Goal: Transaction & Acquisition: Purchase product/service

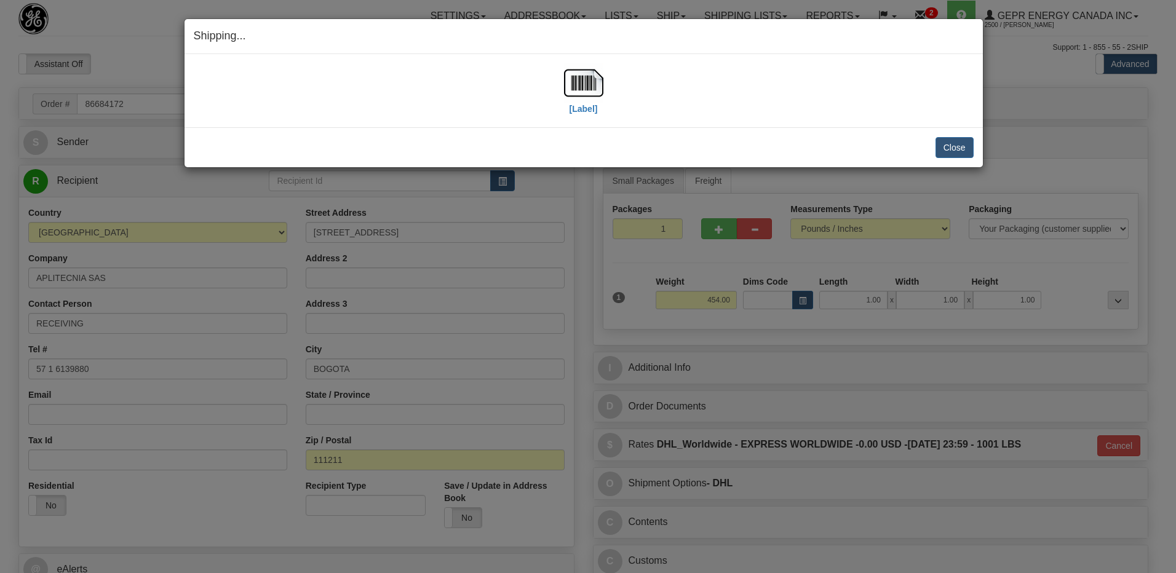
select select "0"
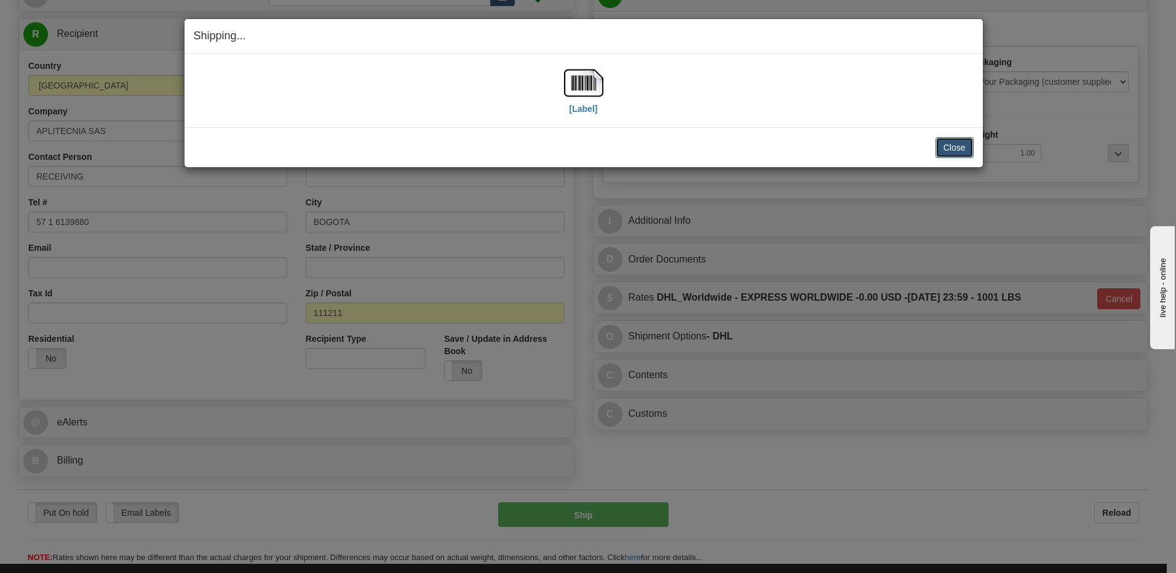
scroll to position [147, 0]
click at [937, 140] on button "Close" at bounding box center [955, 147] width 38 height 21
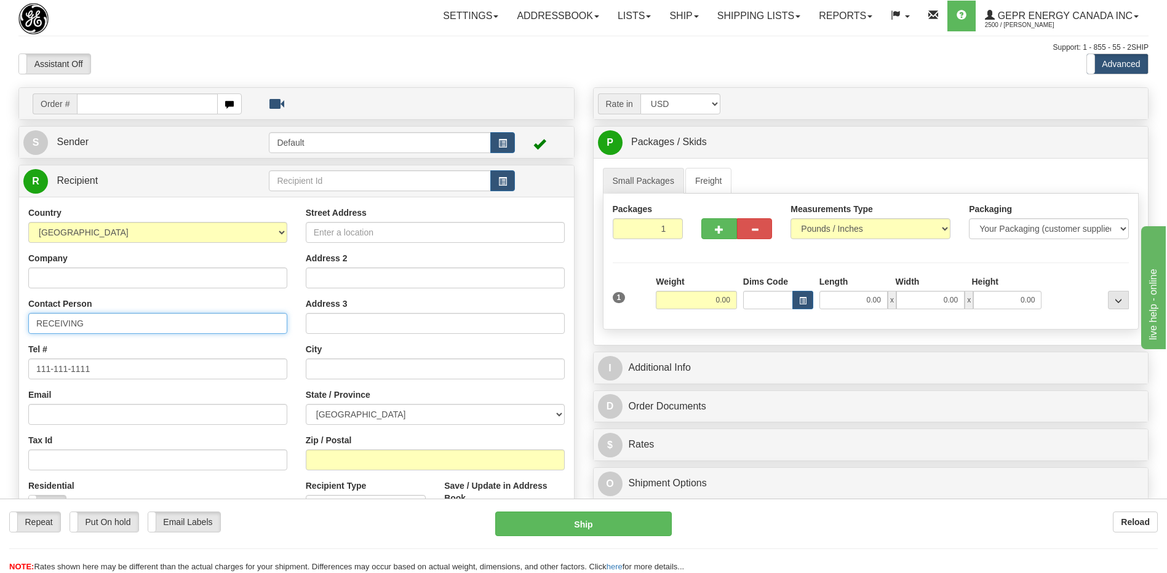
drag, startPoint x: 106, startPoint y: 327, endPoint x: 0, endPoint y: 313, distance: 107.4
click at [0, 320] on html "Training Course Close Toggle navigation Settings Shipping Preferences New Sende…" at bounding box center [583, 286] width 1167 height 573
paste input "[PERSON_NAME] [PERSON_NAME]"
type input "Attn: [PERSON_NAME] [PERSON_NAME]"
click at [80, 281] on input "Company" at bounding box center [157, 278] width 259 height 21
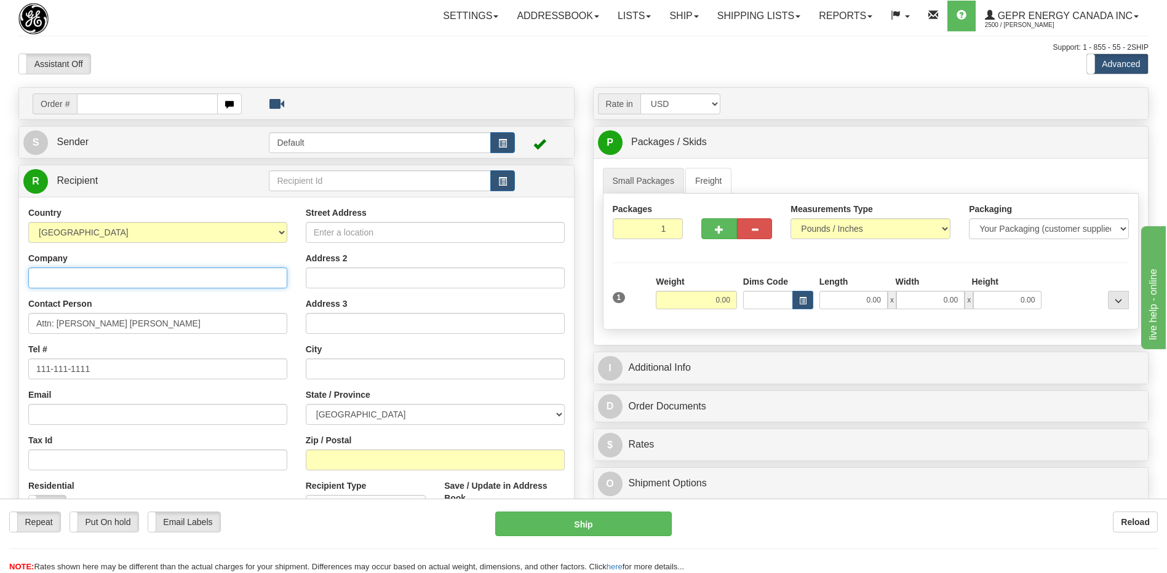
click at [62, 281] on input "Company" at bounding box center [157, 278] width 259 height 21
paste input "Ana Milena Pérez"
type input "Ana Milena Pérez"
click at [185, 236] on select "AFGHANISTAN ALAND ISLANDS ALBANIA ALGERIA AMERICAN SAMOA ANDORRA ANGOLA ANGUILL…" at bounding box center [157, 232] width 259 height 21
select select "CO"
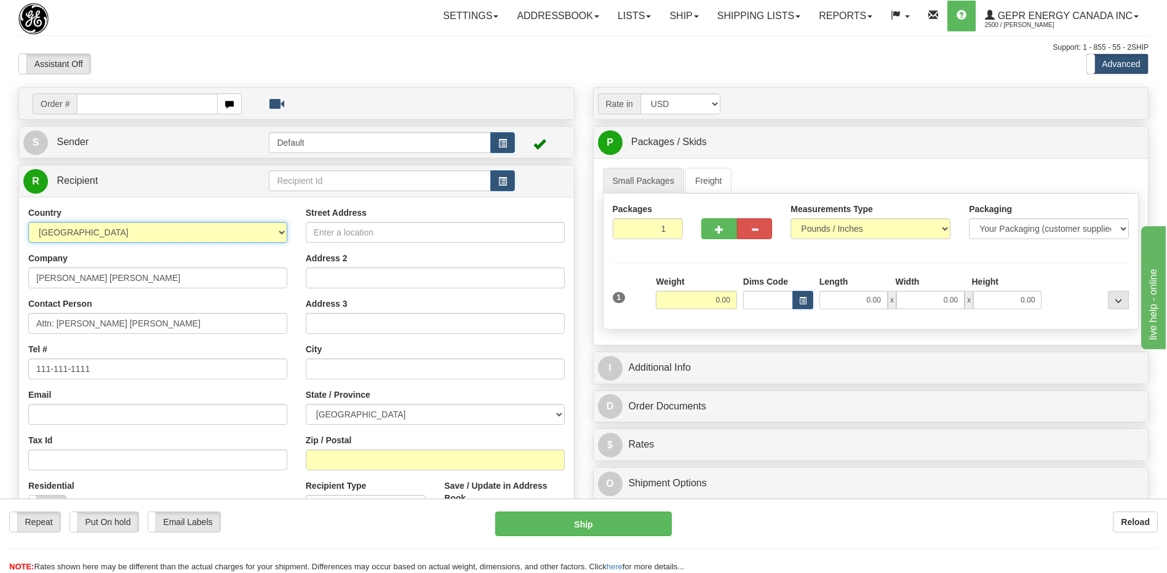
click at [185, 236] on select "AFGHANISTAN ALAND ISLANDS ALBANIA ALGERIA AMERICAN SAMOA ANDORRA ANGOLA ANGUILL…" at bounding box center [157, 232] width 259 height 21
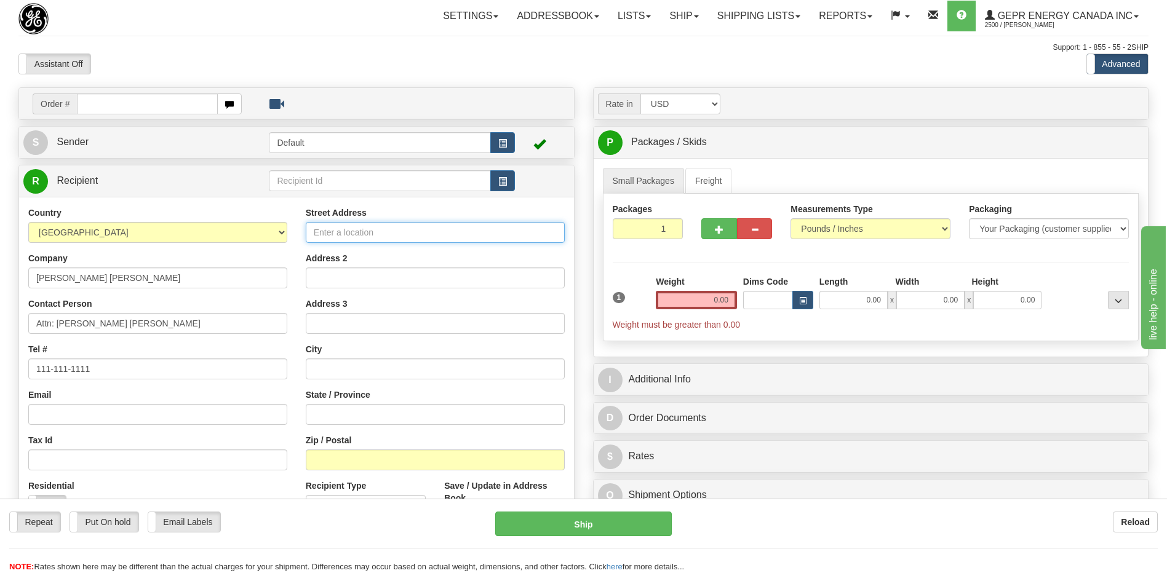
click at [310, 231] on input "Street Address" at bounding box center [435, 232] width 259 height 21
paste input "Carrera 73A N° 68B-28"
type input "Carrera 73A N° 68B-28"
click at [329, 276] on input "Address 2" at bounding box center [435, 278] width 259 height 21
paste input "Barrio Boyacá Real"
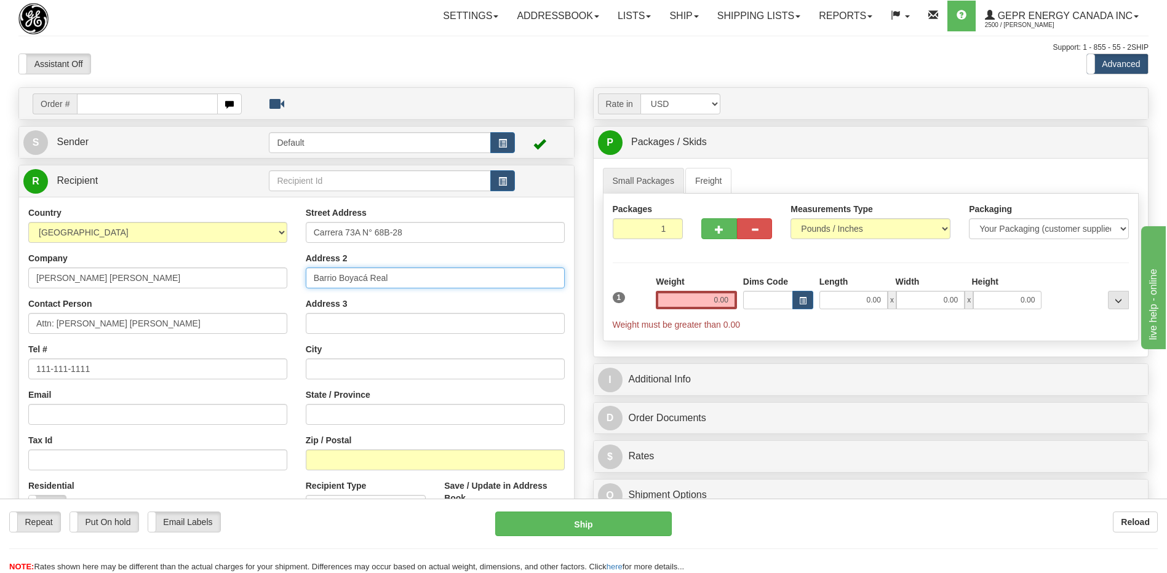
type input "Barrio Boyacá Real"
click at [327, 367] on input "text" at bounding box center [435, 369] width 259 height 21
paste input "Bogotá"
type input "Bogotá"
click at [271, 402] on div "Email" at bounding box center [157, 407] width 259 height 36
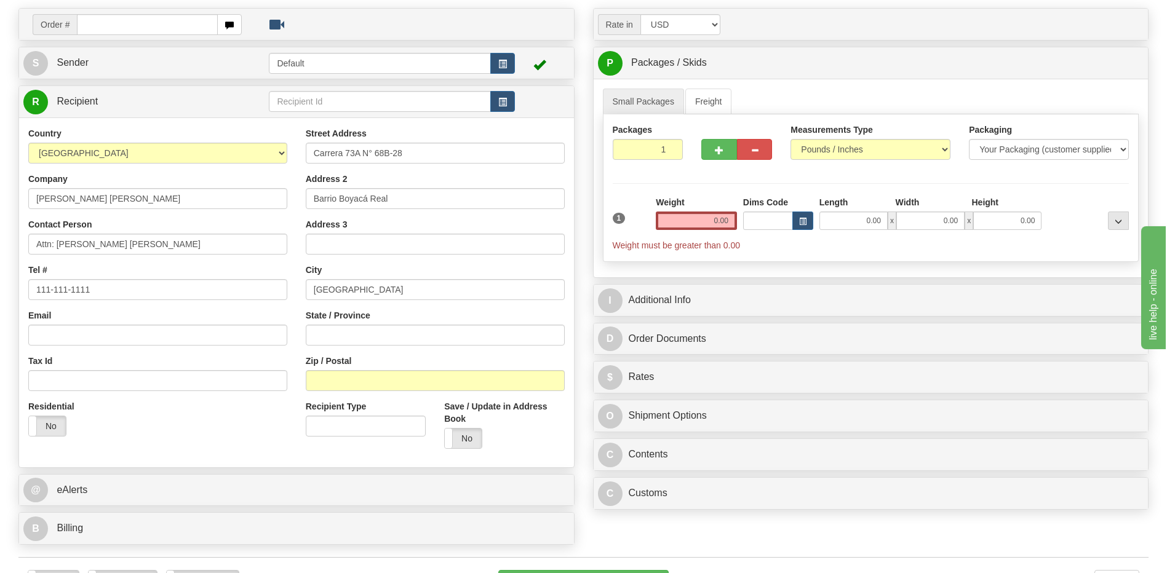
scroll to position [62, 0]
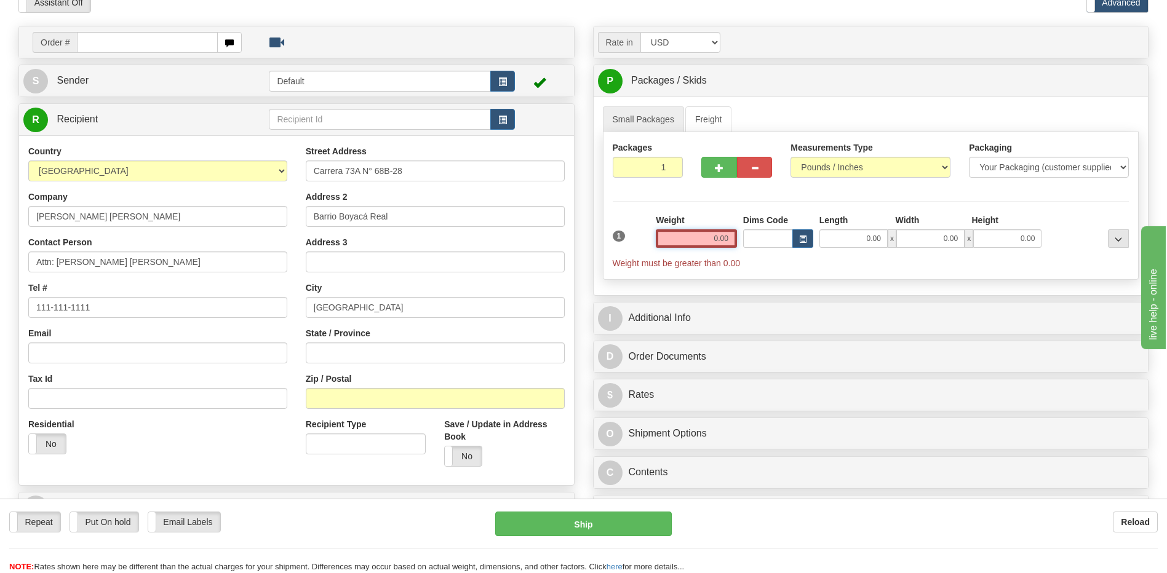
click at [718, 242] on input "0.00" at bounding box center [696, 239] width 81 height 18
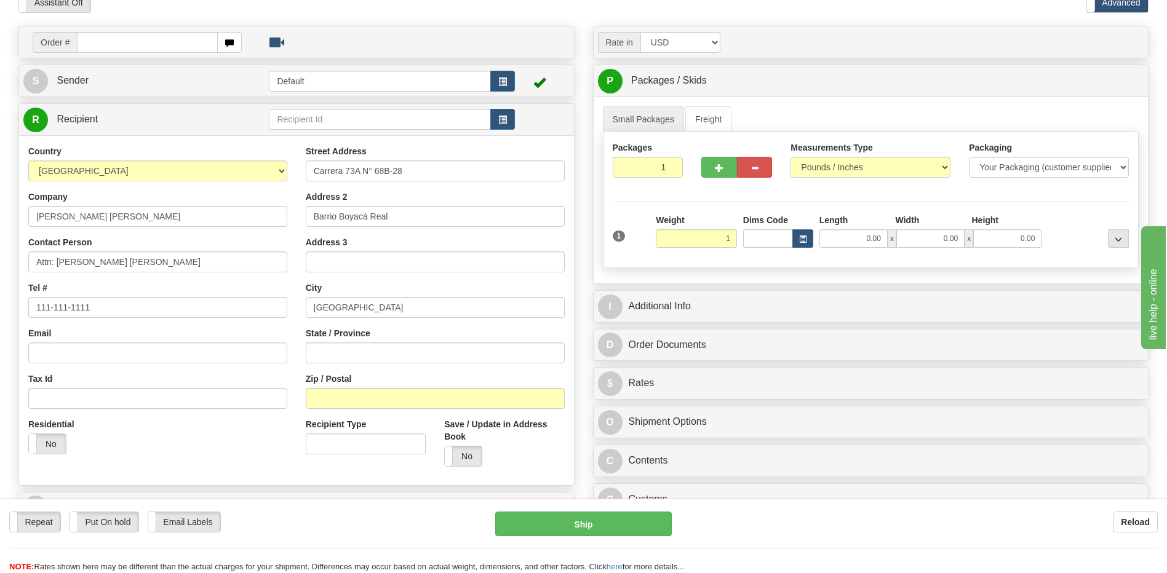
type input "1.00"
click at [231, 453] on div "Residential Yes No" at bounding box center [158, 441] width 278 height 46
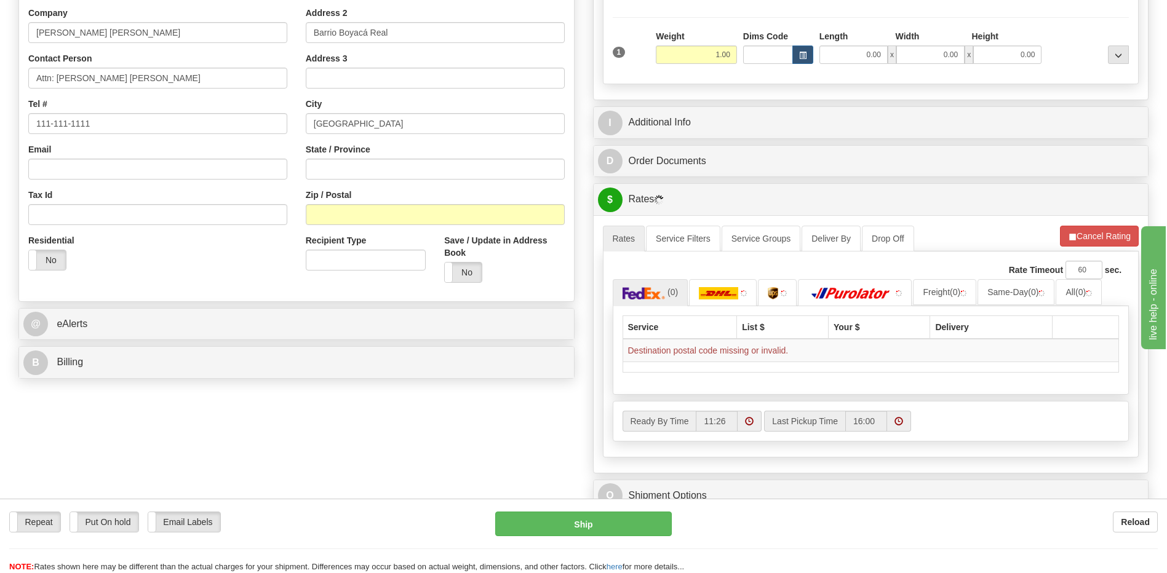
scroll to position [246, 0]
click at [719, 295] on img at bounding box center [718, 293] width 39 height 12
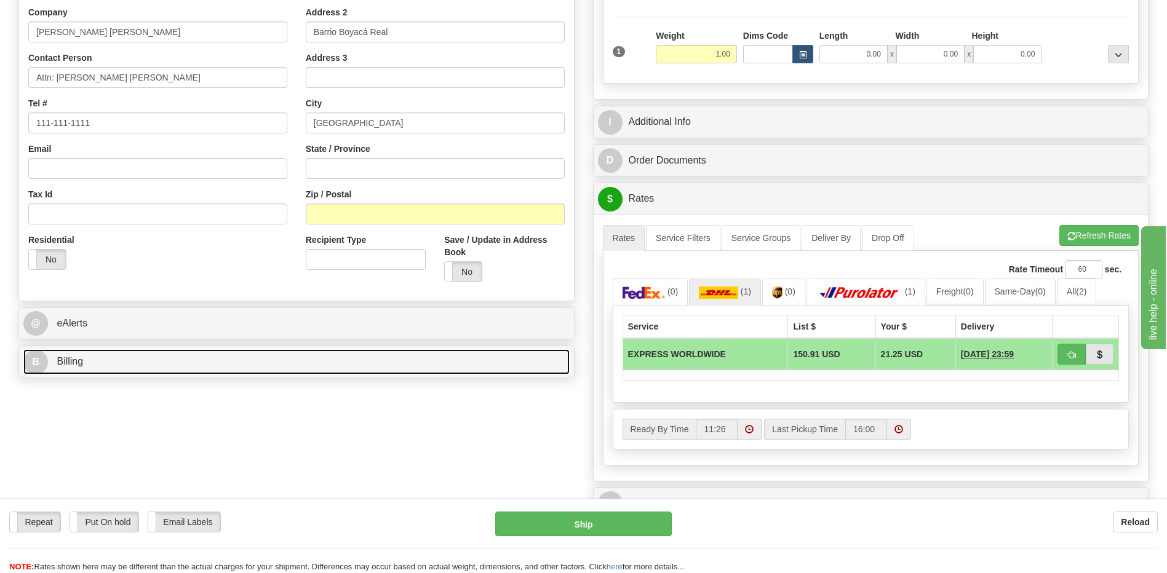
click at [190, 358] on link "B Billing" at bounding box center [296, 361] width 546 height 25
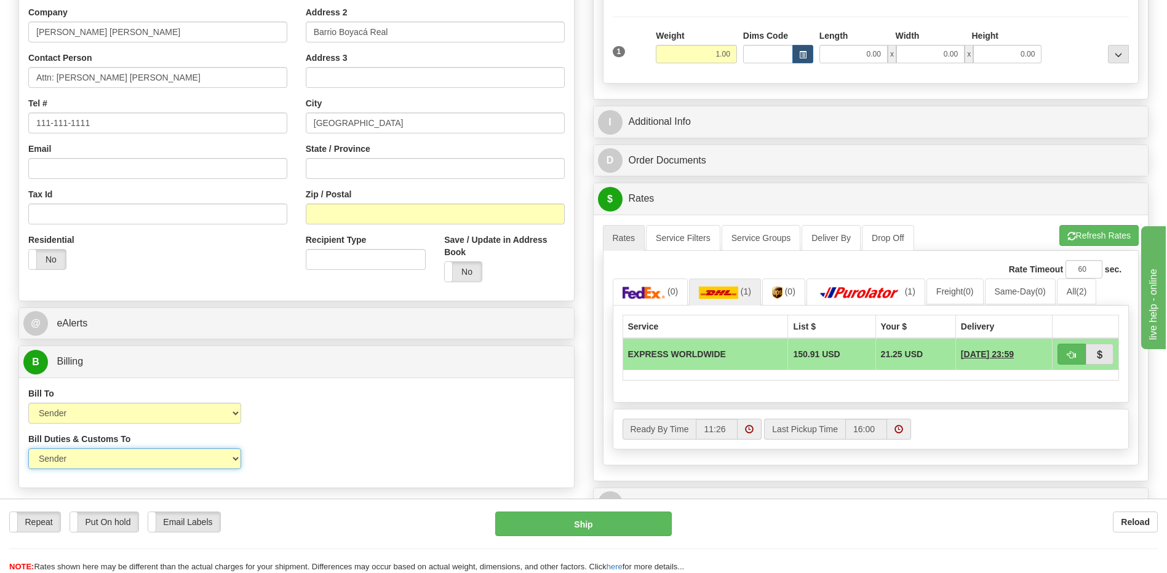
click at [196, 468] on select "Sender Recipient Third Party" at bounding box center [134, 459] width 213 height 21
select select "2"
click at [28, 449] on select "Sender Recipient Third Party" at bounding box center [134, 459] width 213 height 21
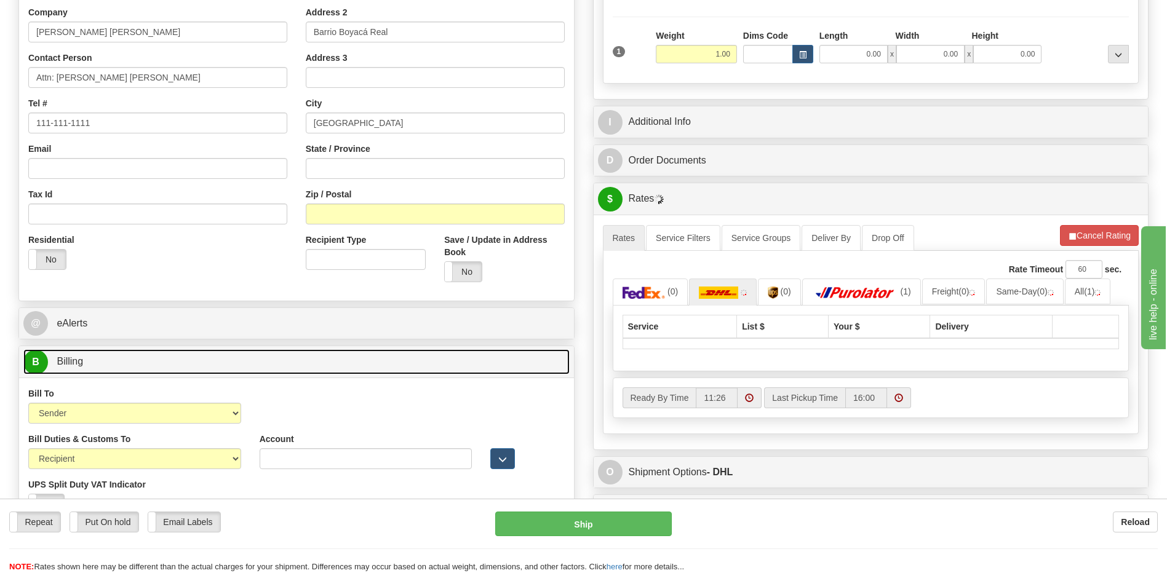
click at [162, 365] on link "B Billing" at bounding box center [296, 361] width 546 height 25
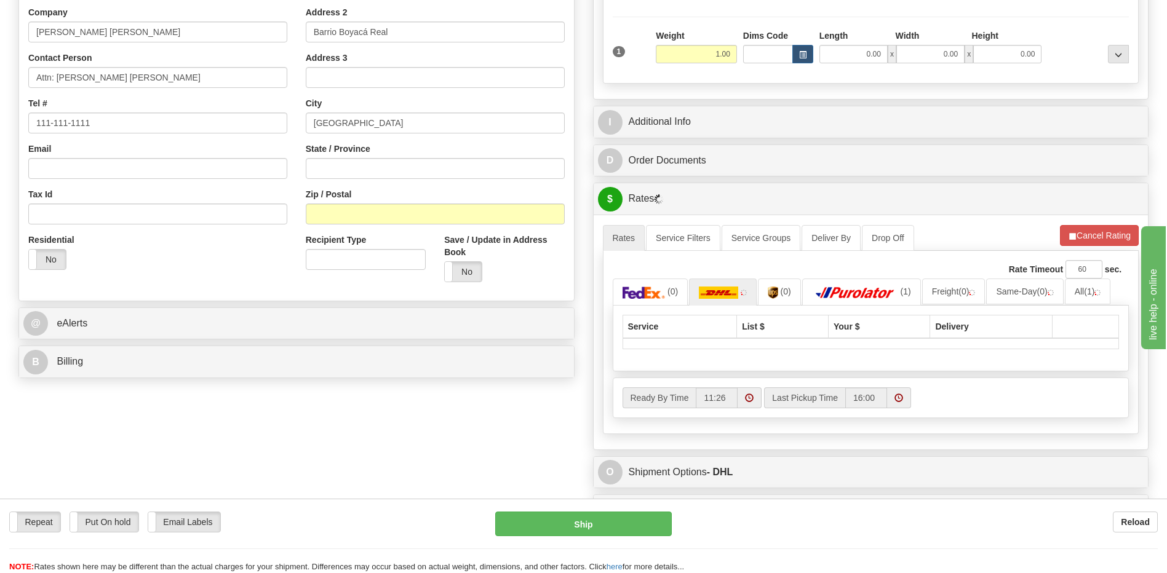
click at [258, 279] on div "Residential Yes No" at bounding box center [158, 257] width 278 height 46
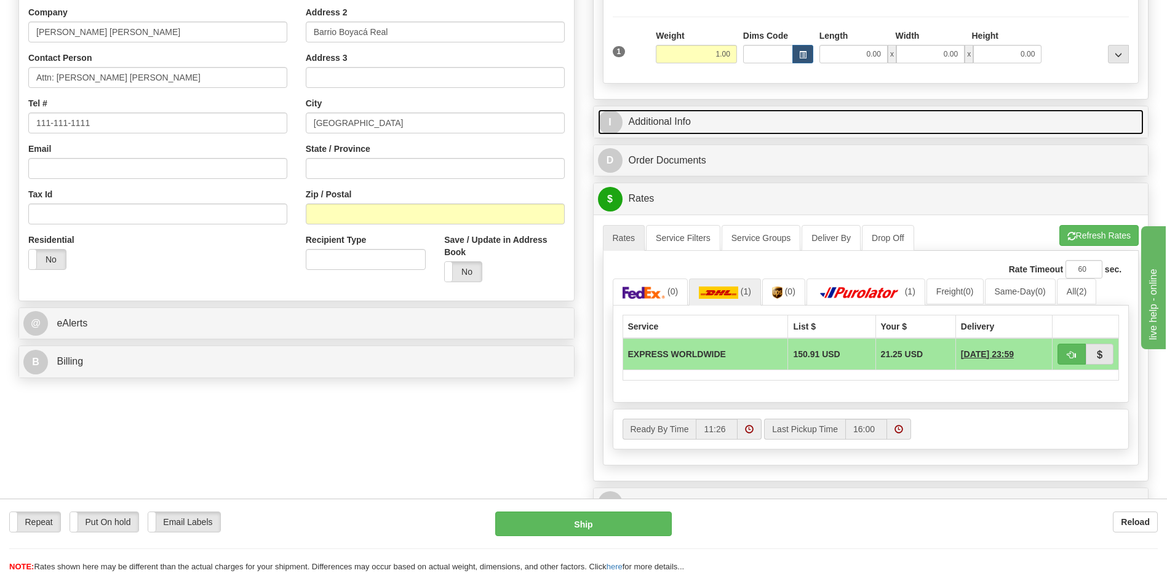
click at [699, 122] on link "I Additional Info" at bounding box center [871, 122] width 546 height 25
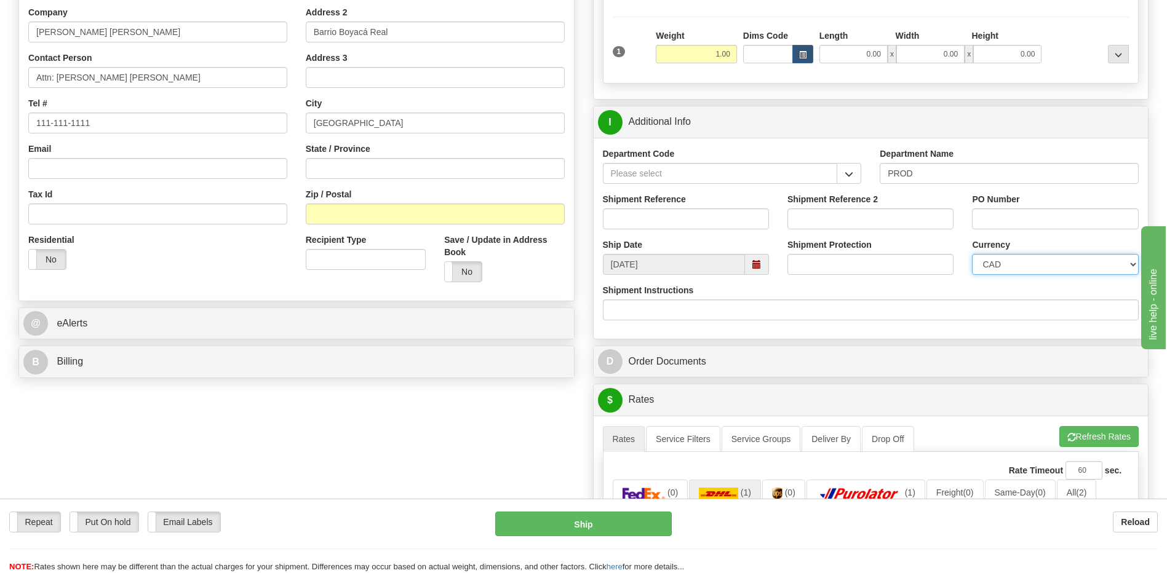
click at [1031, 266] on select "CAD USD EUR ZAR RON ANG ARN AUD AUS AWG BBD BFR BGN BHD BMD BND BRC BRL CHP CKZ…" at bounding box center [1055, 264] width 166 height 21
select select "1"
click at [972, 254] on select "CAD USD EUR ZAR RON ANG ARN AUD AUS AWG BBD BFR BGN BHD BMD BND BRC BRL CHP CKZ…" at bounding box center [1055, 264] width 166 height 21
click at [692, 226] on input "Shipment Reference" at bounding box center [686, 219] width 166 height 21
type input "Anish"
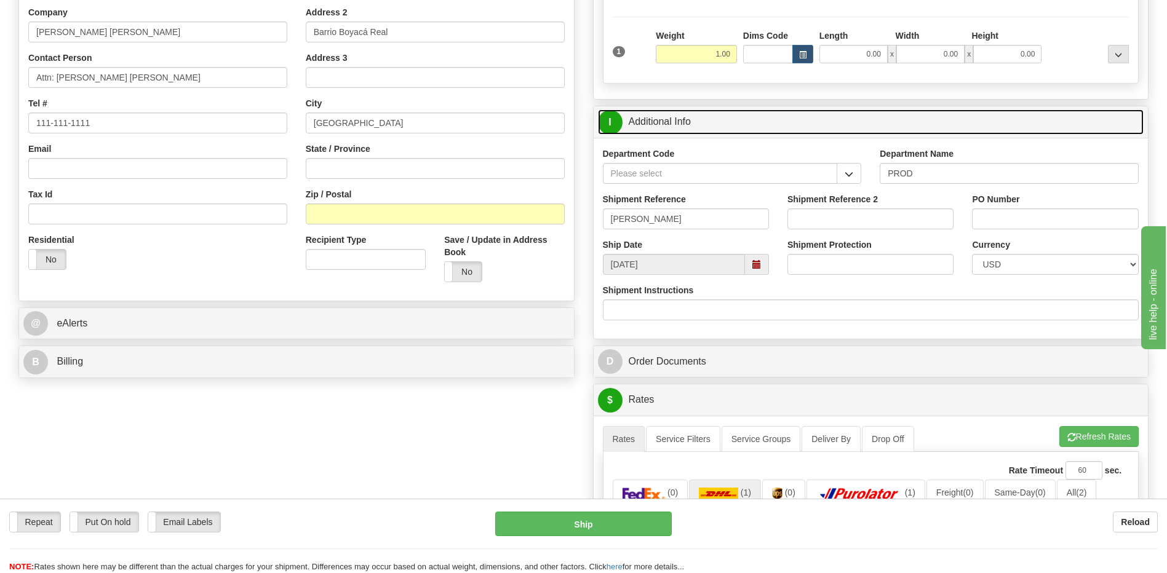
click at [711, 121] on link "I Additional Info" at bounding box center [871, 122] width 546 height 25
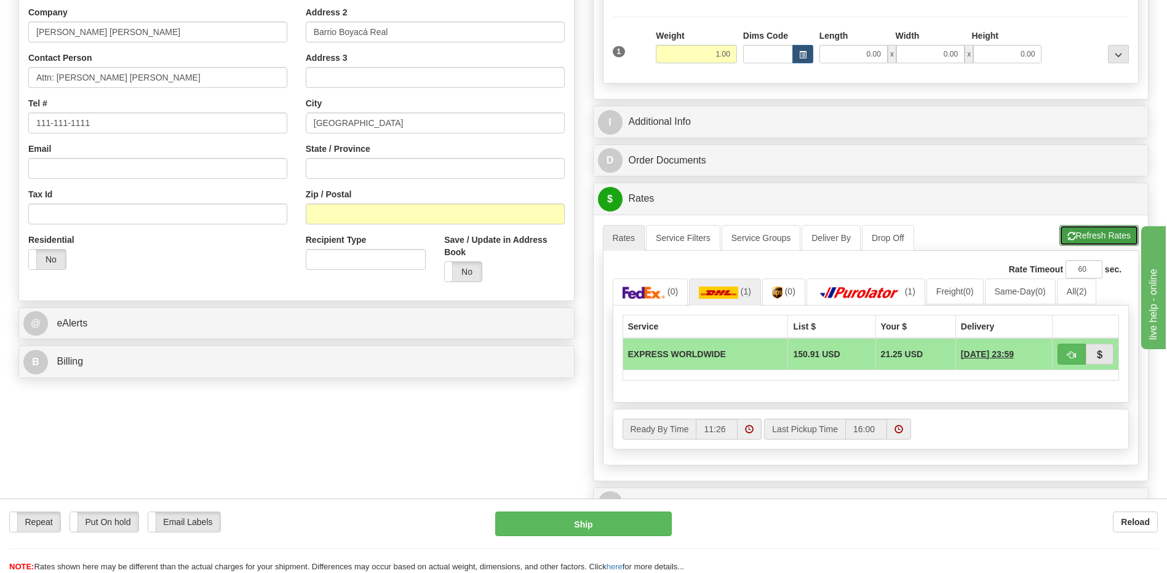
click at [1084, 239] on button "Refresh Rates" at bounding box center [1099, 235] width 79 height 21
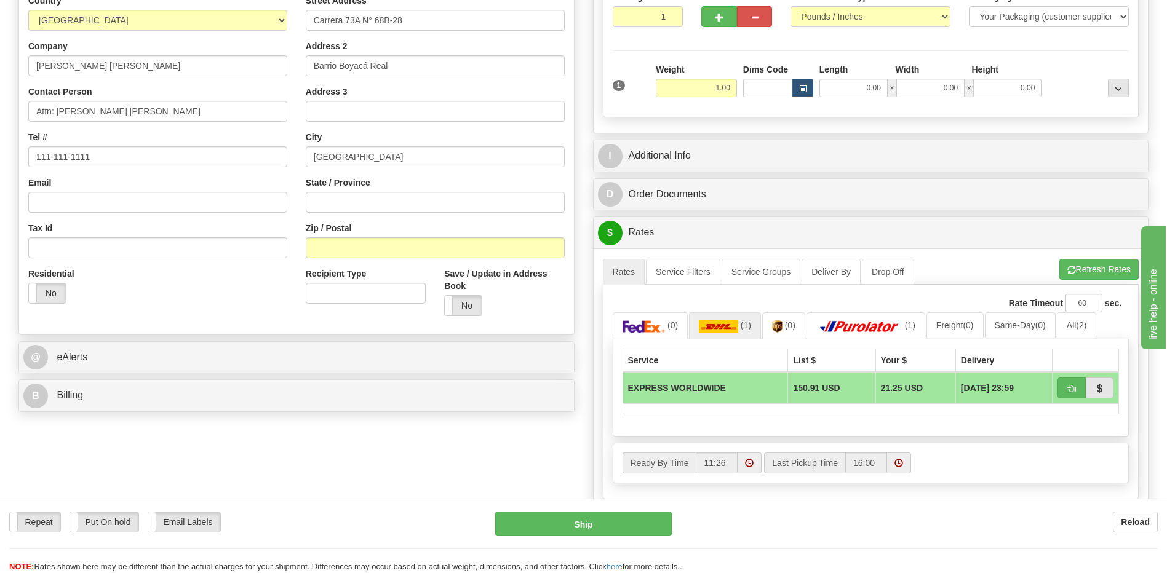
scroll to position [185, 0]
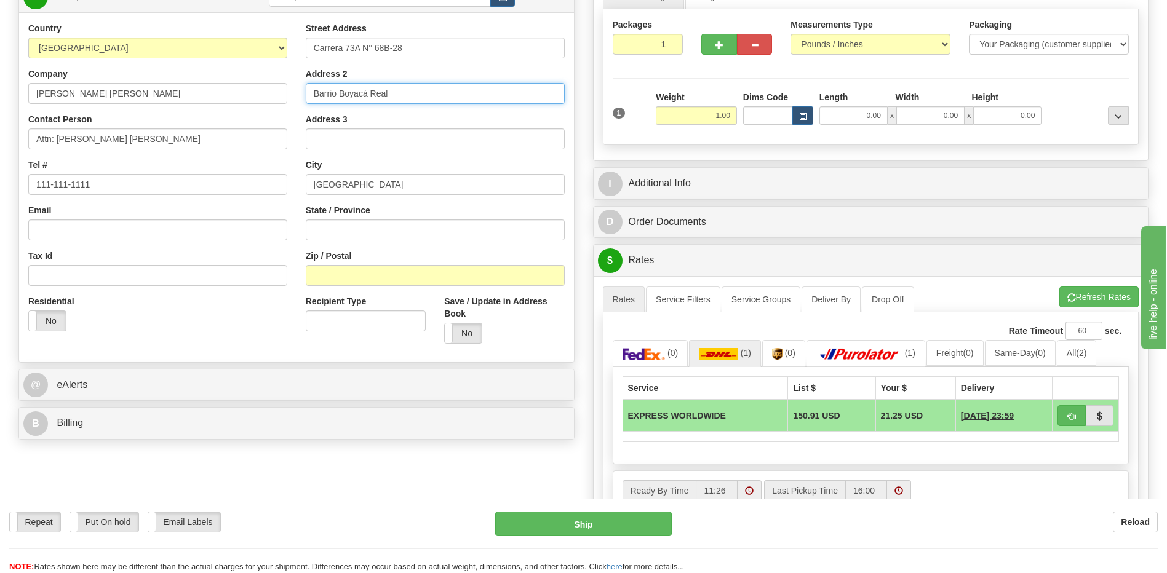
drag, startPoint x: 397, startPoint y: 94, endPoint x: 302, endPoint y: 96, distance: 95.4
click at [302, 96] on div "Street Address Carrera 73A N° 68B-28 Address 2 Barrio Boyacá Real Address 3 Cit…" at bounding box center [436, 187] width 278 height 331
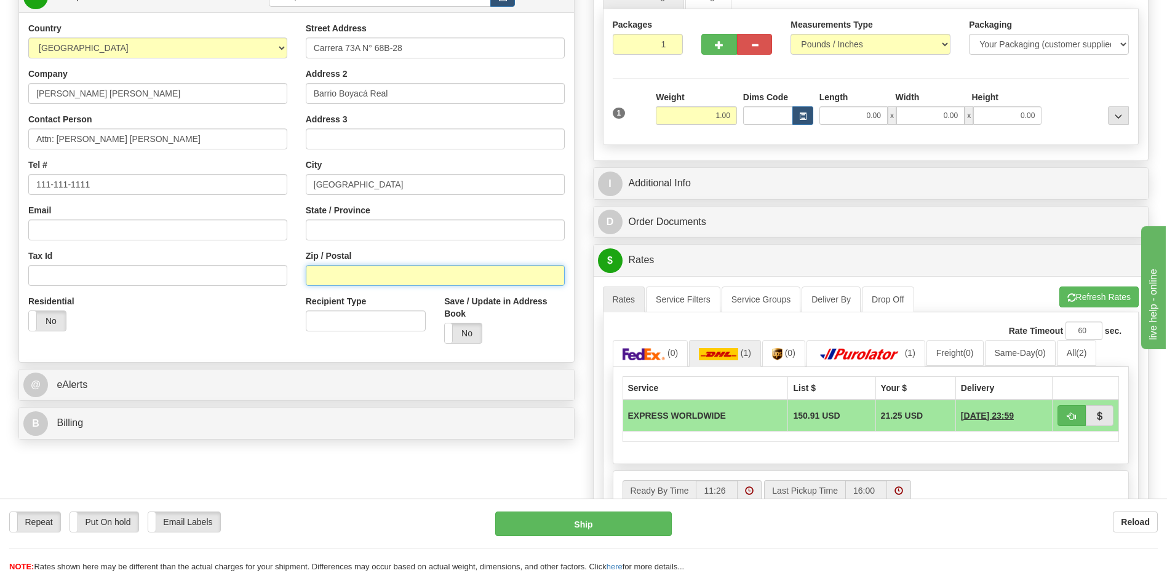
click at [316, 272] on input "Zip / Postal" at bounding box center [435, 275] width 259 height 21
paste input "111051"
type input "111051"
click at [261, 338] on div "Residential Yes No" at bounding box center [158, 318] width 278 height 46
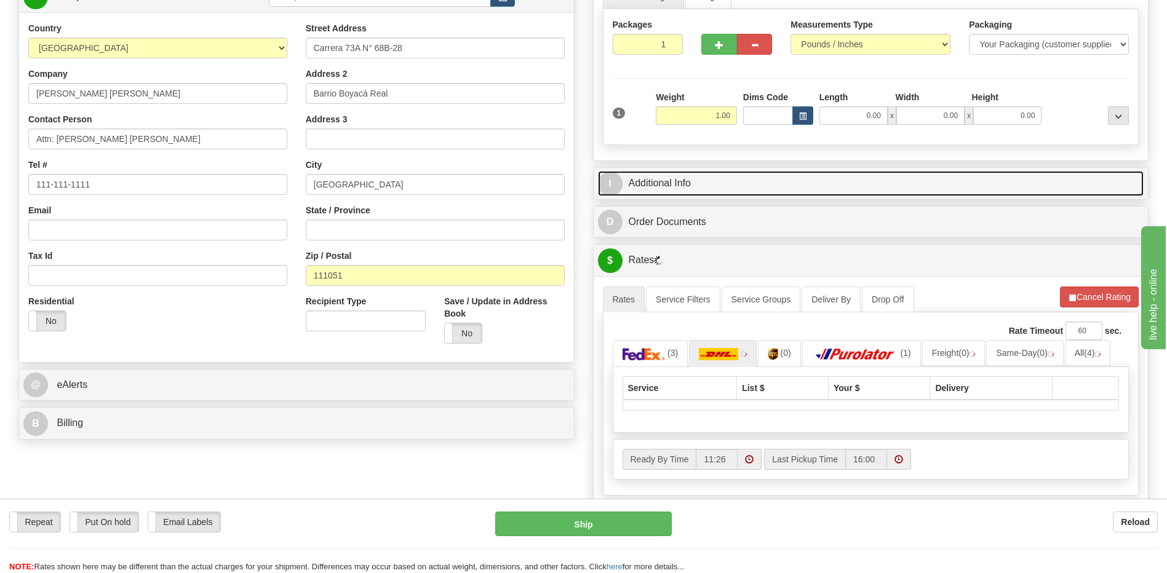
click at [674, 175] on link "I Additional Info" at bounding box center [871, 183] width 546 height 25
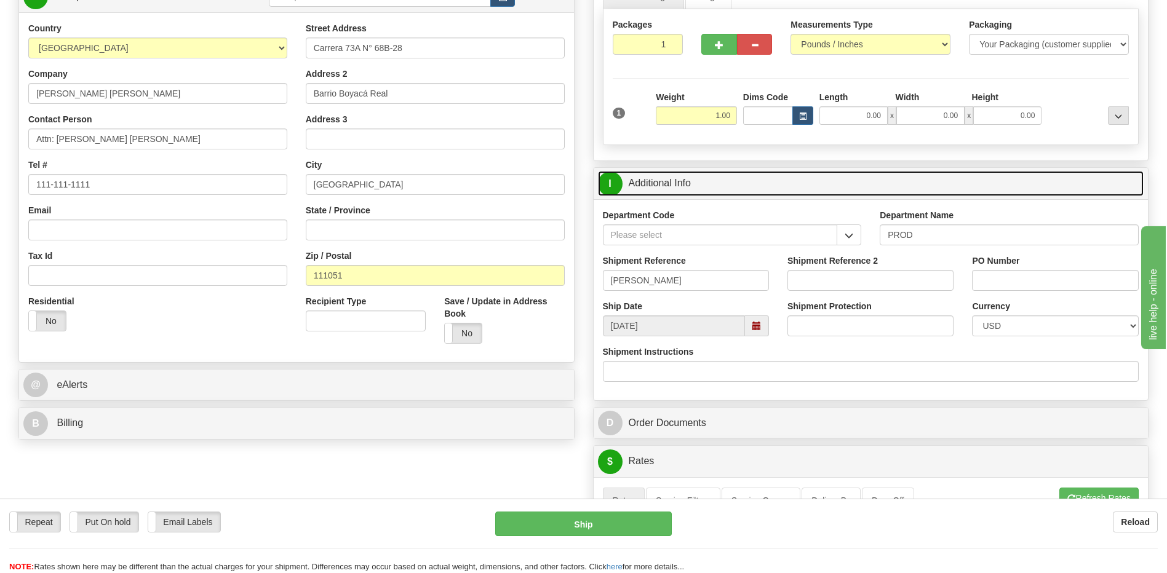
click at [674, 175] on link "I Additional Info" at bounding box center [871, 183] width 546 height 25
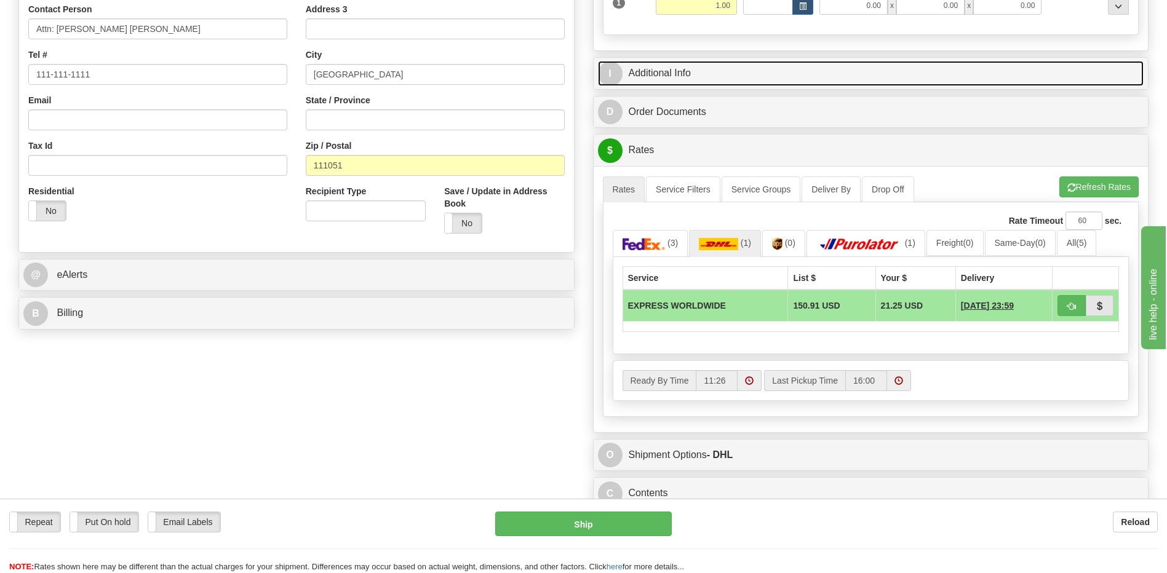
scroll to position [308, 0]
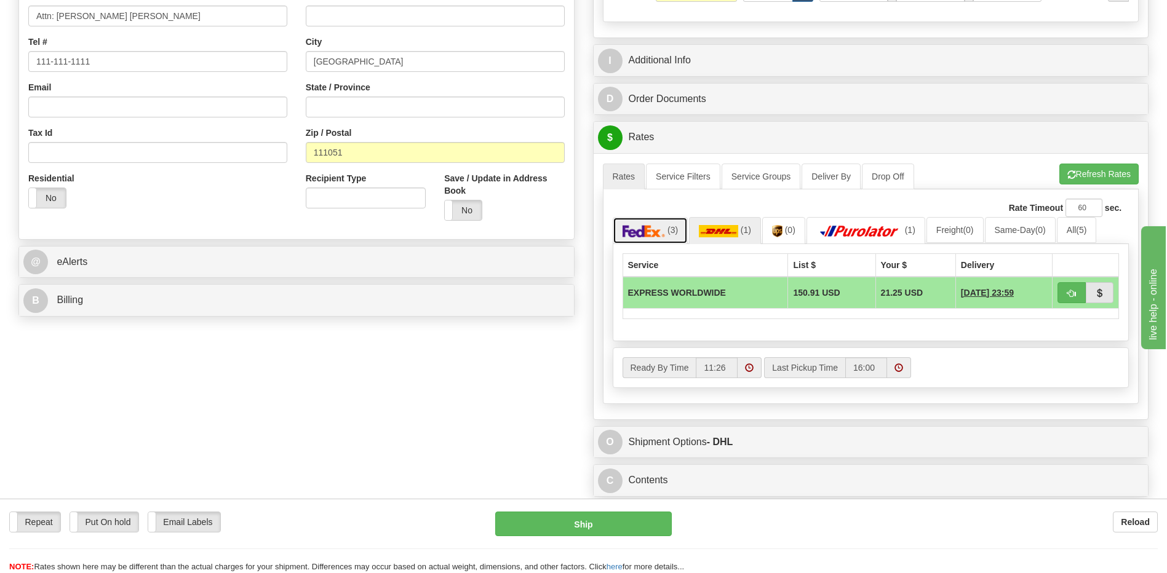
click at [665, 234] on link "(3)" at bounding box center [651, 230] width 76 height 26
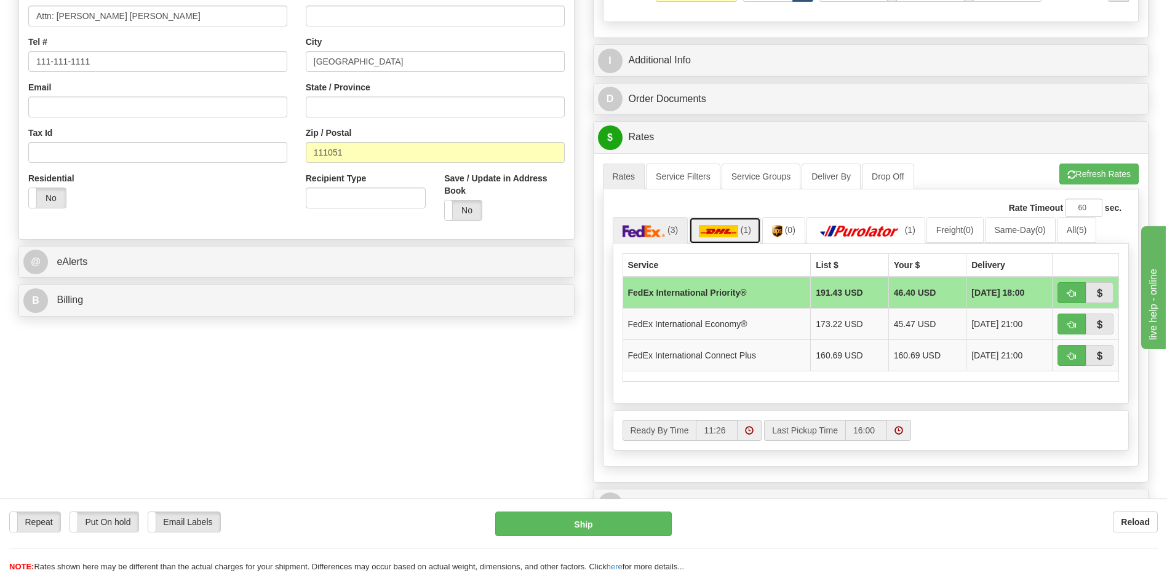
click at [737, 238] on link "(1)" at bounding box center [725, 230] width 72 height 26
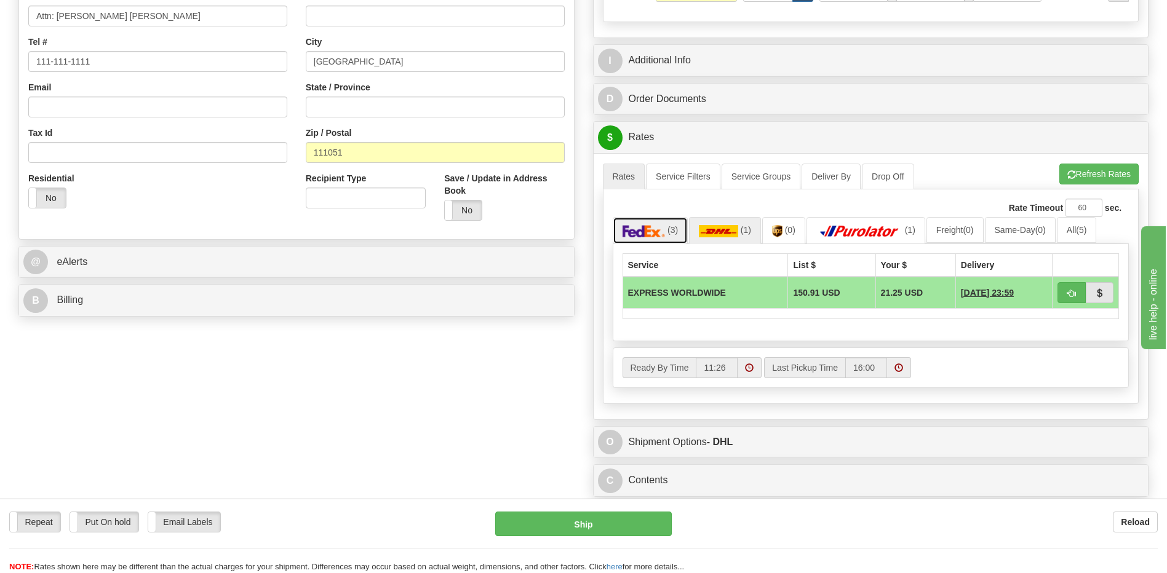
click at [666, 233] on link "(3)" at bounding box center [651, 230] width 76 height 26
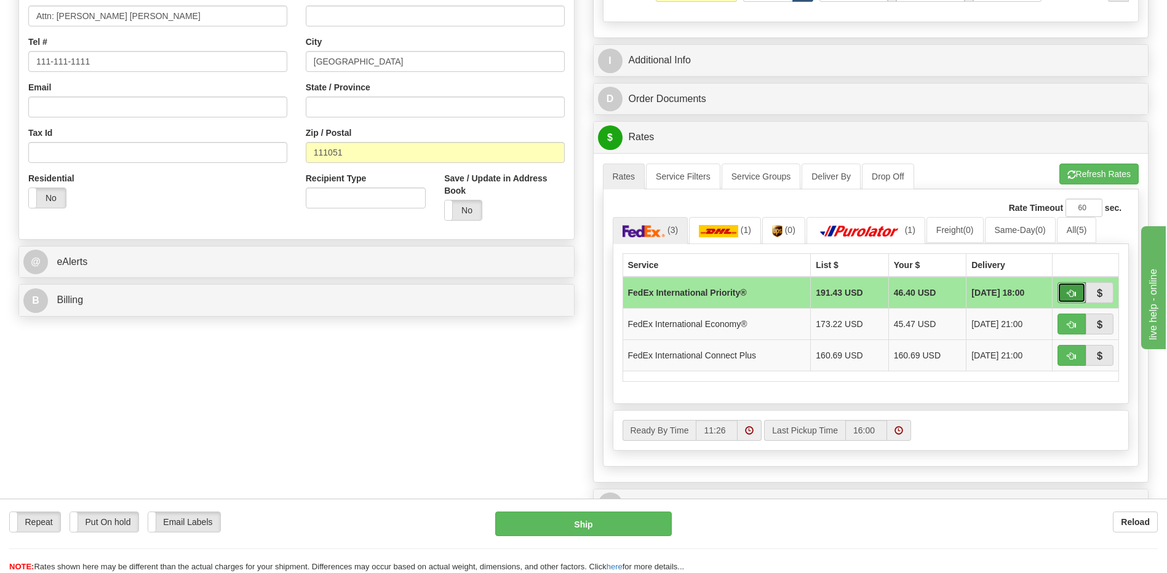
click at [1058, 286] on button "button" at bounding box center [1072, 292] width 28 height 21
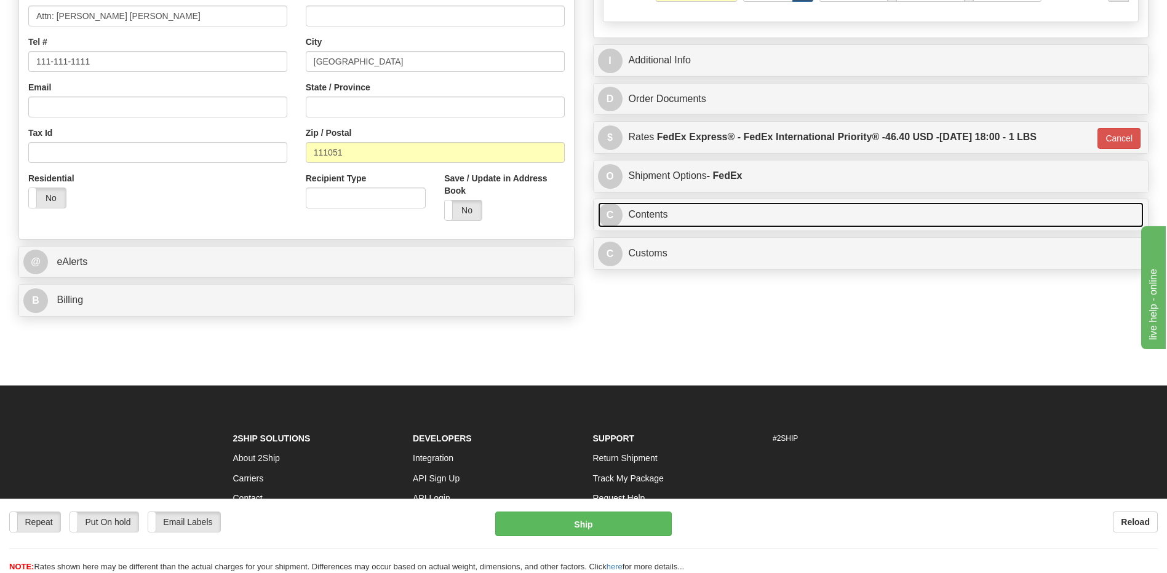
click at [642, 222] on link "C Contents" at bounding box center [871, 214] width 546 height 25
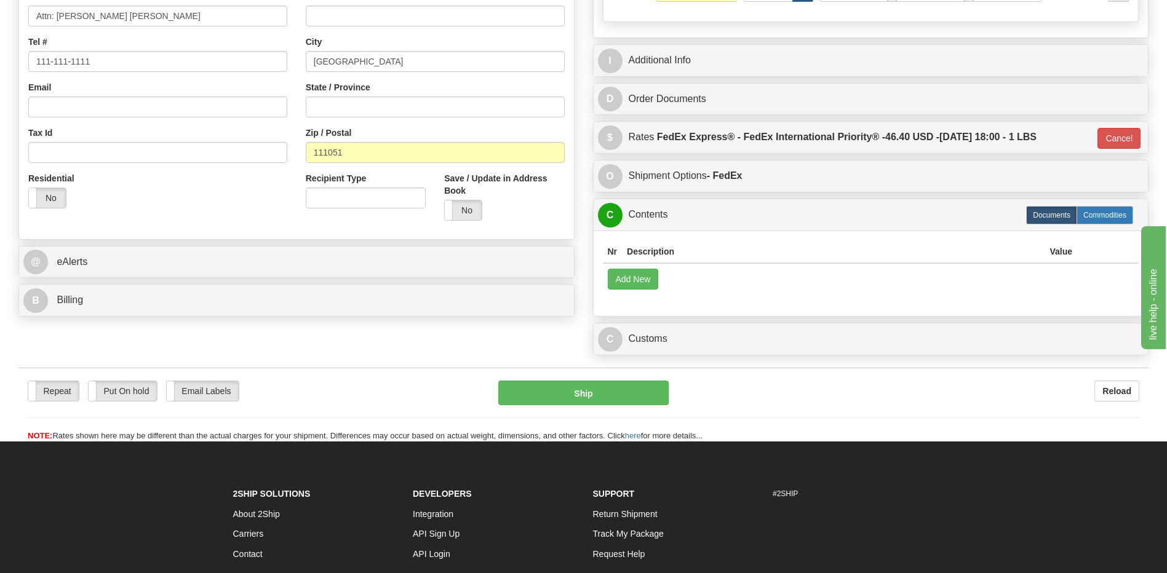
click at [1108, 218] on label "Commodities" at bounding box center [1105, 215] width 57 height 18
type input "01"
radio input "true"
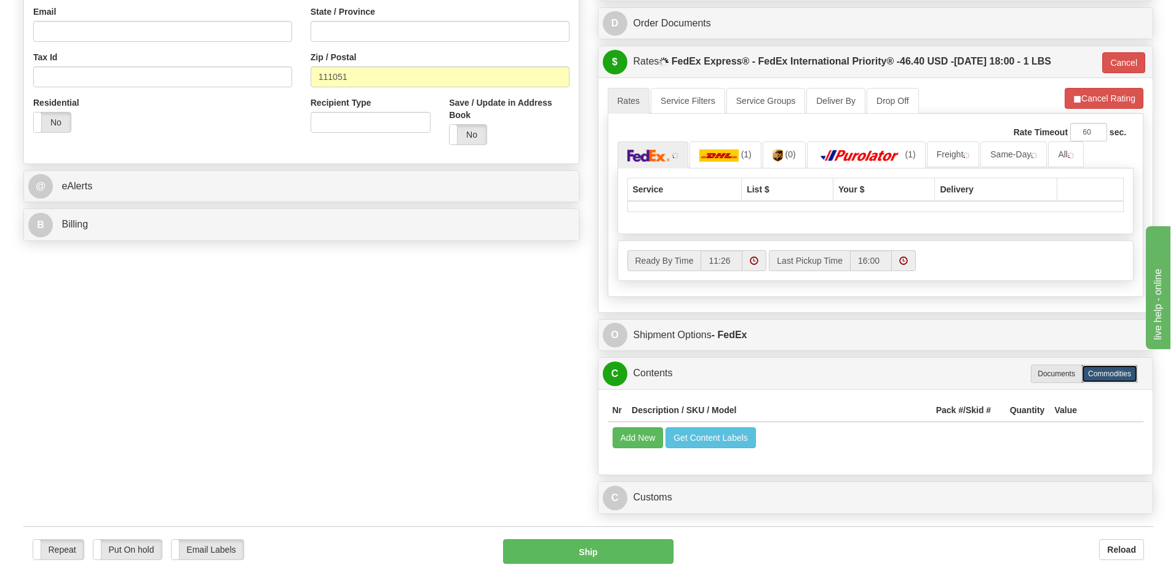
scroll to position [492, 0]
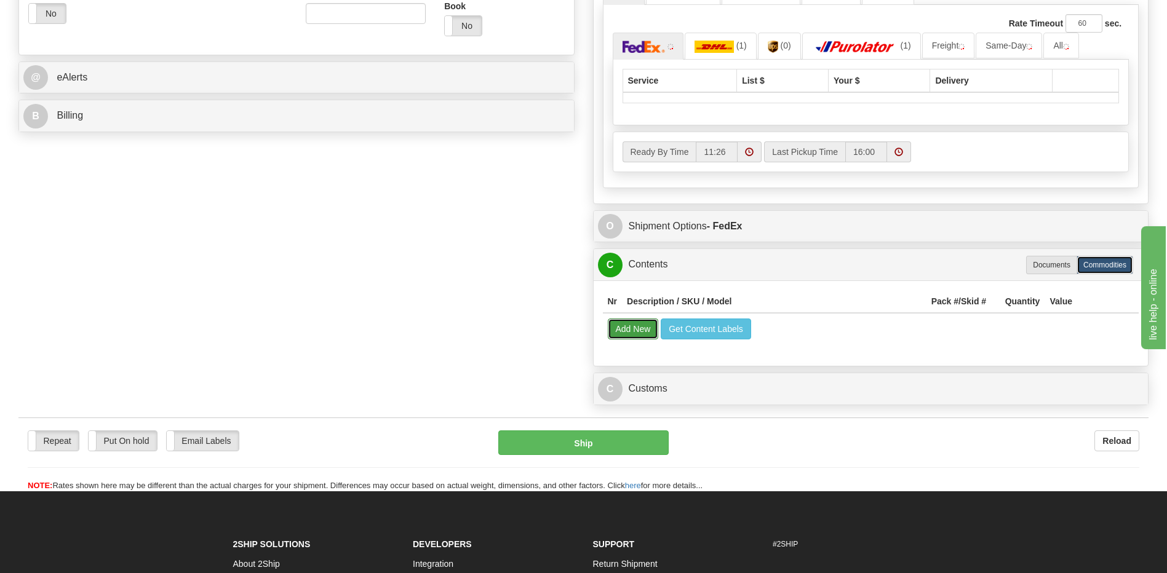
click at [633, 329] on button "Add New" at bounding box center [633, 329] width 51 height 21
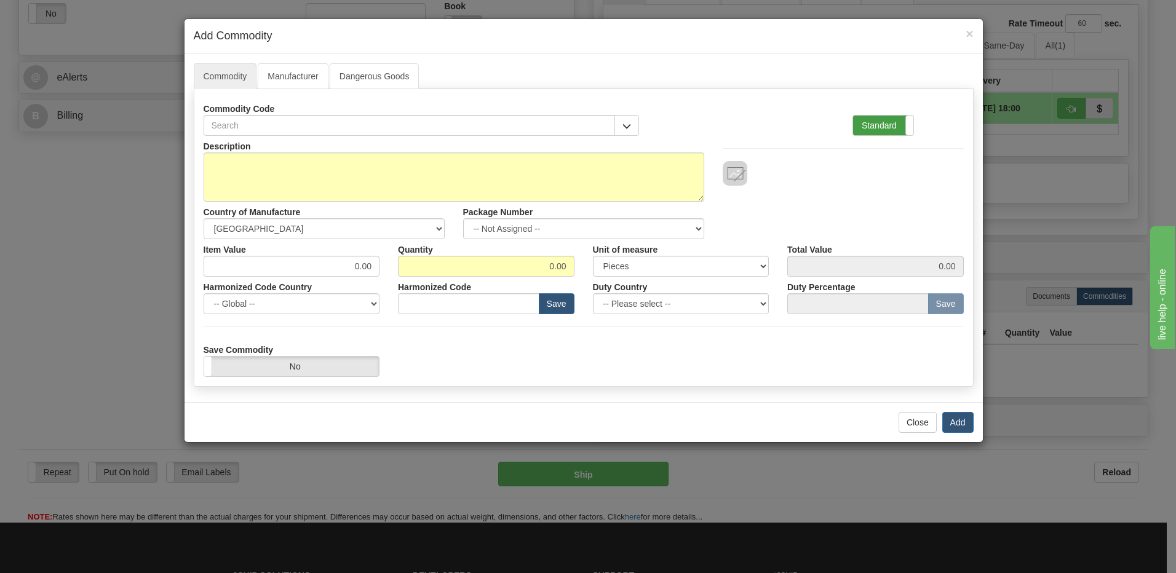
click at [877, 128] on label "Standard" at bounding box center [883, 126] width 60 height 20
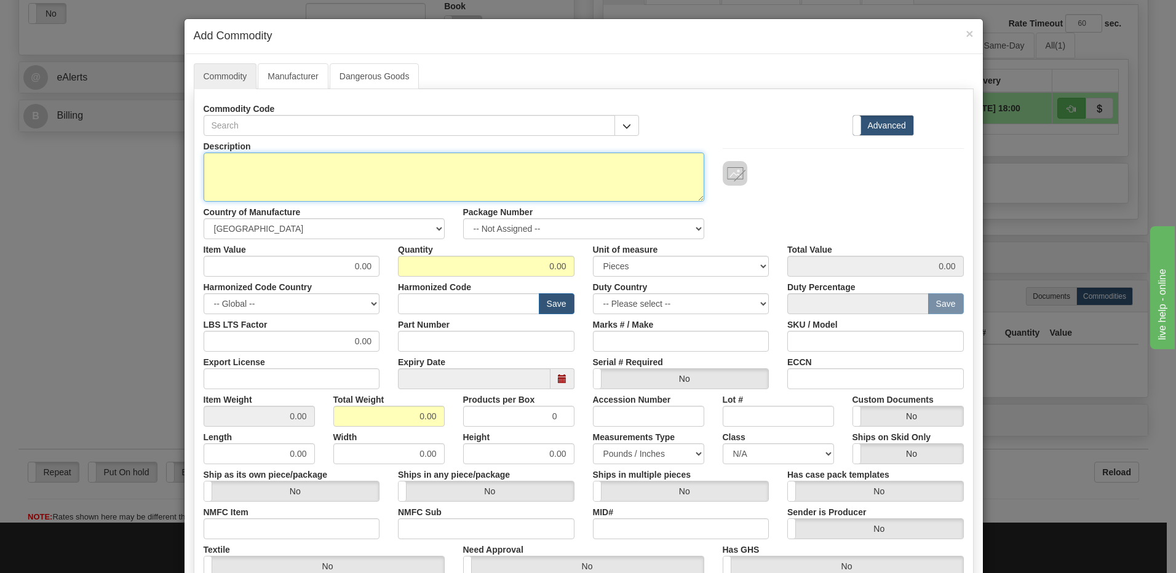
click at [343, 170] on textarea "Description" at bounding box center [454, 177] width 501 height 49
paste textarea "1303-0566"
click at [207, 164] on textarea "P/N 1303-0566" at bounding box center [454, 177] width 501 height 49
type textarea "Label P/N 1303-0566"
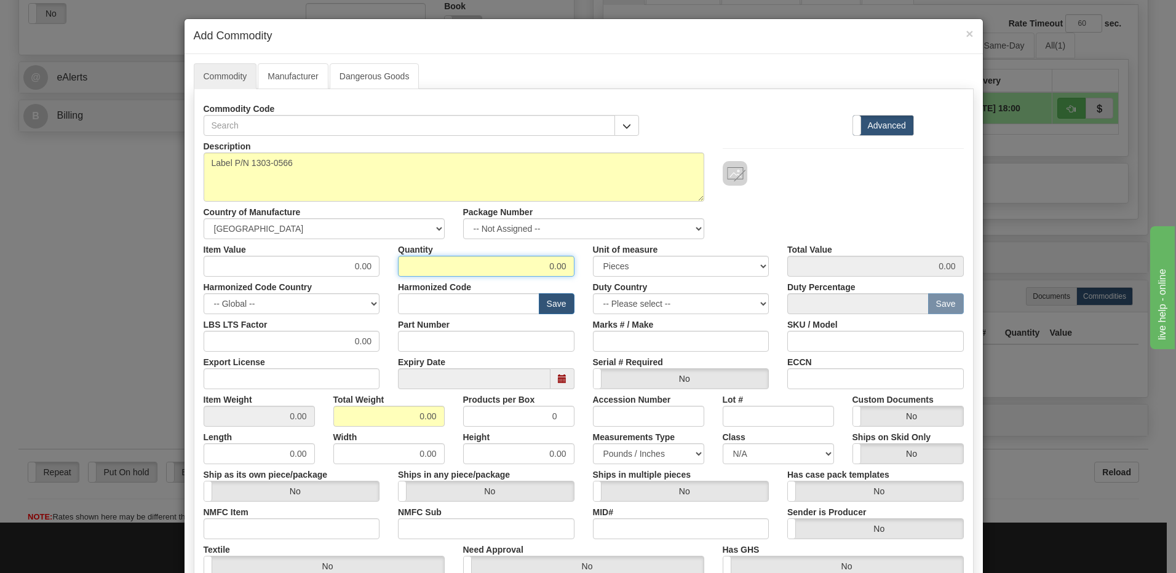
drag, startPoint x: 535, startPoint y: 266, endPoint x: 720, endPoint y: 277, distance: 185.5
click at [717, 277] on div "Description Label P/N 1303-0566 Country of Manufacture -- Unknown -- AFGHANISTA…" at bounding box center [584, 406] width 761 height 541
type input "1"
click at [343, 412] on input "0.00" at bounding box center [388, 416] width 111 height 21
drag, startPoint x: 487, startPoint y: 413, endPoint x: 493, endPoint y: 412, distance: 6.4
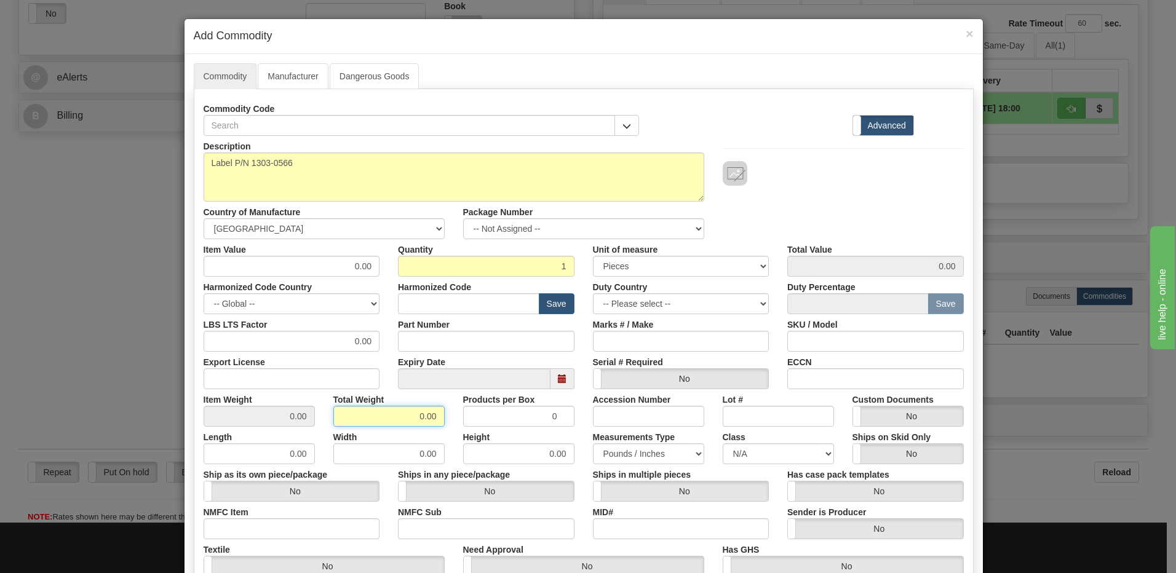
click at [491, 412] on div "Item Weight 0.00 Total Weight 0.00 Products per Box 0 Accession Number Lot # Cu…" at bounding box center [583, 408] width 779 height 38
type input "1"
type input "1.0000"
click at [207, 268] on input "0.00" at bounding box center [292, 266] width 177 height 21
drag, startPoint x: 439, startPoint y: 265, endPoint x: 458, endPoint y: 265, distance: 19.7
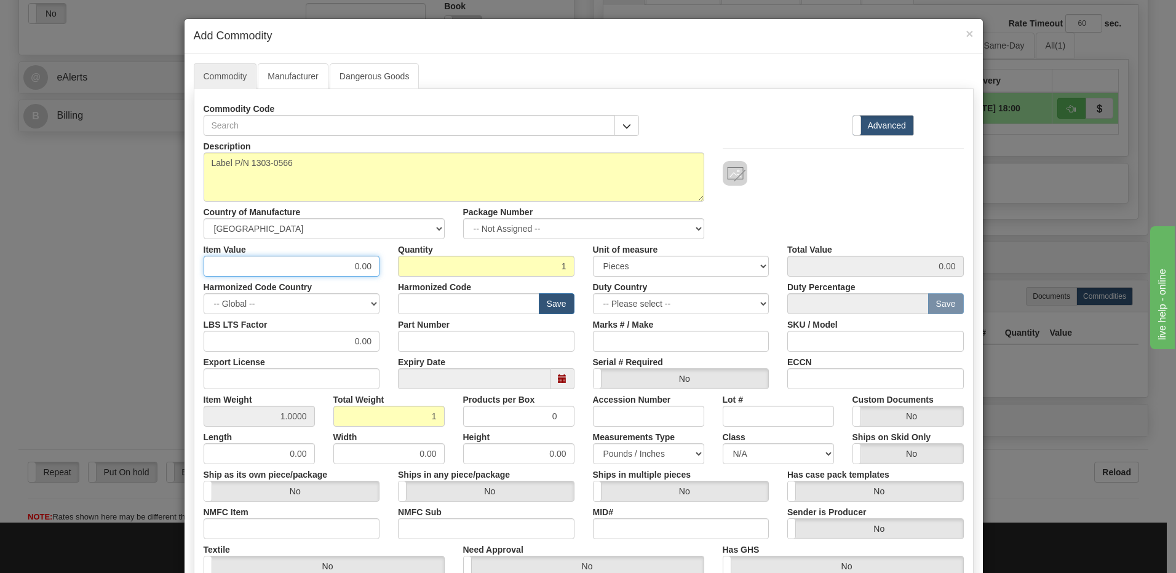
click at [458, 265] on div "Item Value 0.00 Quantity 1 Unit of measure 3 Thousand Square Inches Adjustments…" at bounding box center [583, 258] width 779 height 38
type input "3.50"
click at [435, 304] on input "text" at bounding box center [469, 303] width 142 height 21
type input "8538.90.00"
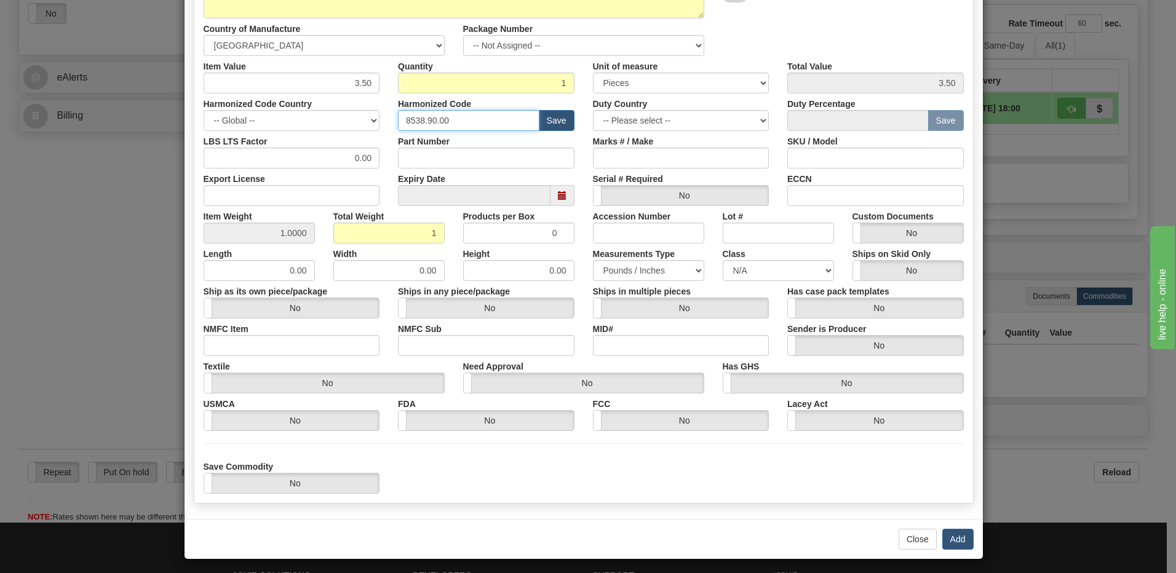
scroll to position [185, 0]
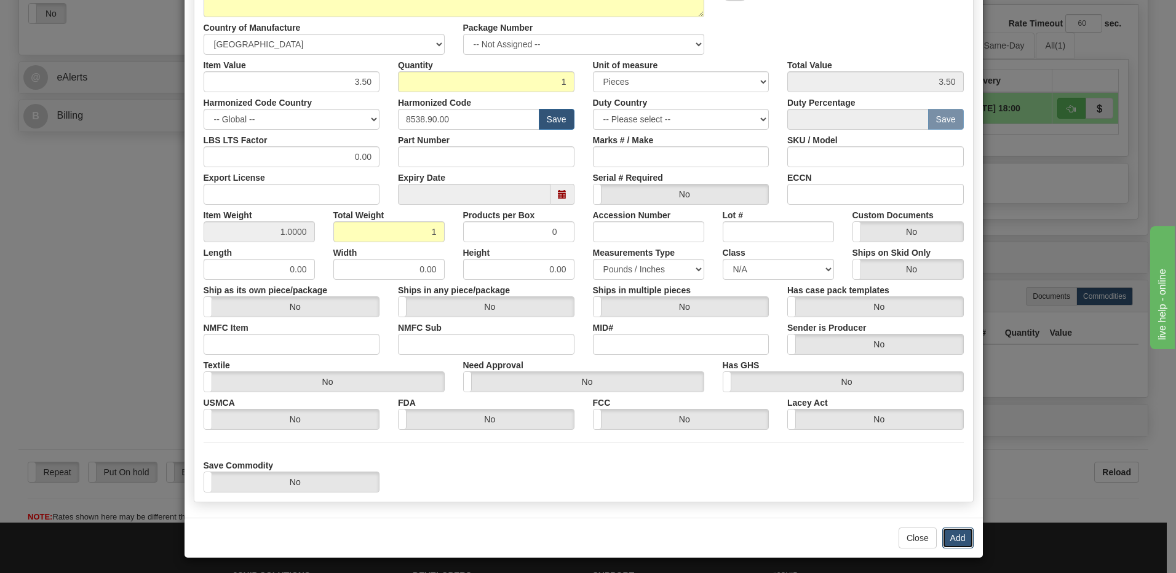
click at [959, 541] on button "Add" at bounding box center [958, 538] width 31 height 21
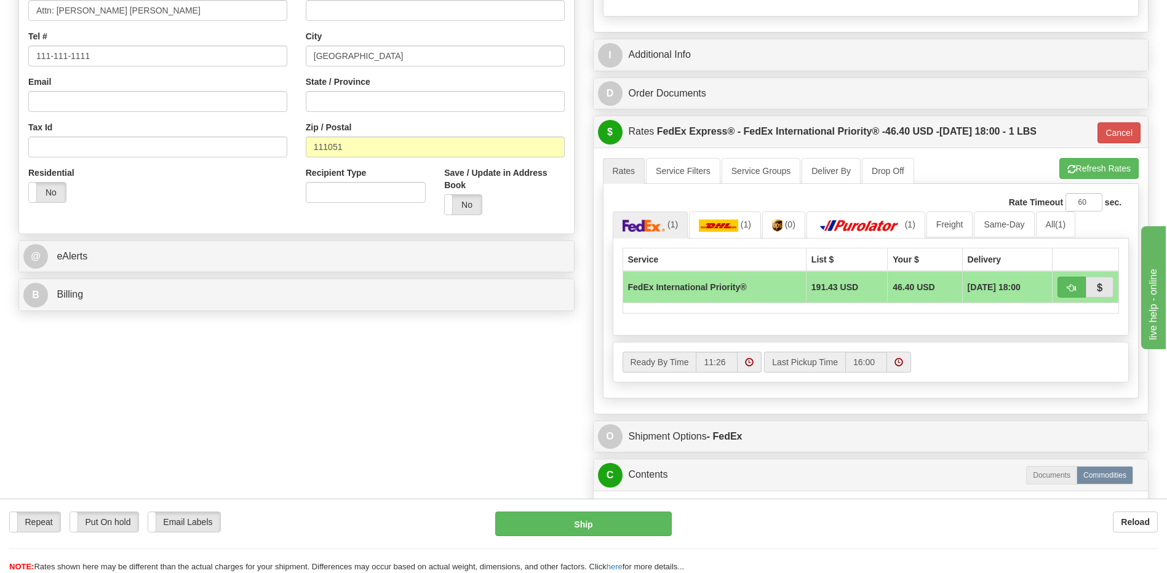
scroll to position [308, 0]
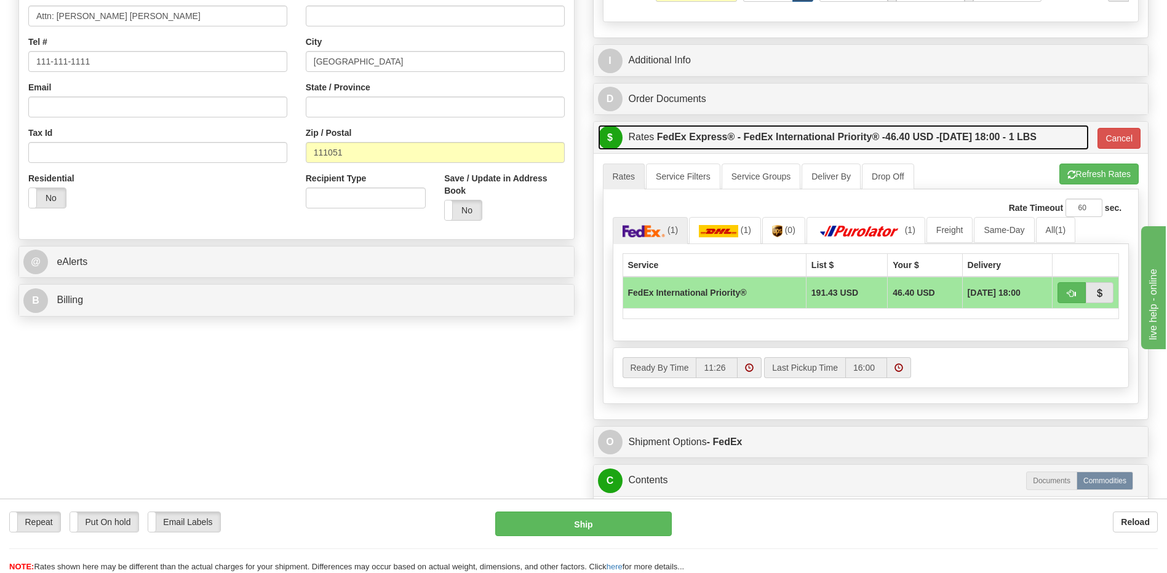
click at [713, 150] on label "FedEx Express® - FedEx International Priority® - 46.40 USD - 08/26/2025 18:00 -…" at bounding box center [847, 137] width 380 height 25
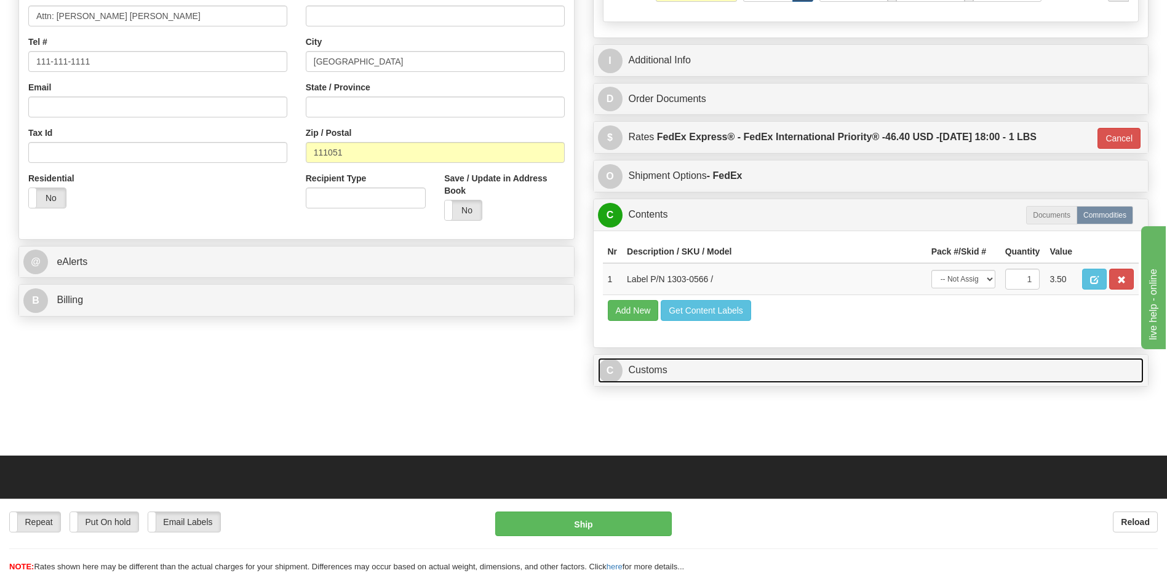
click at [690, 377] on link "C Customs" at bounding box center [871, 370] width 546 height 25
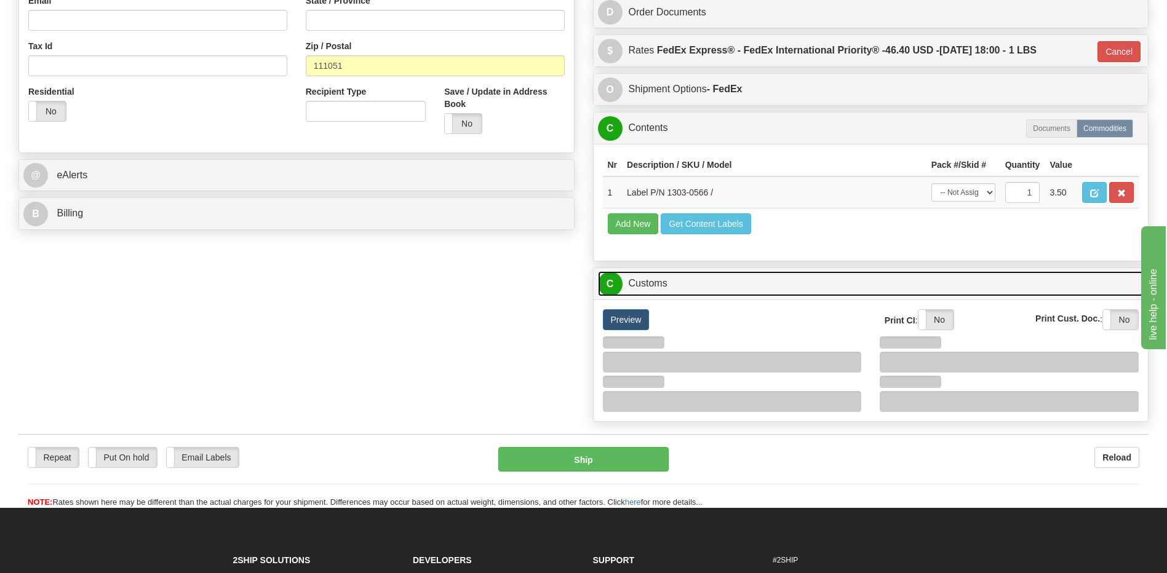
scroll to position [492, 0]
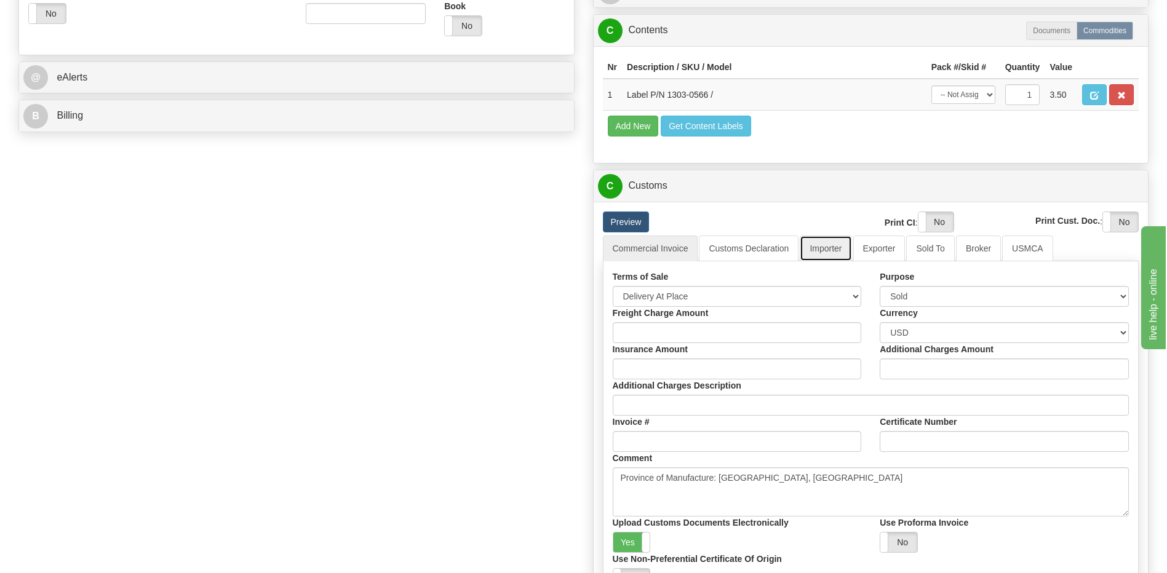
click at [827, 252] on link "Importer" at bounding box center [826, 249] width 52 height 26
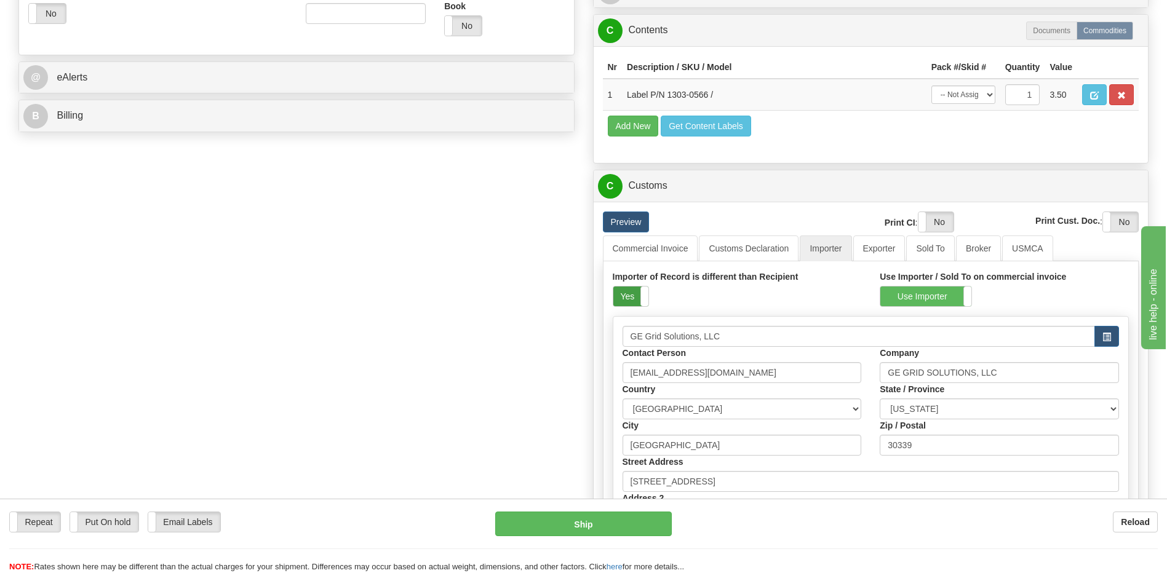
click at [626, 292] on label "Yes" at bounding box center [630, 297] width 35 height 20
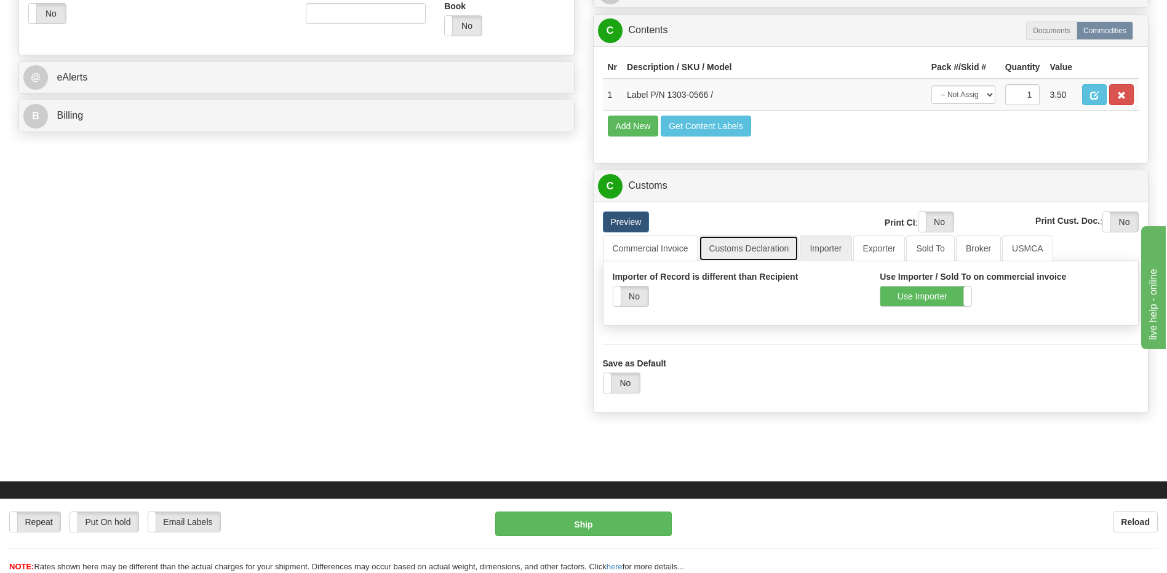
click at [709, 256] on link "Customs Declaration" at bounding box center [749, 249] width 100 height 26
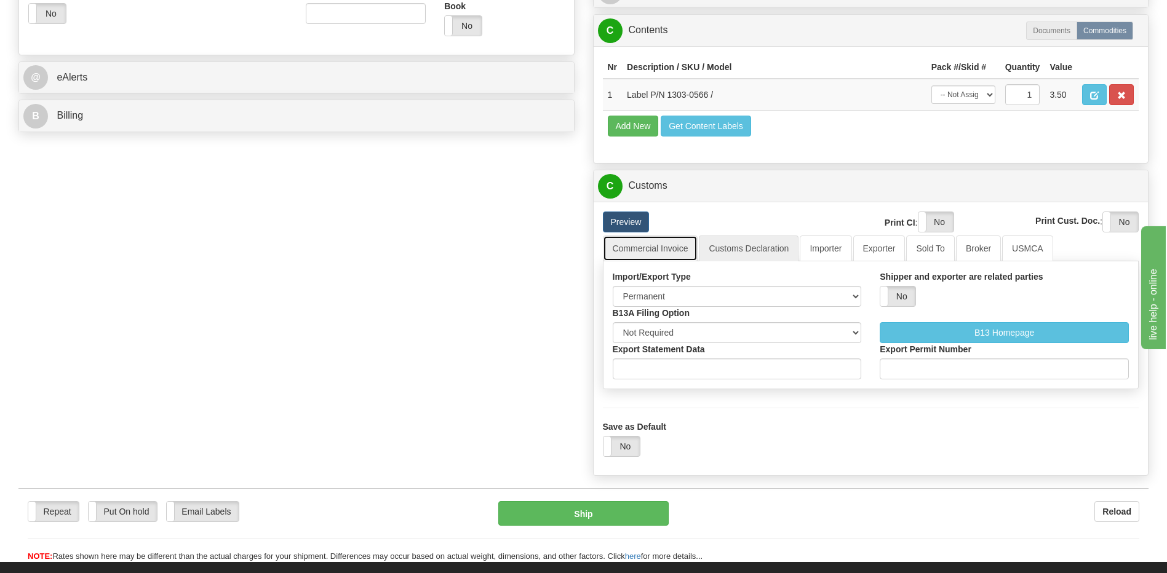
click at [652, 251] on link "Commercial Invoice" at bounding box center [650, 249] width 95 height 26
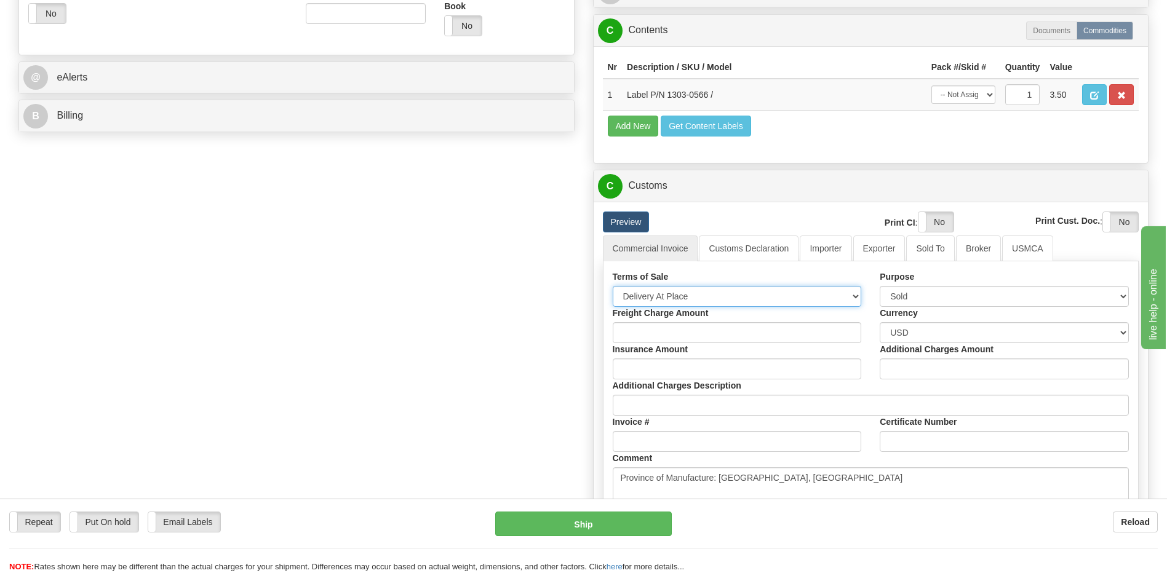
click at [655, 295] on select "Free Carrier Free On Board Ex Works Delivered Duty Unpaid Delivered Duty Paid C…" at bounding box center [737, 296] width 249 height 21
select select "7"
click at [613, 286] on select "Free Carrier Free On Board Ex Works Delivered Duty Unpaid Delivered Duty Paid C…" at bounding box center [737, 296] width 249 height 21
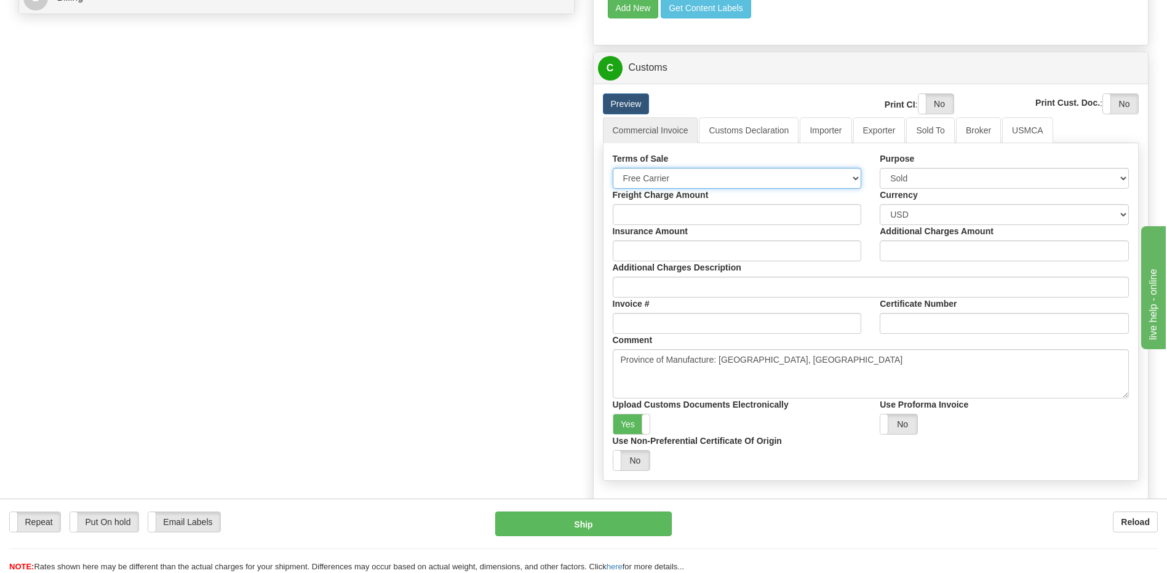
scroll to position [615, 0]
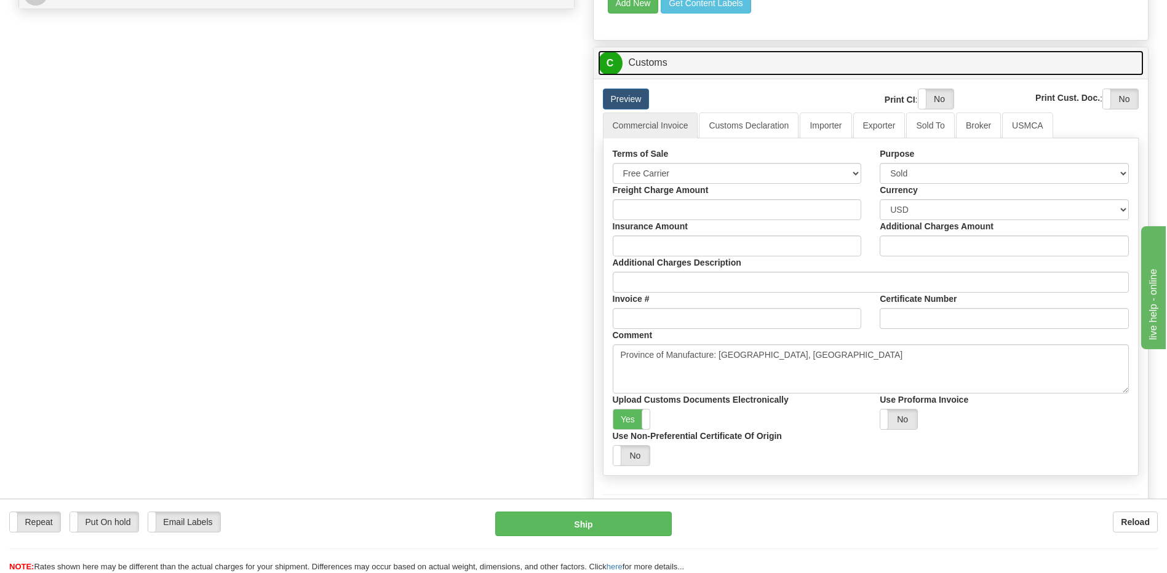
click at [661, 66] on link "C Customs" at bounding box center [871, 62] width 546 height 25
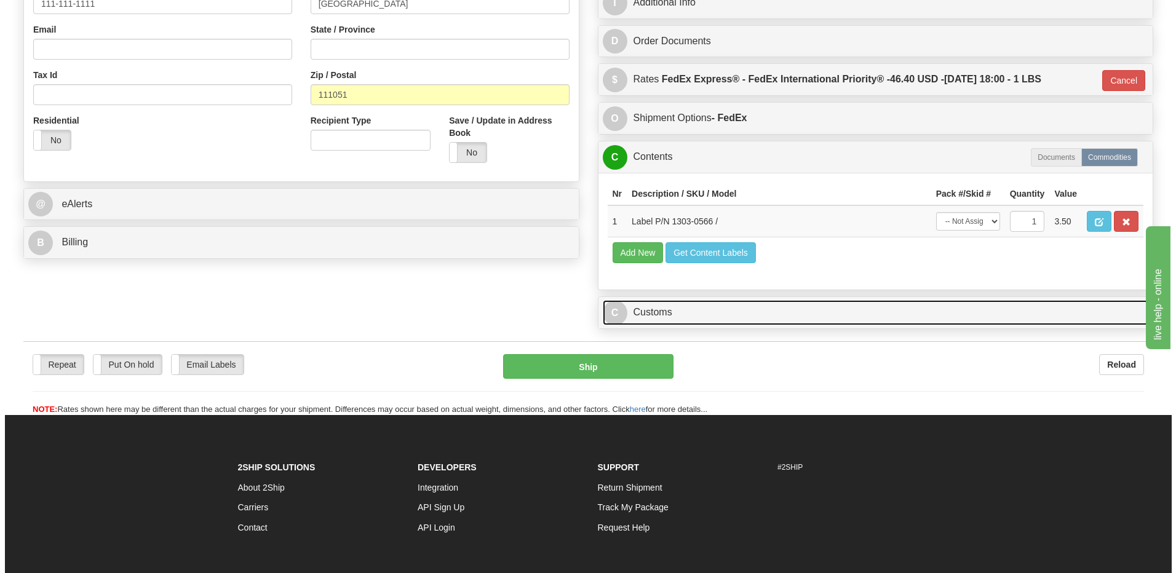
scroll to position [343, 0]
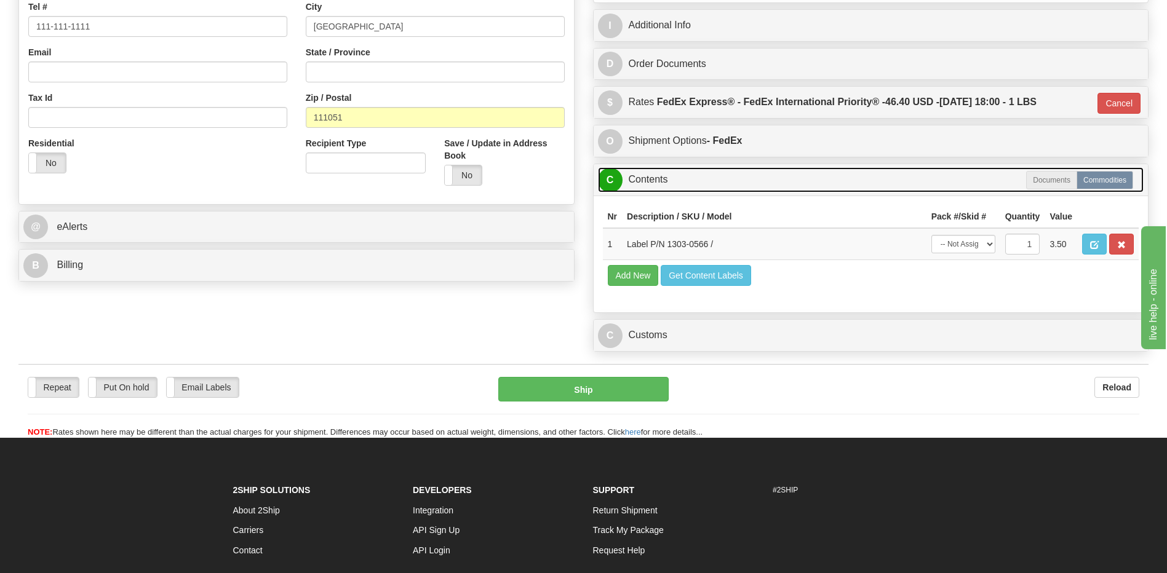
click at [668, 182] on link "C Contents" at bounding box center [871, 179] width 546 height 25
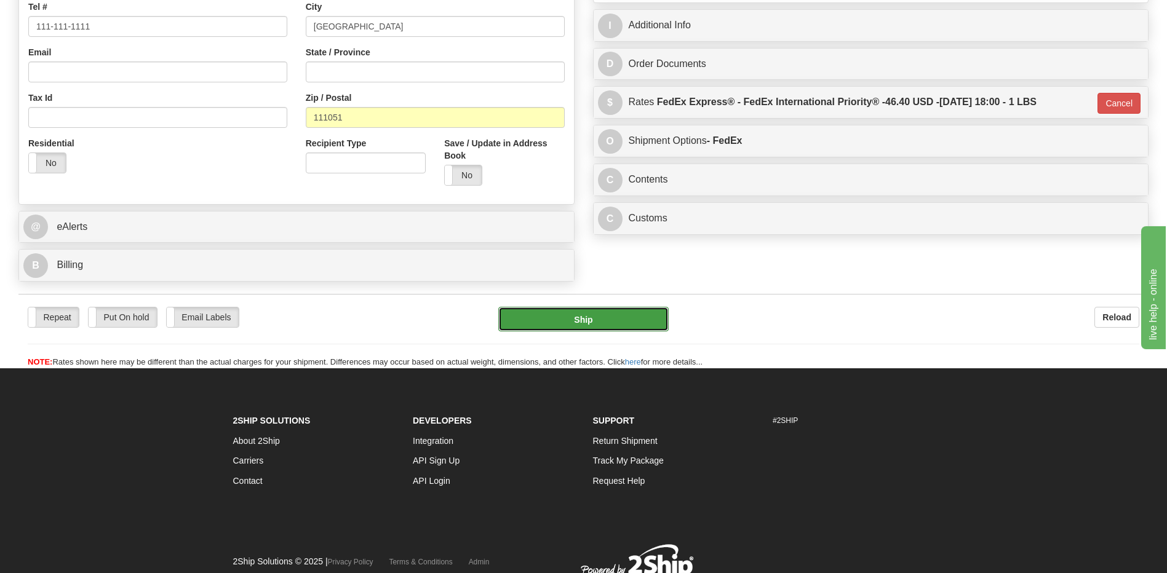
click at [571, 311] on button "Ship" at bounding box center [583, 319] width 170 height 25
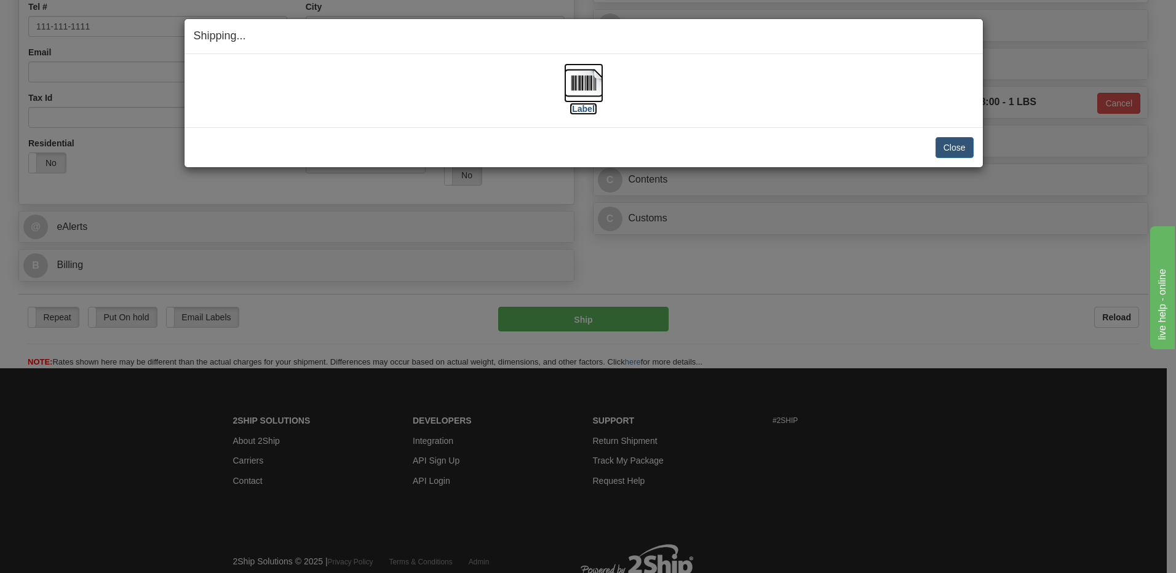
click at [585, 90] on img at bounding box center [583, 82] width 39 height 39
click at [956, 150] on button "Close" at bounding box center [955, 147] width 38 height 21
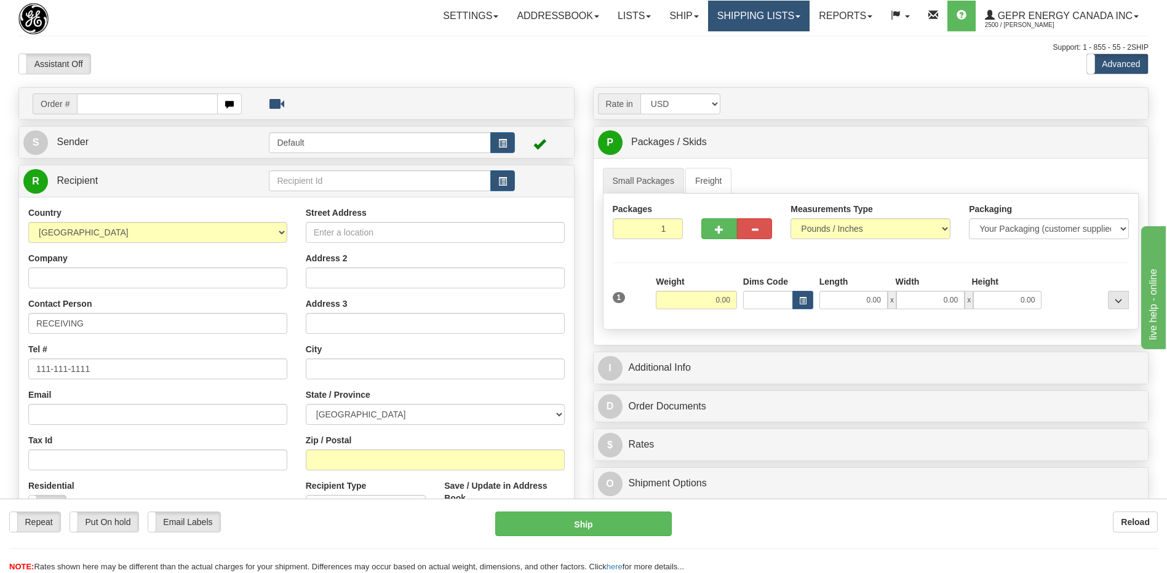
click at [745, 19] on link "Shipping lists" at bounding box center [759, 16] width 102 height 31
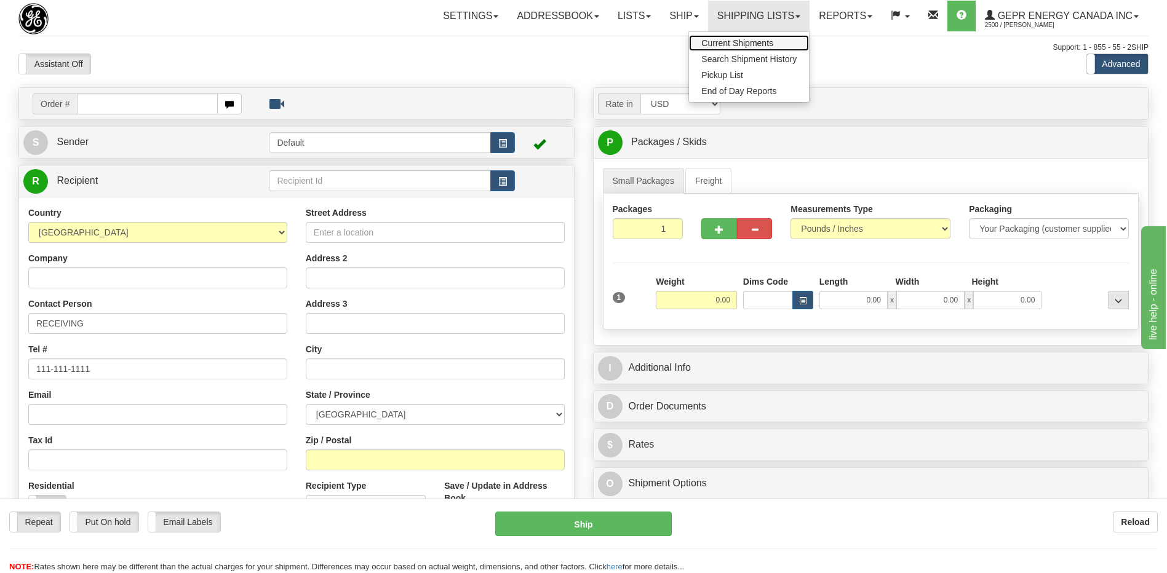
click at [742, 44] on span "Current Shipments" at bounding box center [737, 43] width 72 height 10
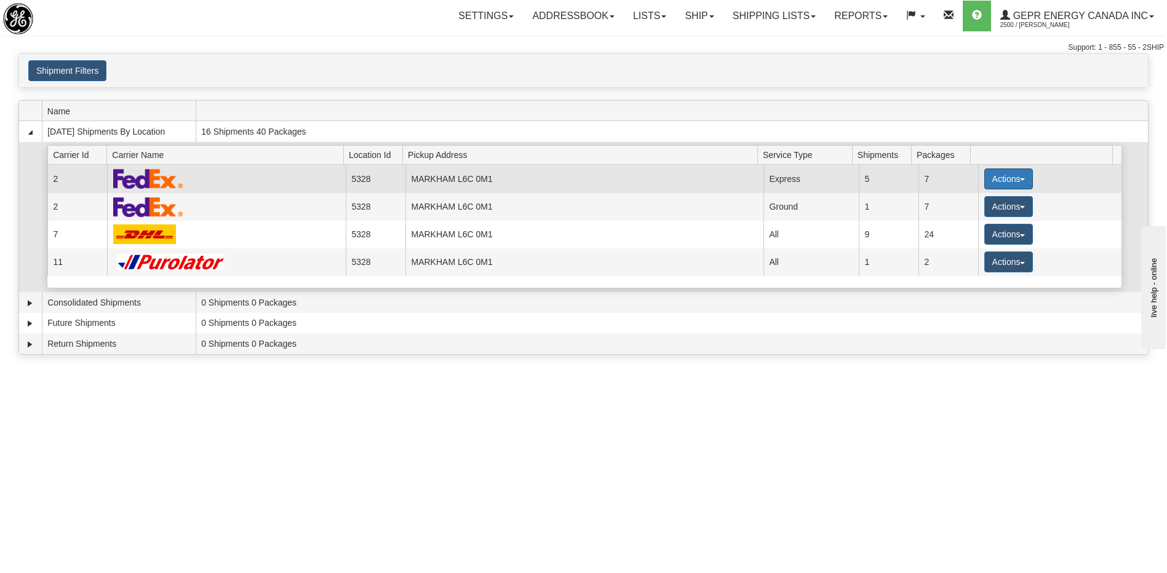
click at [1005, 183] on button "Actions" at bounding box center [1008, 179] width 49 height 21
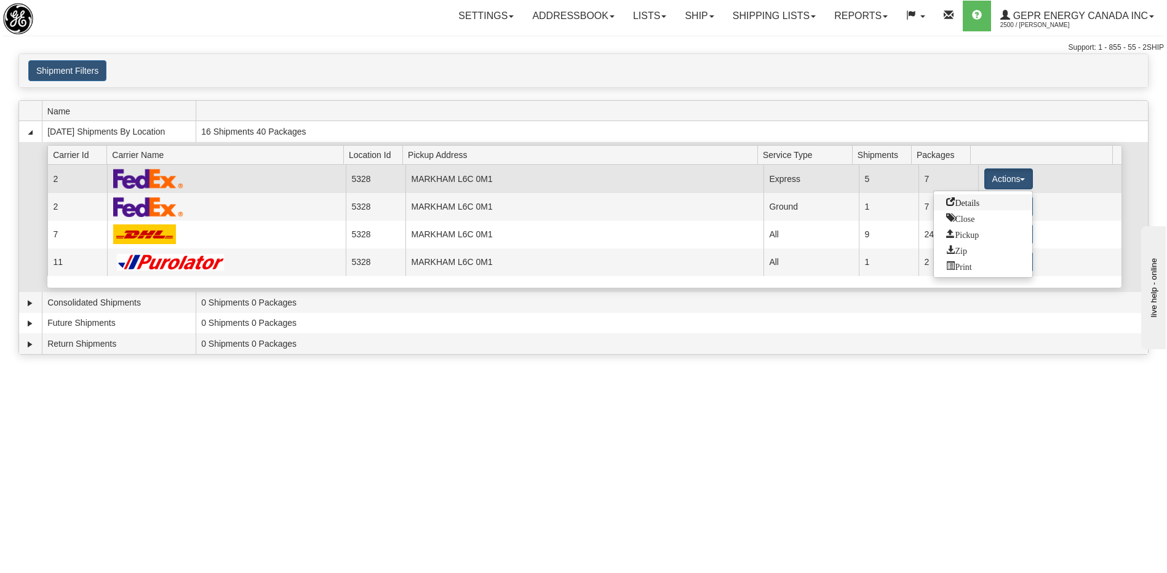
click at [974, 205] on span "Details" at bounding box center [962, 202] width 33 height 9
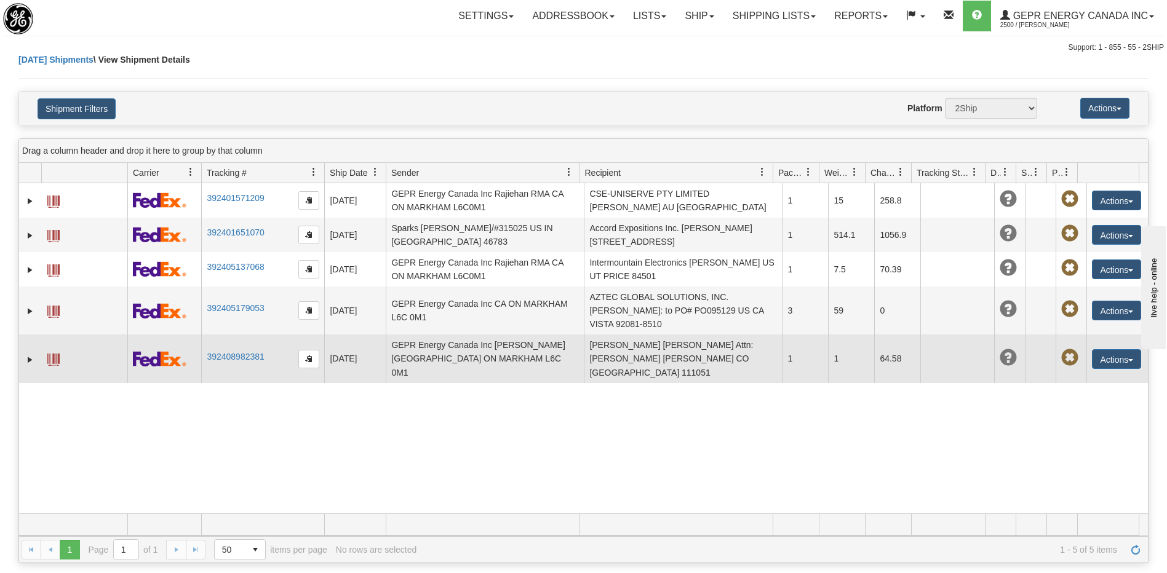
click at [666, 346] on td "[PERSON_NAME] [PERSON_NAME] Attn: [PERSON_NAME] [PERSON_NAME] CO [GEOGRAPHIC_DA…" at bounding box center [683, 359] width 198 height 48
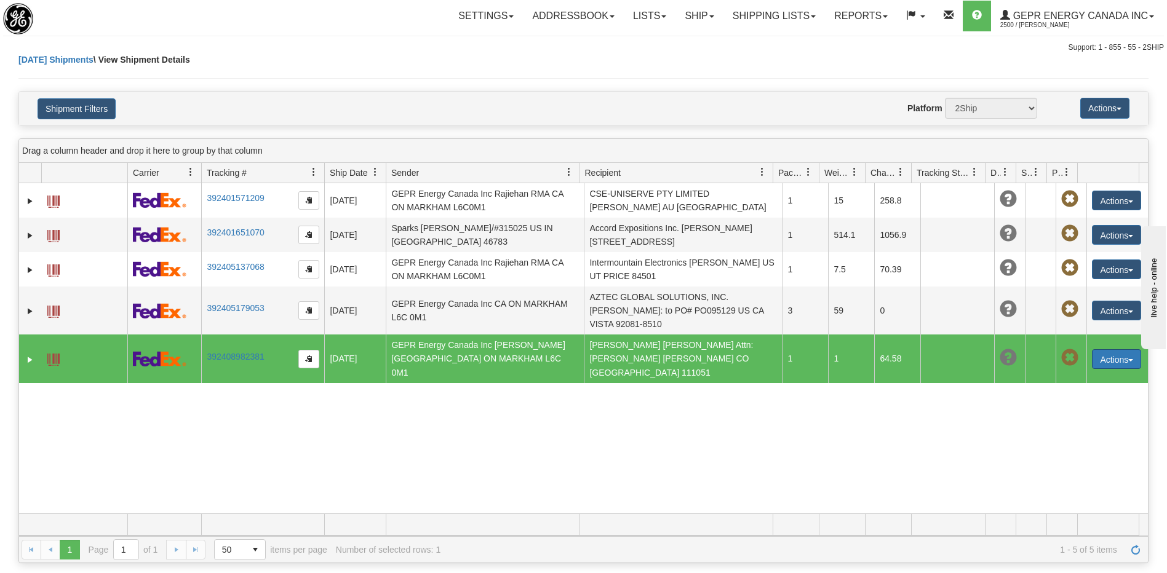
click at [1100, 354] on button "Actions" at bounding box center [1116, 359] width 49 height 20
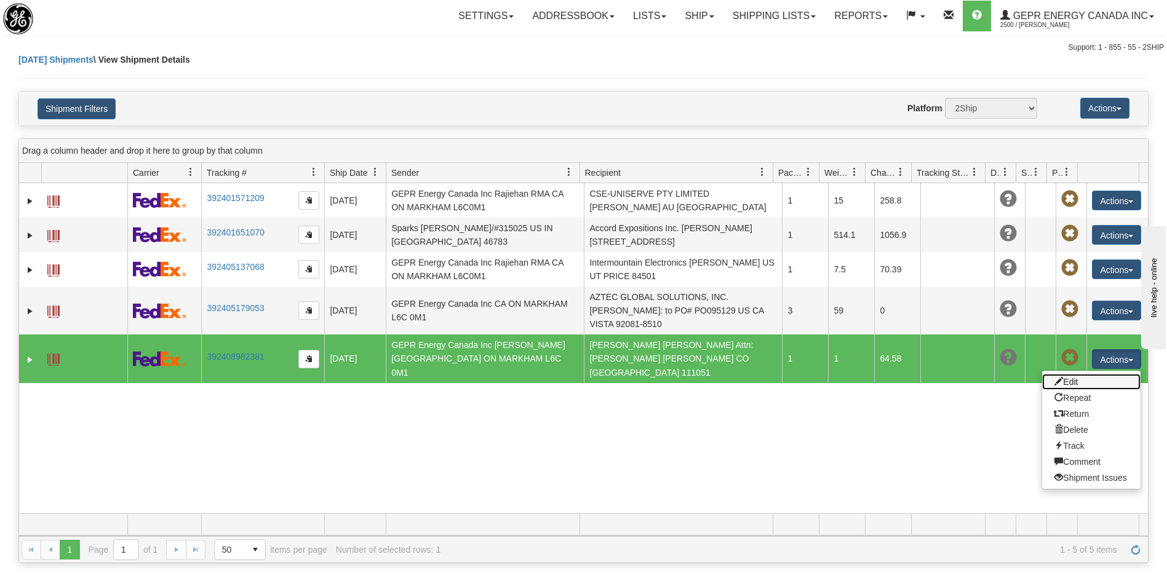
click at [1066, 374] on link "Edit" at bounding box center [1091, 382] width 98 height 16
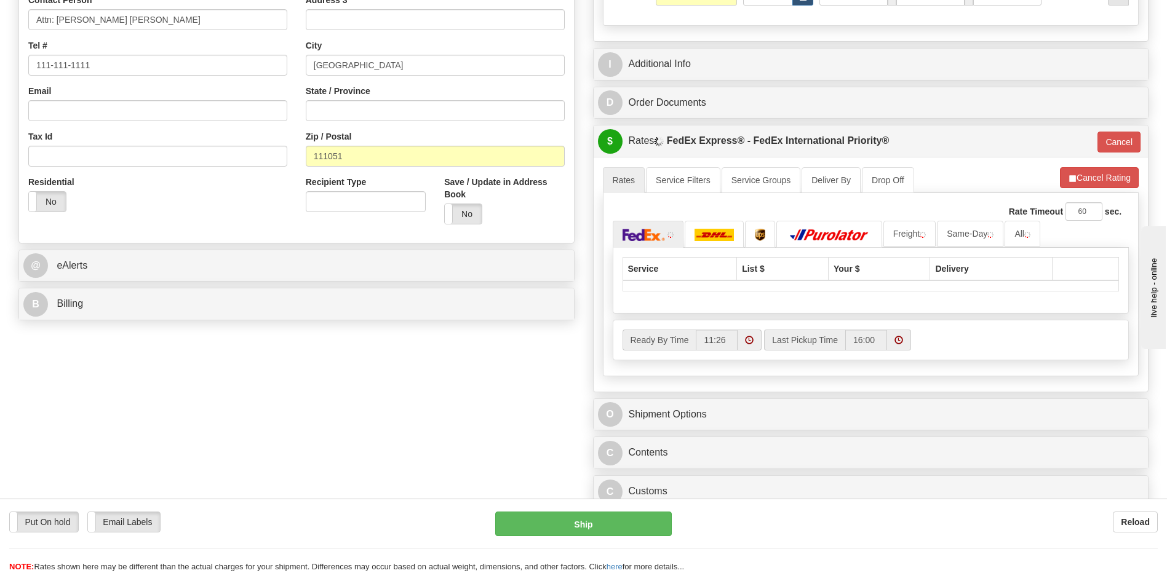
scroll to position [308, 0]
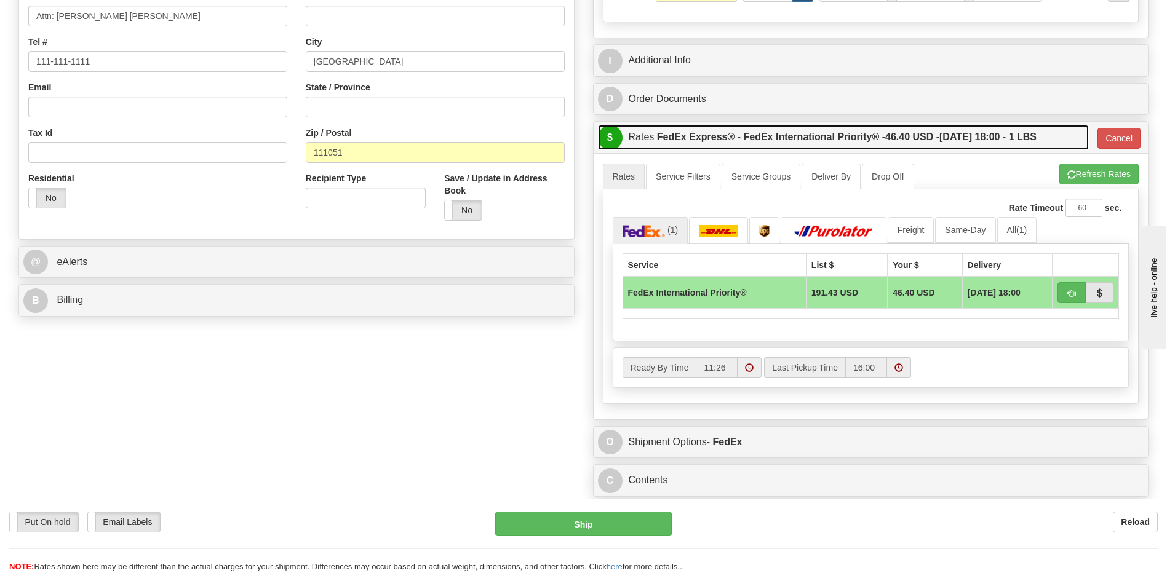
click at [675, 143] on label "FedEx Express® - FedEx International Priority® - 46.40 USD - [DATE] 18:00 - 1 L…" at bounding box center [847, 137] width 380 height 25
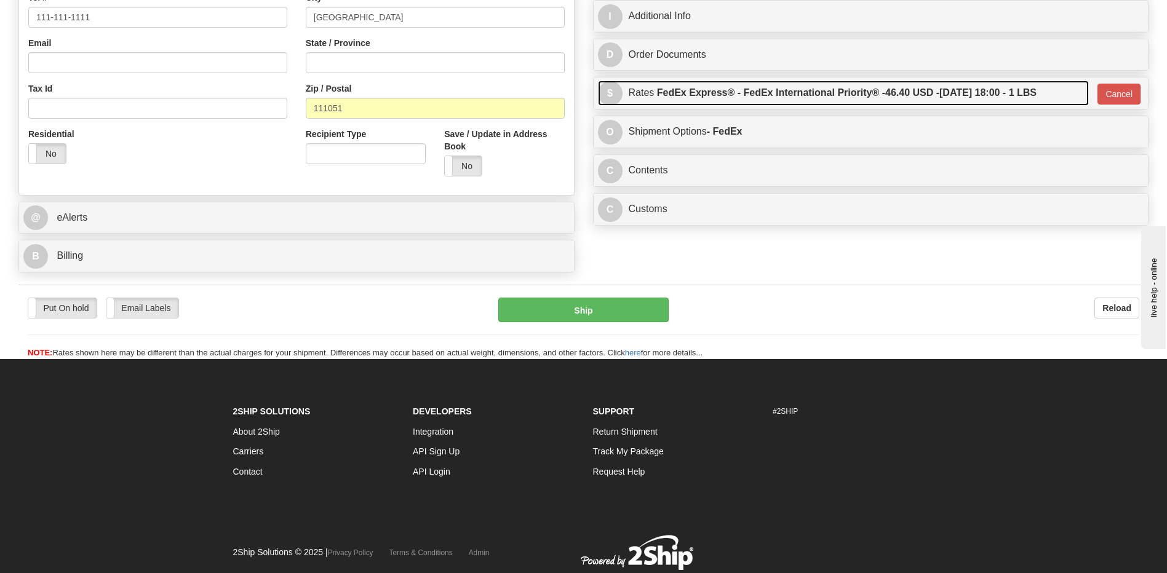
scroll to position [393, 0]
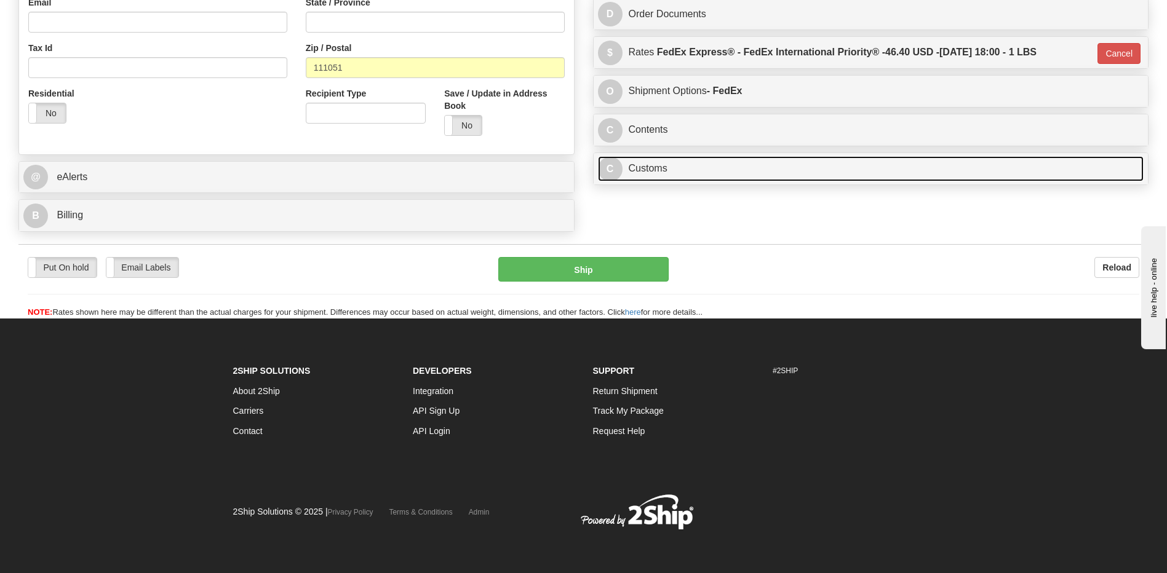
click at [673, 168] on link "C Customs" at bounding box center [871, 168] width 546 height 25
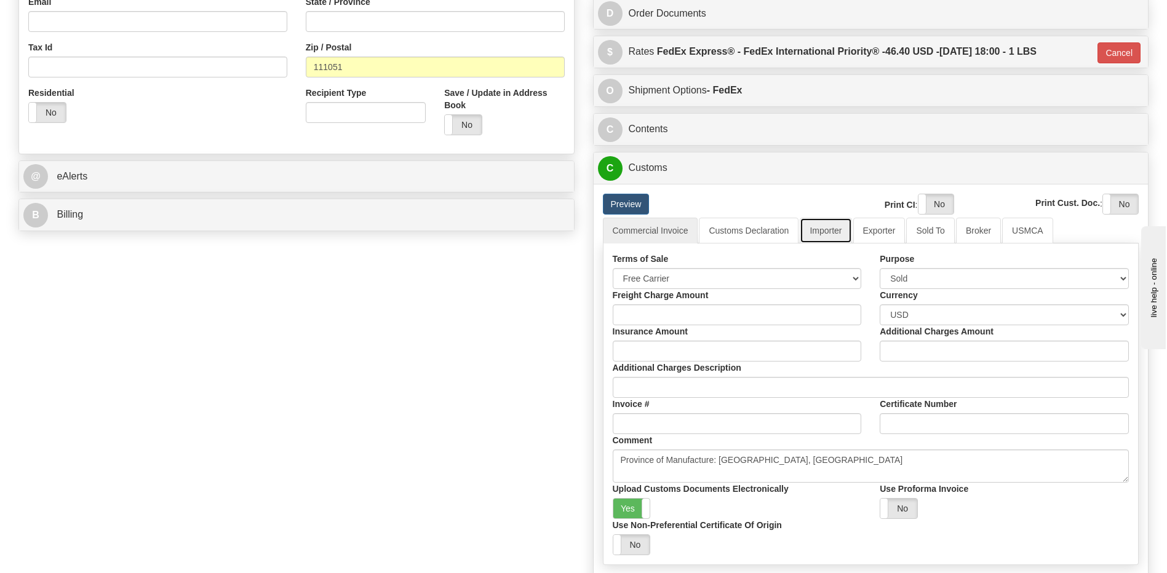
click at [836, 230] on link "Importer" at bounding box center [826, 231] width 52 height 26
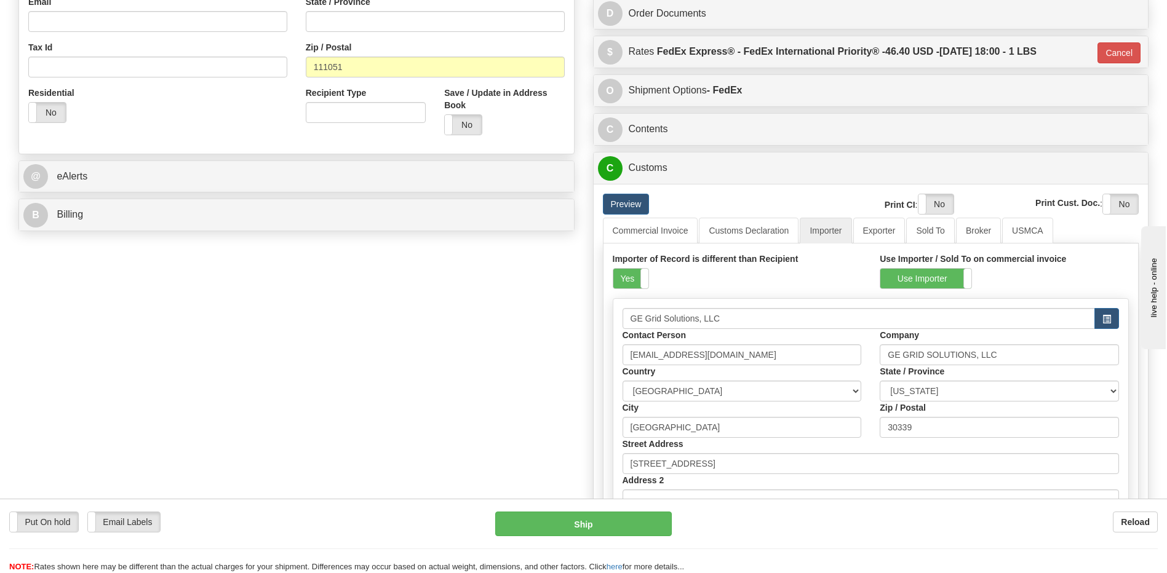
drag, startPoint x: 618, startPoint y: 286, endPoint x: 658, endPoint y: 274, distance: 41.1
click at [618, 286] on label "Yes" at bounding box center [630, 279] width 35 height 20
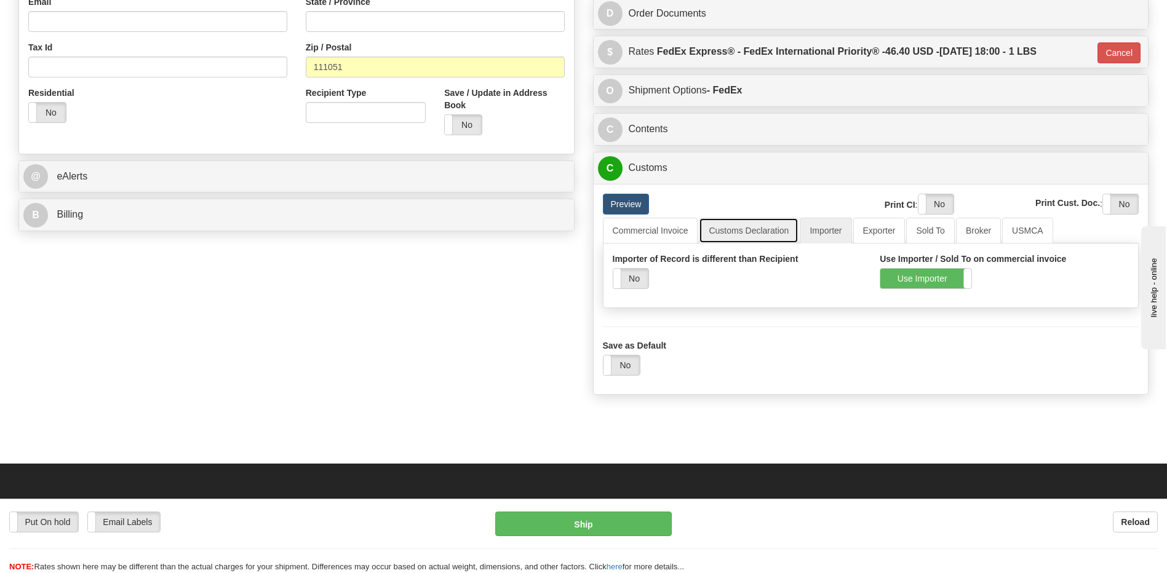
click at [736, 238] on link "Customs Declaration" at bounding box center [749, 231] width 100 height 26
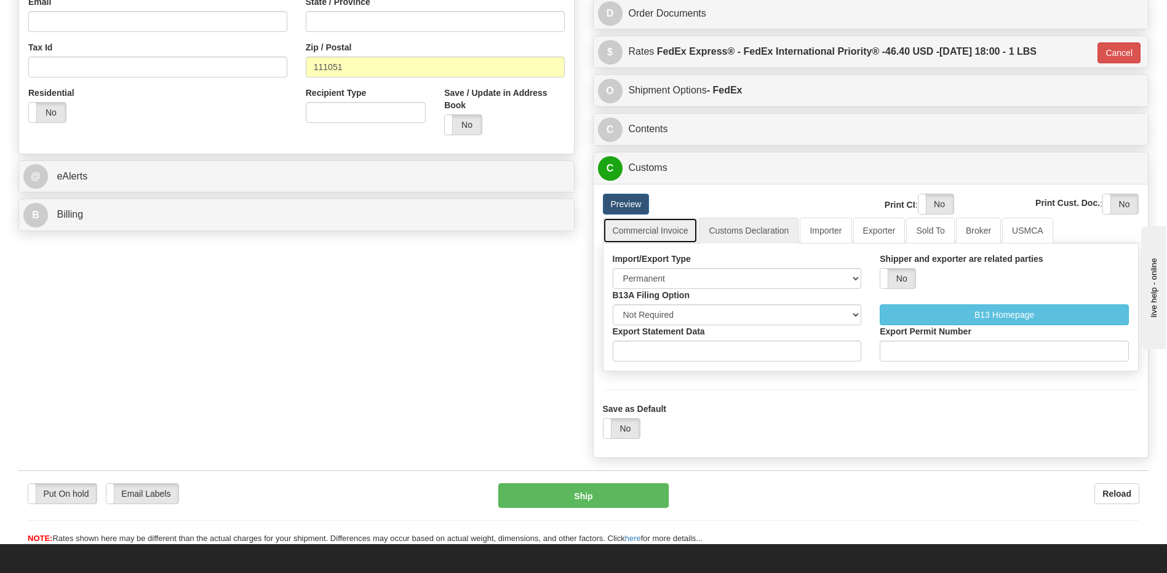
click at [666, 236] on link "Commercial Invoice" at bounding box center [650, 231] width 95 height 26
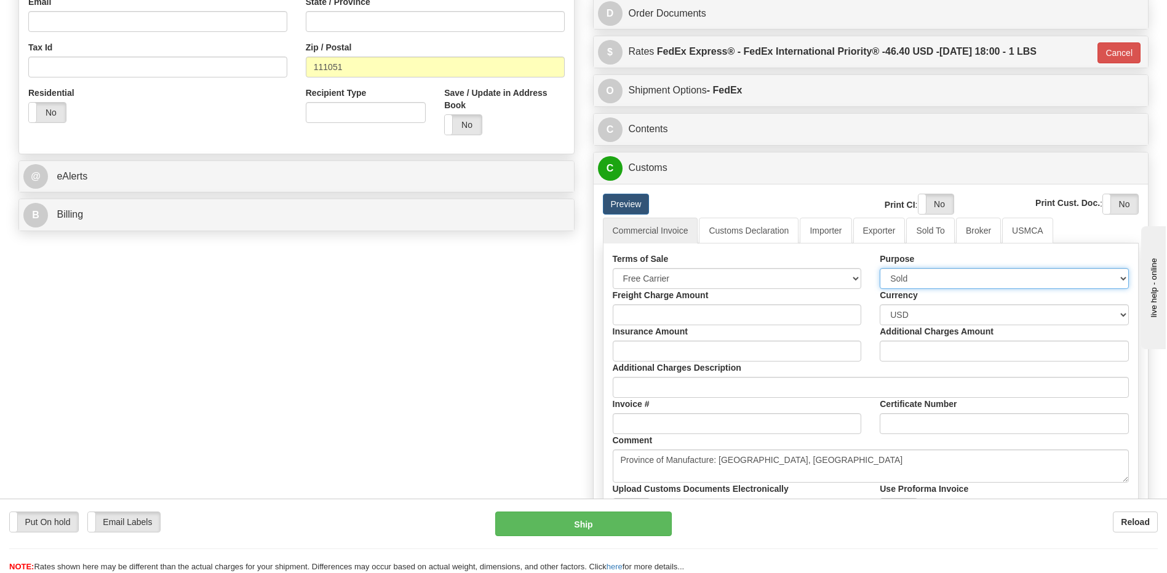
click at [897, 281] on select "Sold Not Sold Gift Sample Repair and Return Personal Effects Merchandise Danger…" at bounding box center [1004, 278] width 249 height 21
select select "2"
click at [880, 268] on select "Sold Not Sold Gift Sample Repair and Return Personal Effects Merchandise Danger…" at bounding box center [1004, 278] width 249 height 21
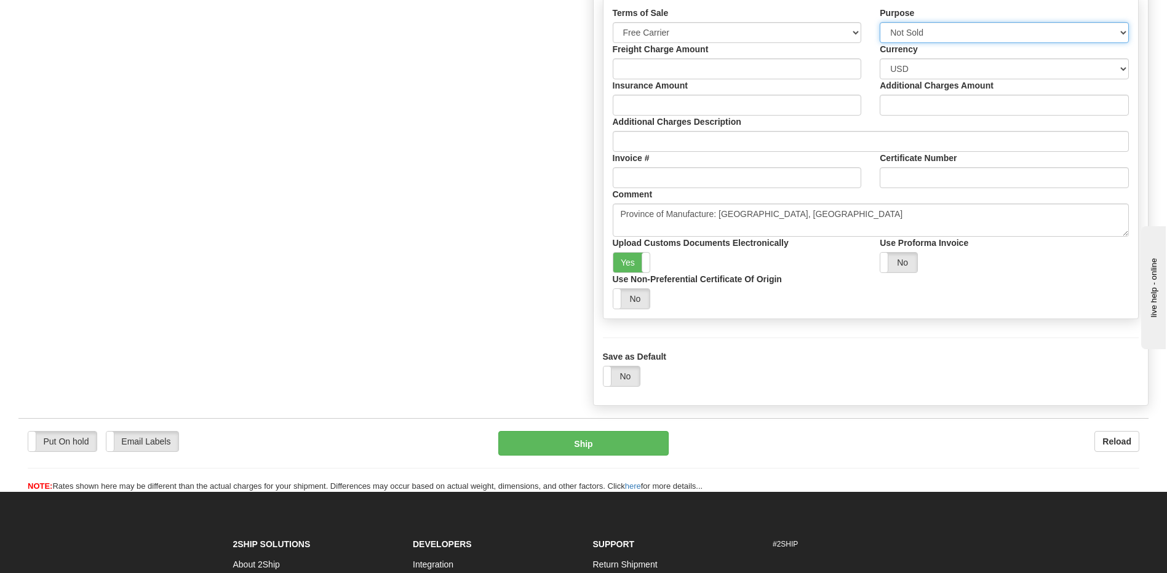
scroll to position [455, 0]
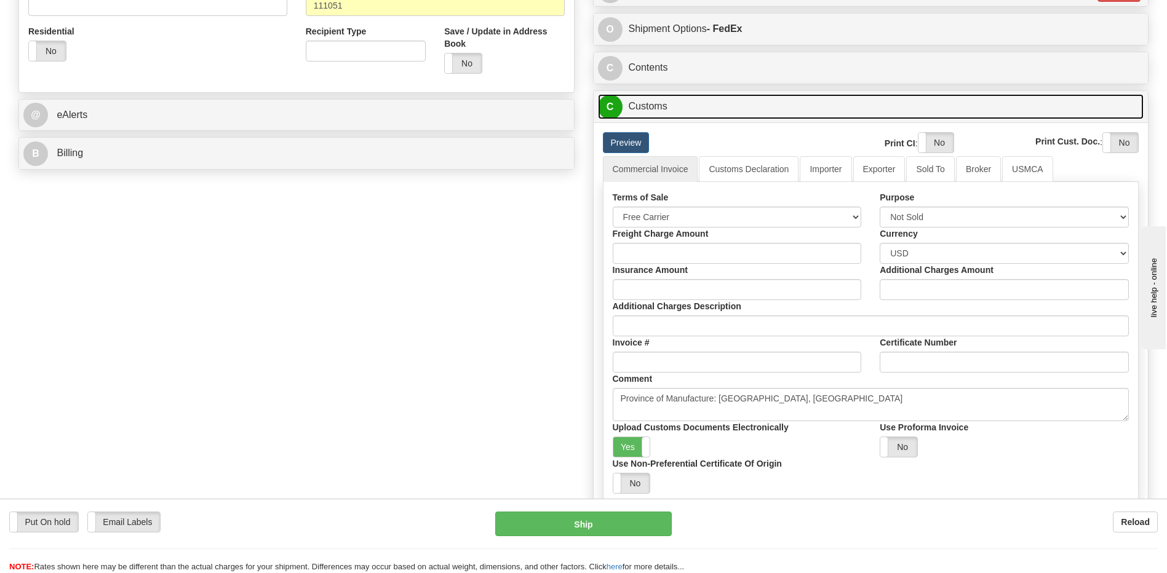
click at [644, 114] on link "C Customs" at bounding box center [871, 106] width 546 height 25
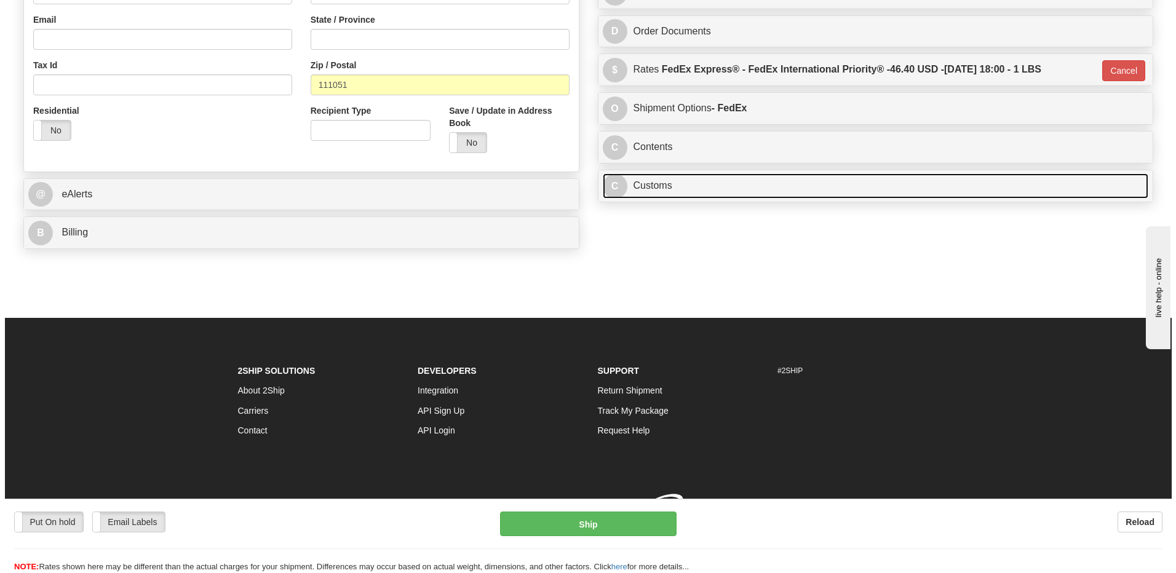
scroll to position [393, 0]
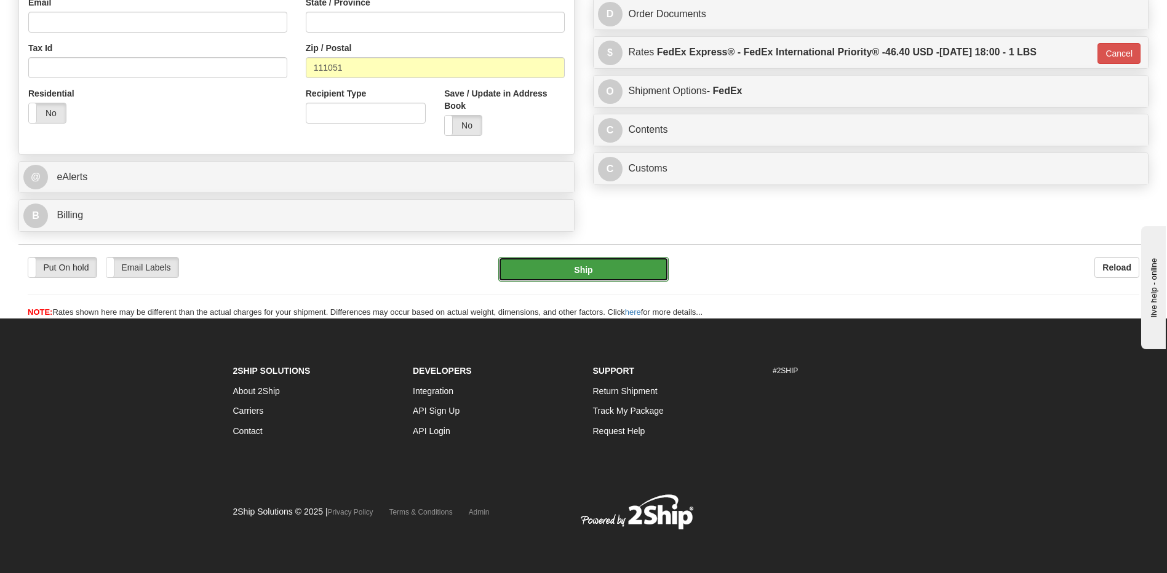
click at [626, 274] on button "Ship" at bounding box center [583, 269] width 170 height 25
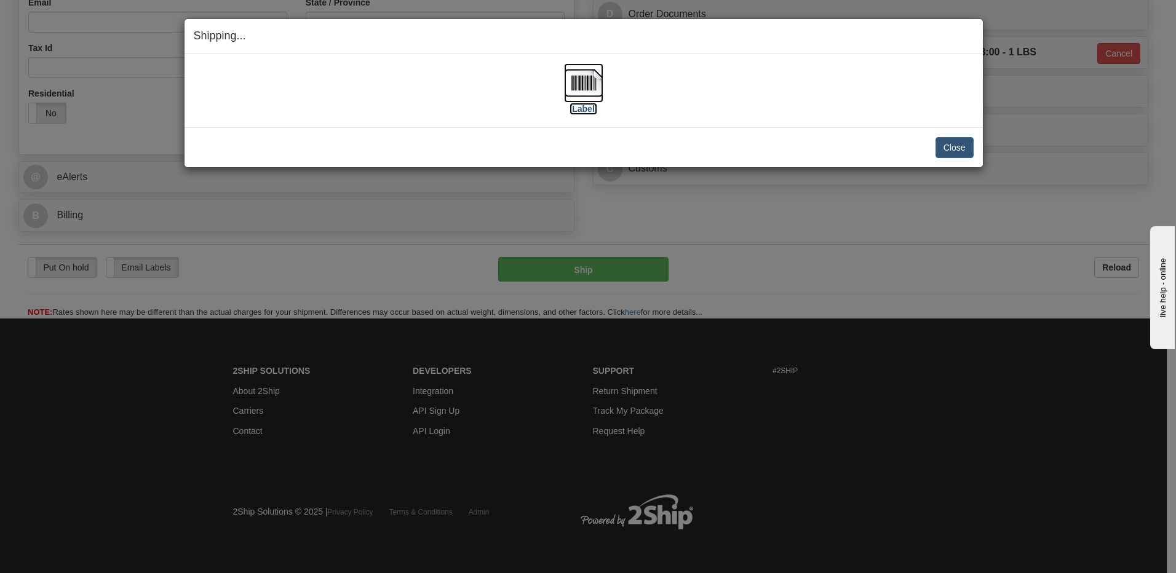
click at [583, 87] on img at bounding box center [583, 82] width 39 height 39
click at [952, 147] on button "Close" at bounding box center [955, 147] width 38 height 21
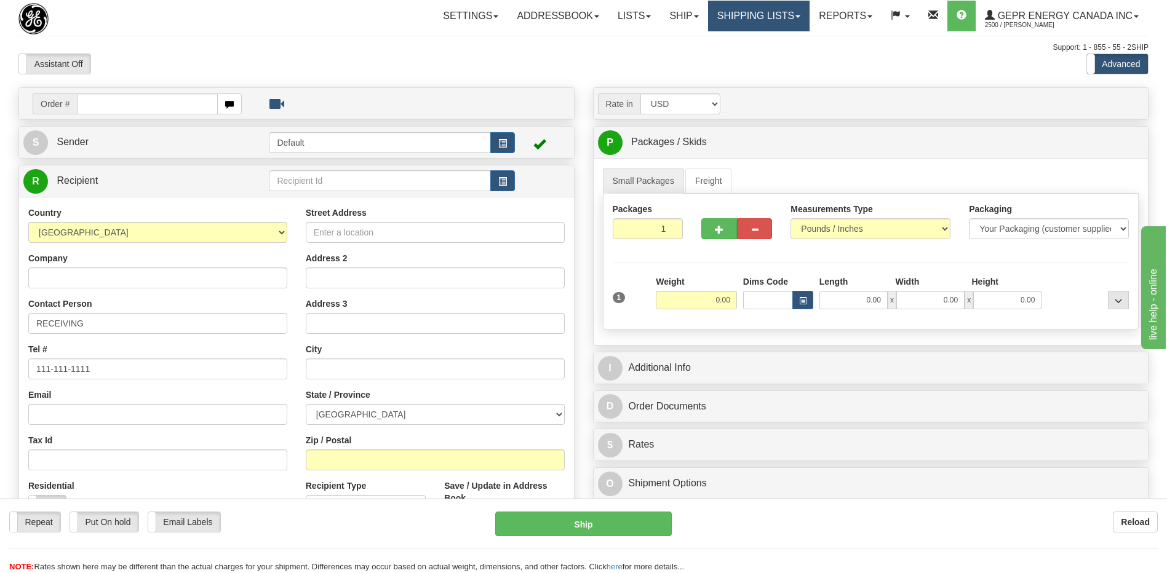
click at [724, 9] on link "Shipping lists" at bounding box center [759, 16] width 102 height 31
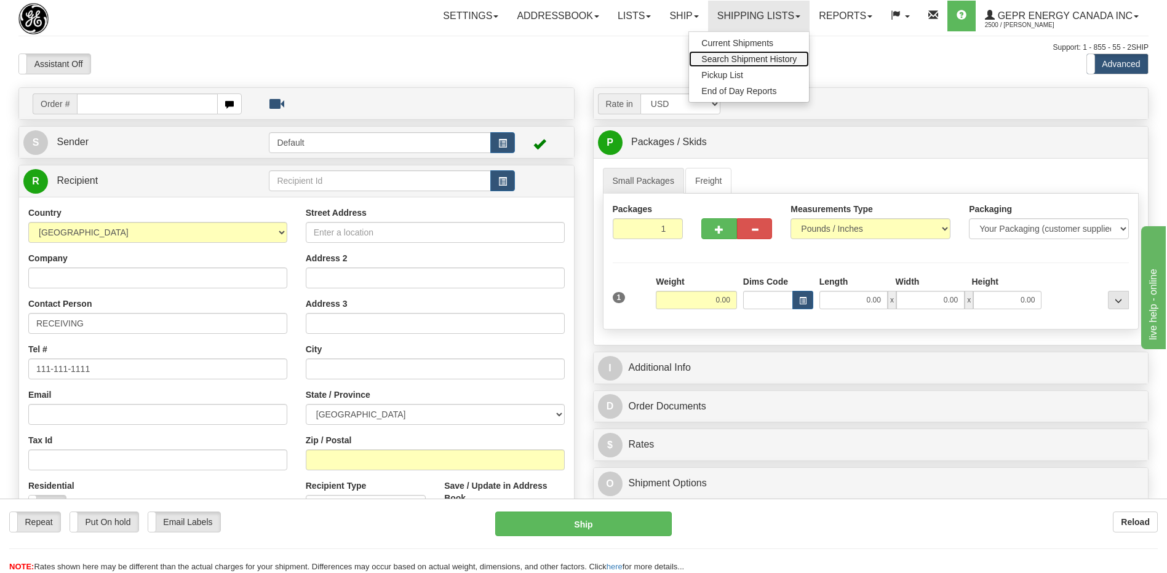
click at [722, 62] on span "Search Shipment History" at bounding box center [748, 59] width 95 height 10
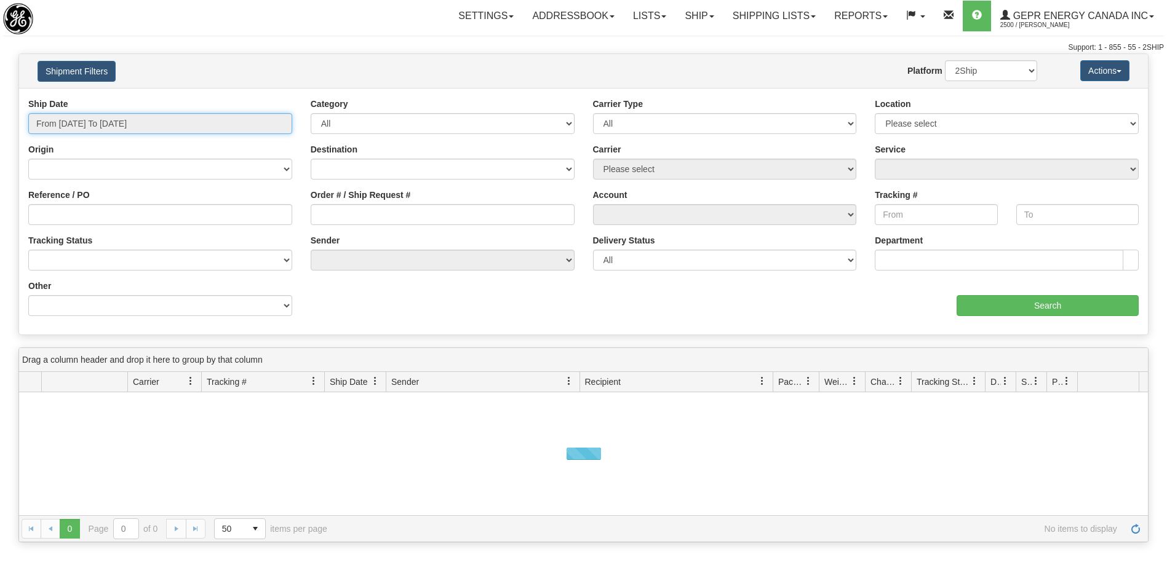
type input "[DATE]"
click at [213, 127] on input "From [DATE] To [DATE]" at bounding box center [160, 123] width 264 height 21
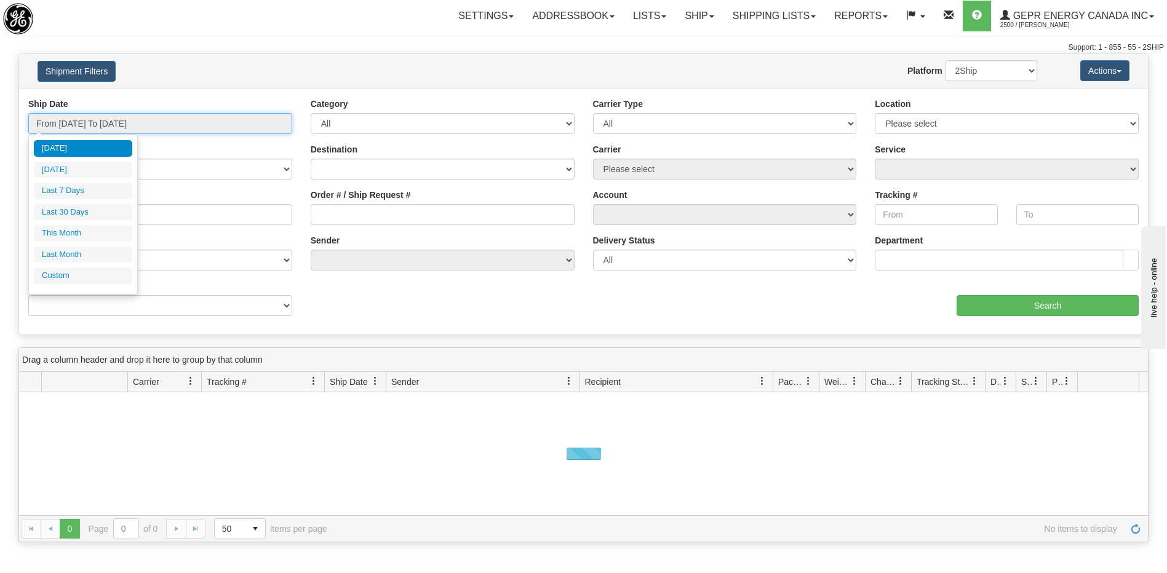
type input "[DATE]"
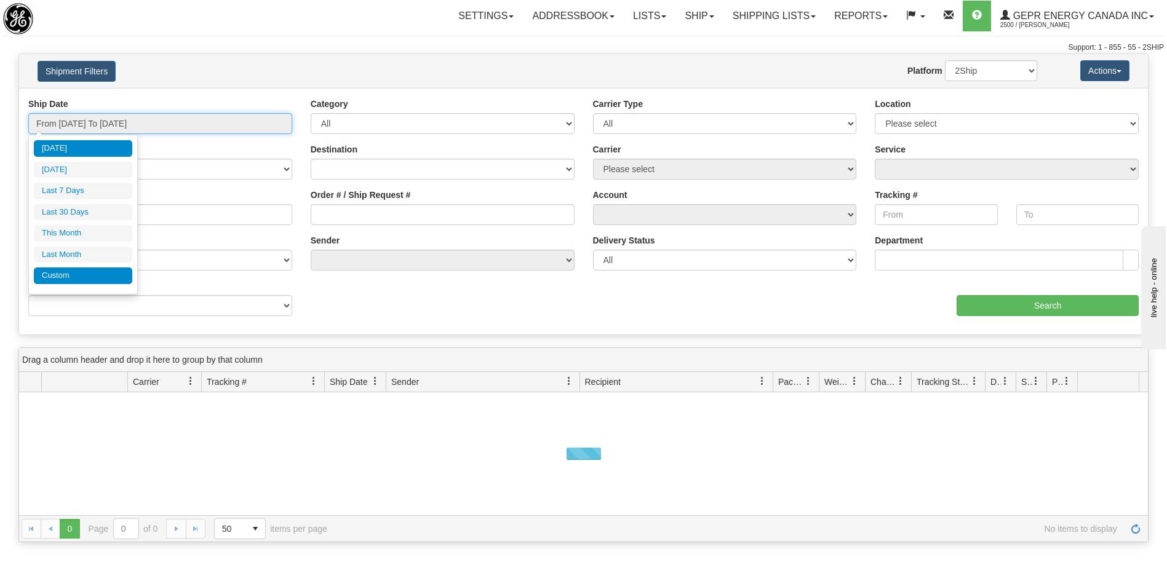
type input "[DATE]"
click at [76, 275] on li "Custom" at bounding box center [83, 276] width 98 height 17
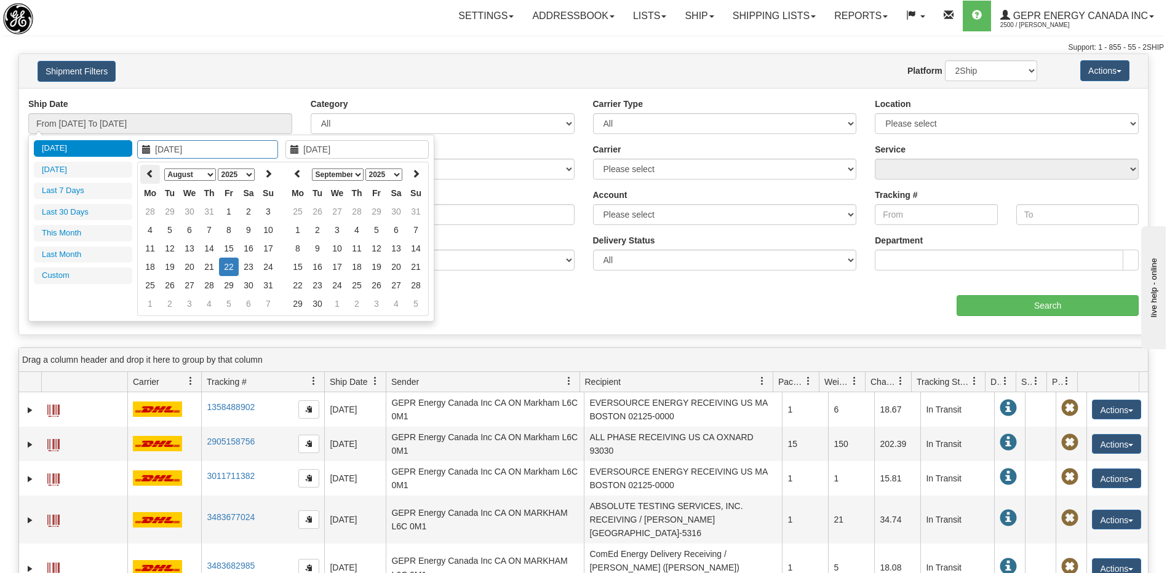
click at [153, 179] on th at bounding box center [150, 174] width 20 height 19
type input "02/01/2025"
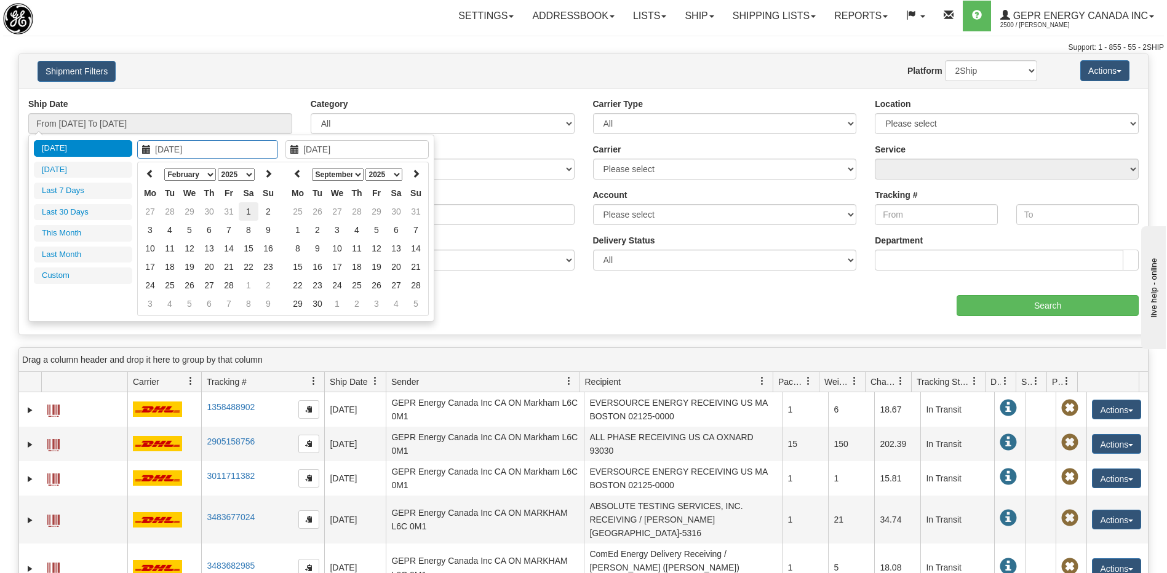
click at [250, 216] on td "1" at bounding box center [249, 211] width 20 height 18
click at [290, 177] on th at bounding box center [298, 174] width 20 height 19
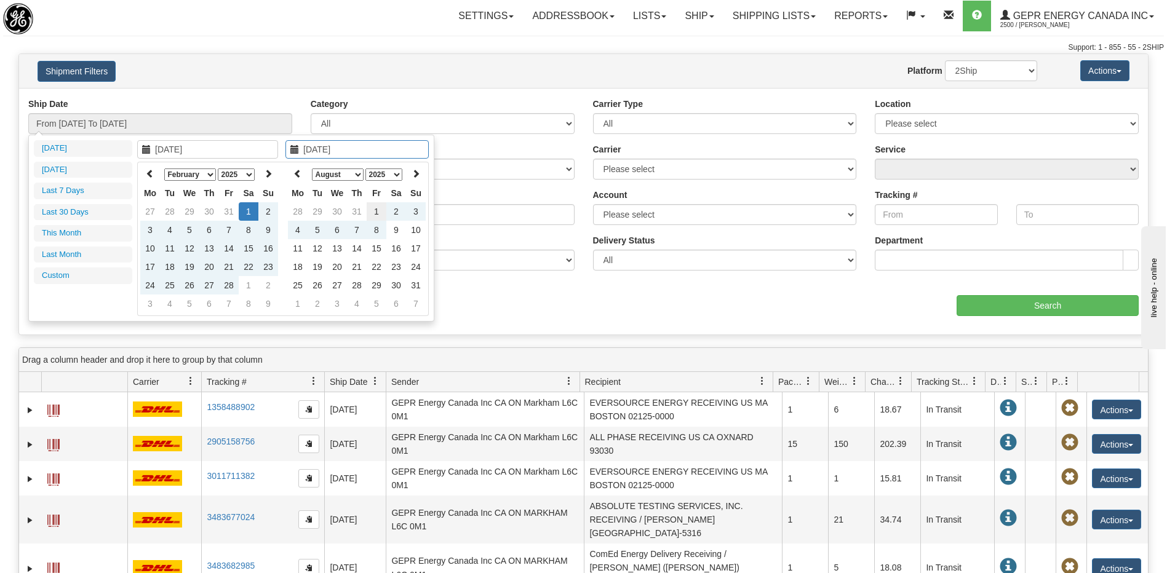
type input "08/01/2025"
click at [380, 210] on td "1" at bounding box center [377, 211] width 20 height 18
type input "From 02/01/2025 To 08/01/2025"
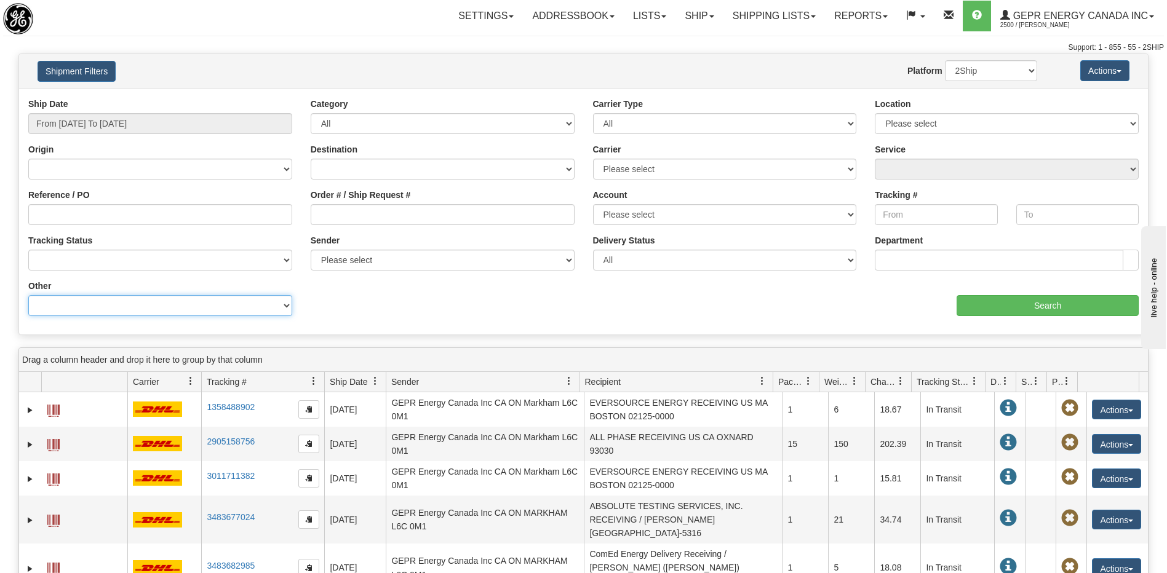
click at [193, 314] on select "Billing Account # Billing Type BOL # (LTL) Commodity Or Documents Consolidation…" at bounding box center [160, 305] width 264 height 21
select select "Recipient_ZIP"
click at [28, 295] on select "Billing Account # Billing Type BOL # (LTL) Commodity Or Documents Consolidation…" at bounding box center [160, 305] width 264 height 21
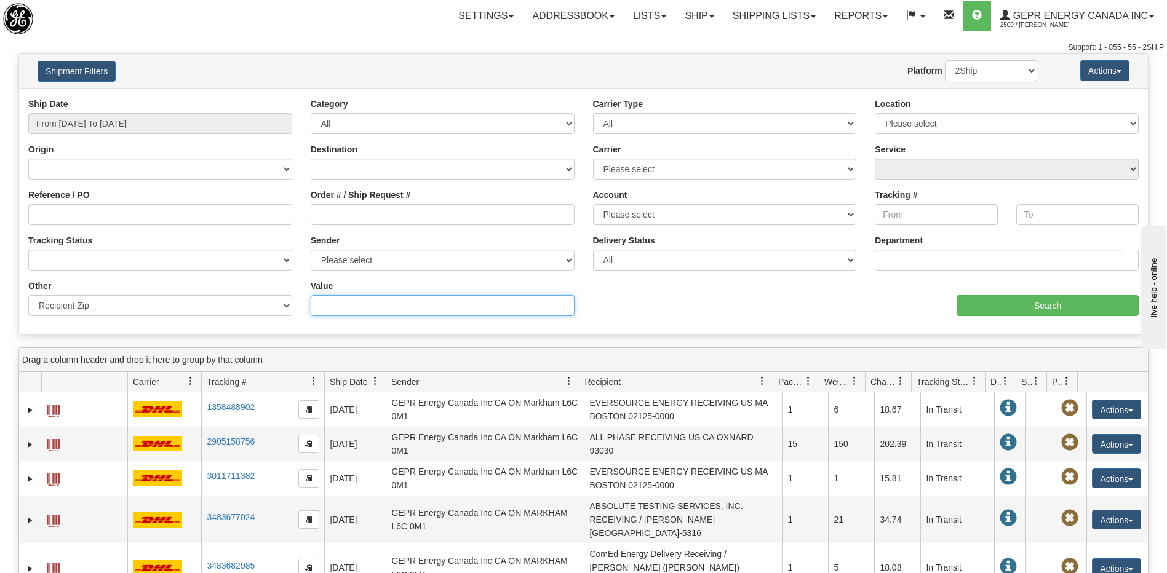
click at [328, 305] on input "Value" at bounding box center [443, 305] width 264 height 21
paste input "361006"
type input "361006"
click at [976, 297] on input "Search" at bounding box center [1048, 305] width 182 height 21
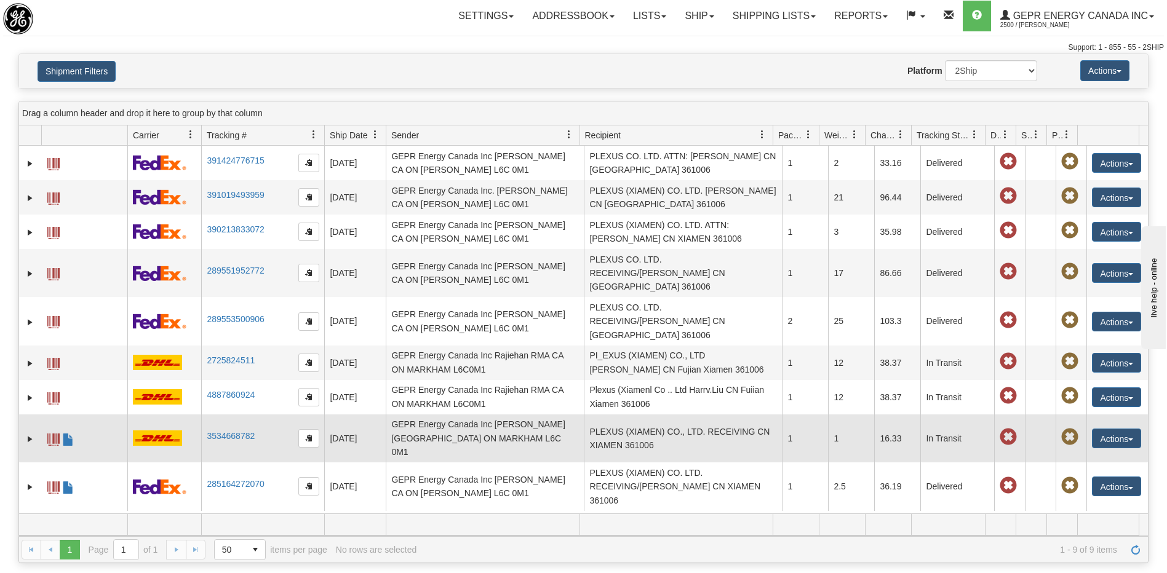
click at [537, 415] on td "GEPR Energy Canada Inc Glenn Apura CA ON MARKHAM L6C 0M1" at bounding box center [485, 439] width 198 height 48
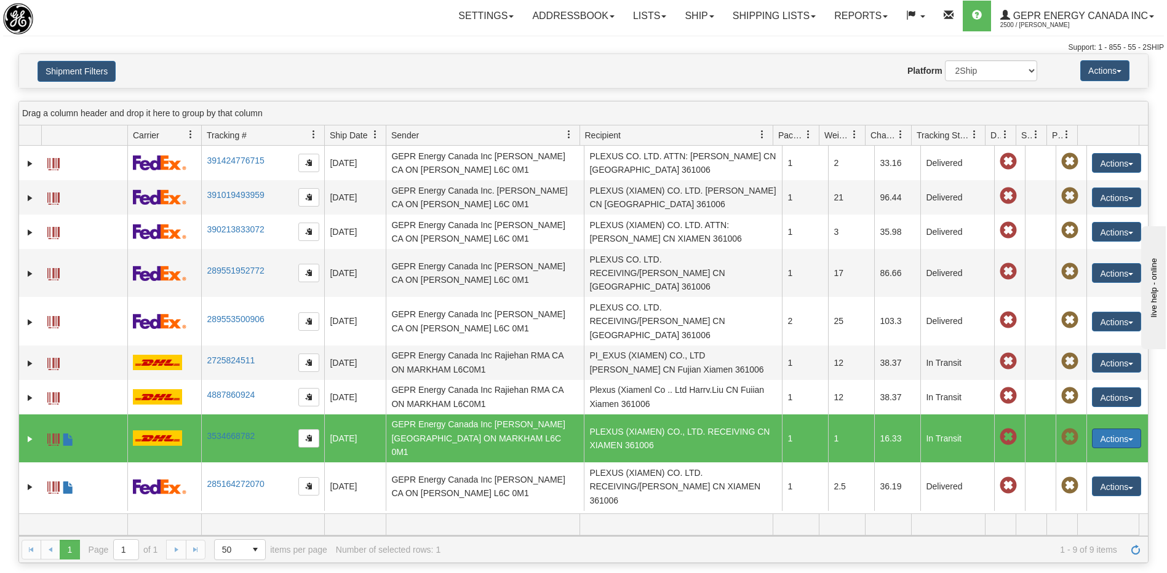
click at [1096, 429] on button "Actions" at bounding box center [1116, 439] width 49 height 20
click at [1074, 453] on link "Repeat" at bounding box center [1091, 461] width 98 height 16
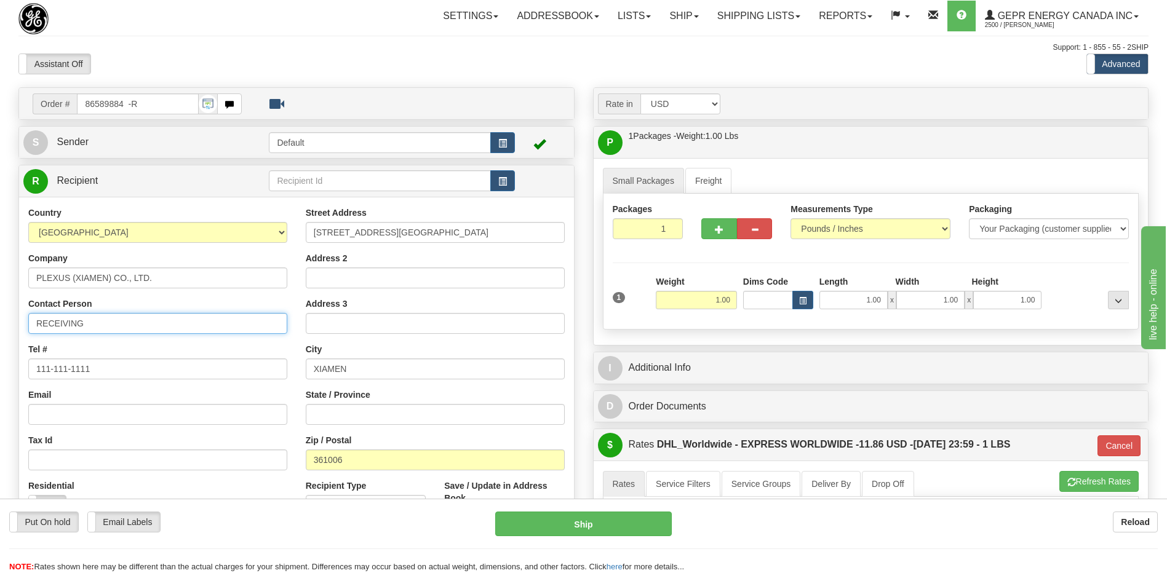
drag, startPoint x: 99, startPoint y: 330, endPoint x: 8, endPoint y: 322, distance: 91.4
click at [8, 322] on div "Toggle navigation Settings Shipping Preferences Fields Preferences New" at bounding box center [583, 440] width 1167 height 881
paste input "[PERSON_NAME]"
type input "Attn: [PERSON_NAME]"
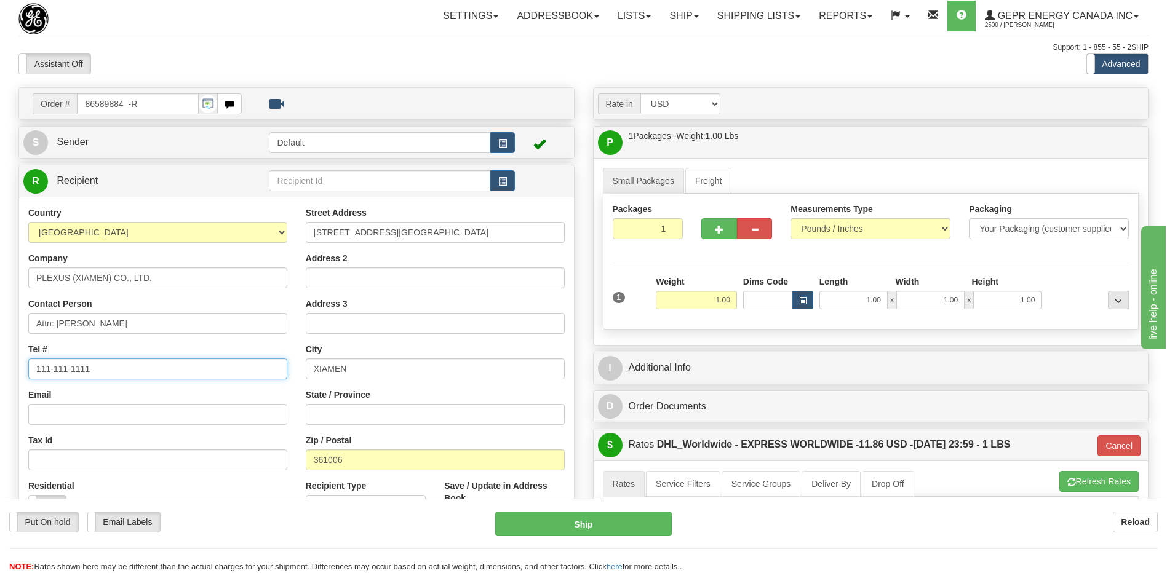
drag, startPoint x: 113, startPoint y: 369, endPoint x: -2, endPoint y: 370, distance: 115.7
click at [0, 370] on html "Training Course Close Toggle navigation Settings Shipping Preferences New Sende…" at bounding box center [583, 286] width 1167 height 573
paste input "086 592 360 5497"
type input "086 592 360 5497"
drag, startPoint x: 472, startPoint y: 233, endPoint x: 230, endPoint y: 236, distance: 242.5
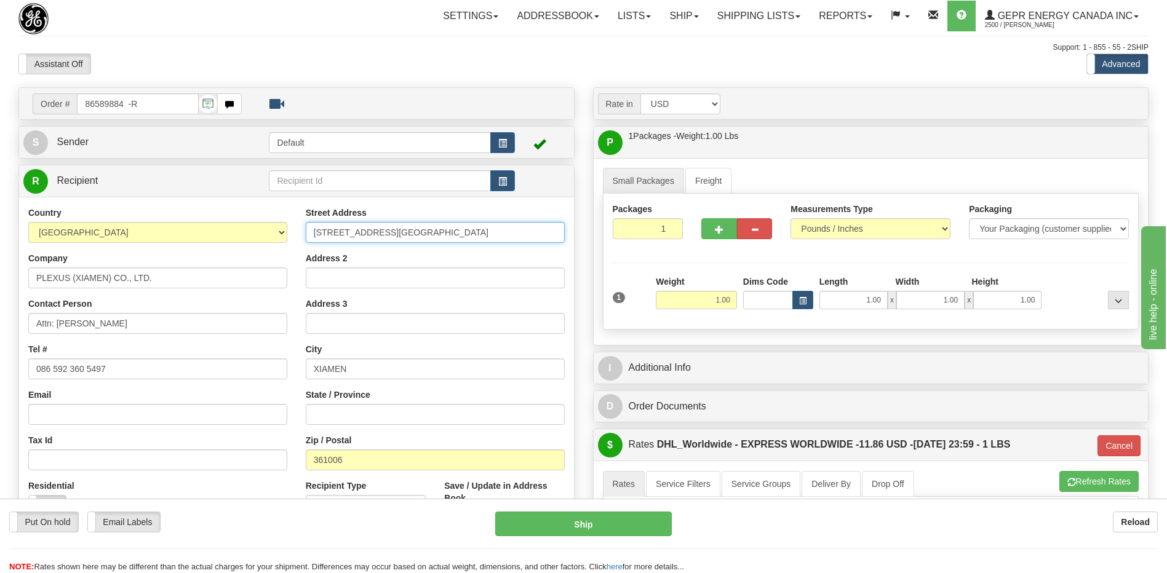
click at [230, 236] on div "Country [GEOGRAPHIC_DATA] [GEOGRAPHIC_DATA] [GEOGRAPHIC_DATA] [GEOGRAPHIC_DATA]…" at bounding box center [296, 372] width 555 height 331
paste input "[STREET_ADDRESS]"
type input "[STREET_ADDRESS]"
click at [321, 276] on input "Address 2" at bounding box center [435, 278] width 259 height 21
paste input "Modern Logistics Zone(Free Trade zone)"
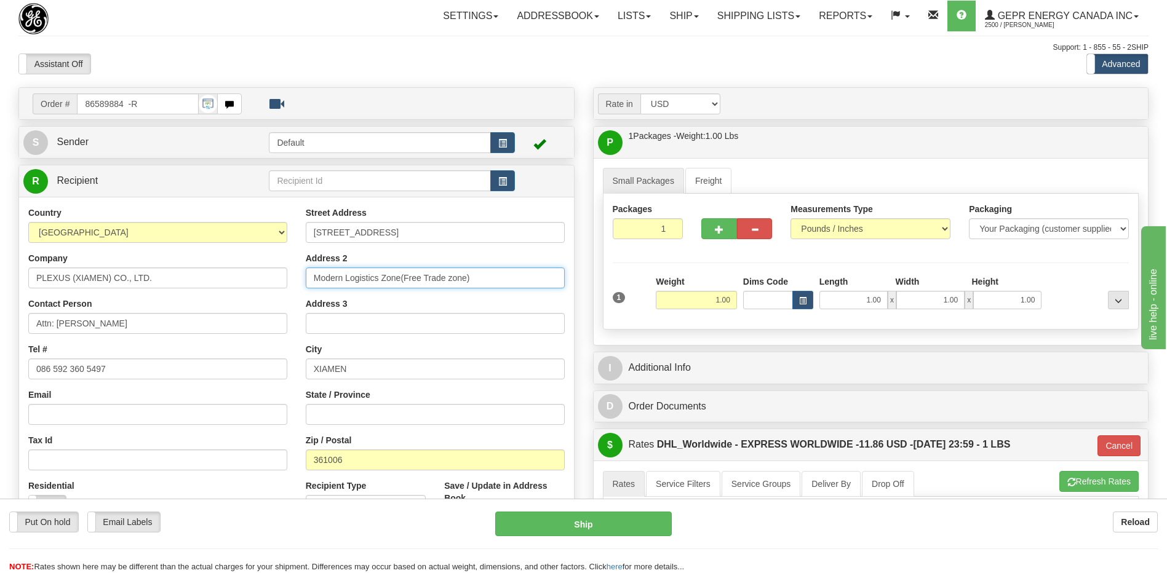
type input "Modern Logistics Zone(Free Trade zone)"
click at [233, 441] on div "Tax Id" at bounding box center [157, 452] width 259 height 36
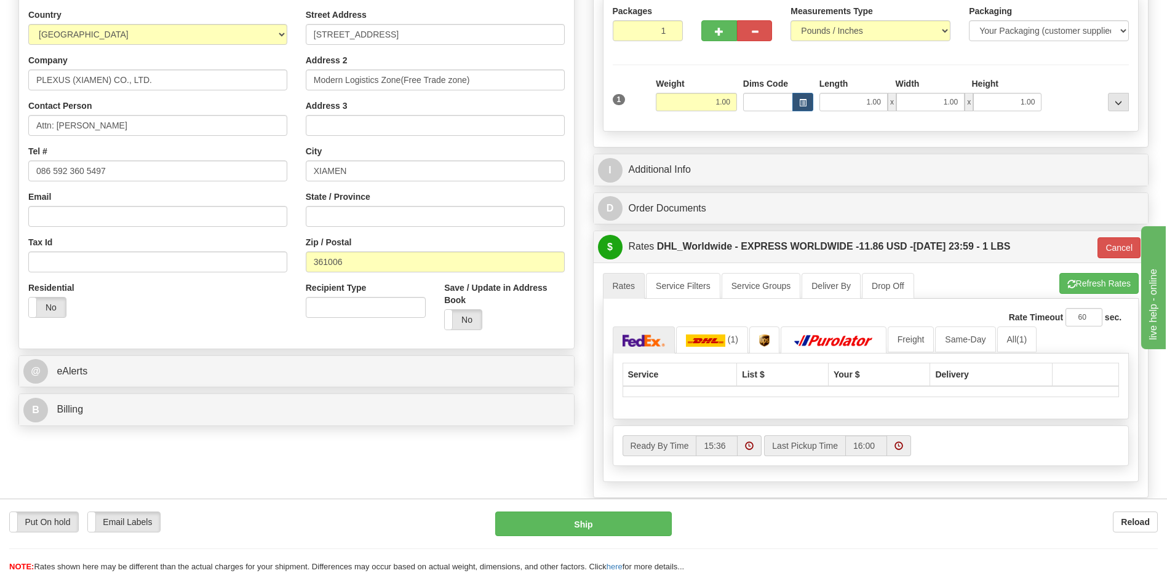
scroll to position [246, 0]
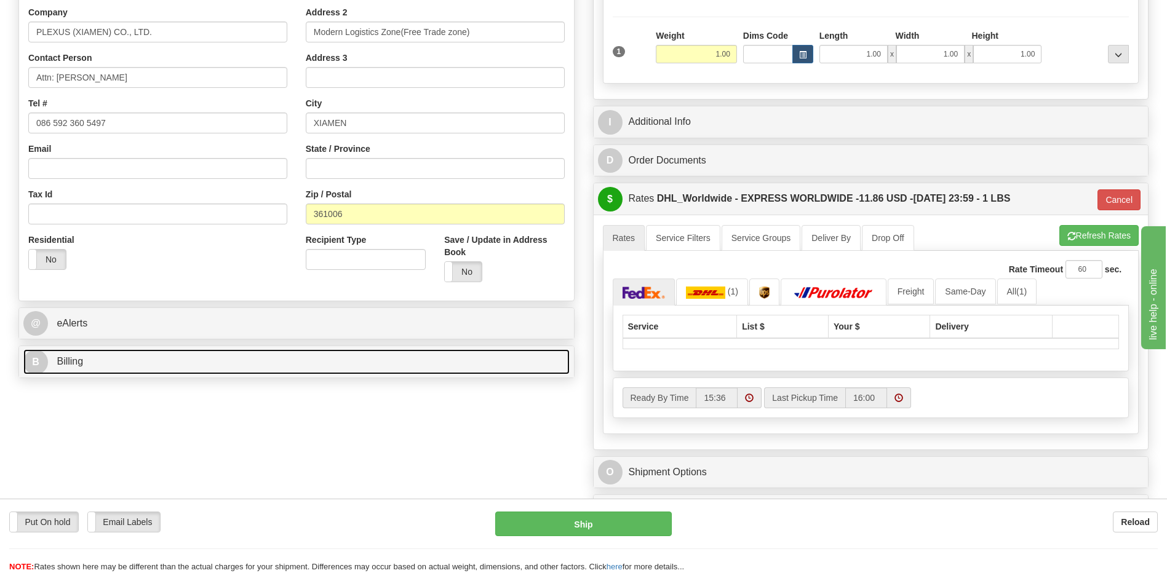
click at [169, 370] on link "B Billing" at bounding box center [296, 361] width 546 height 25
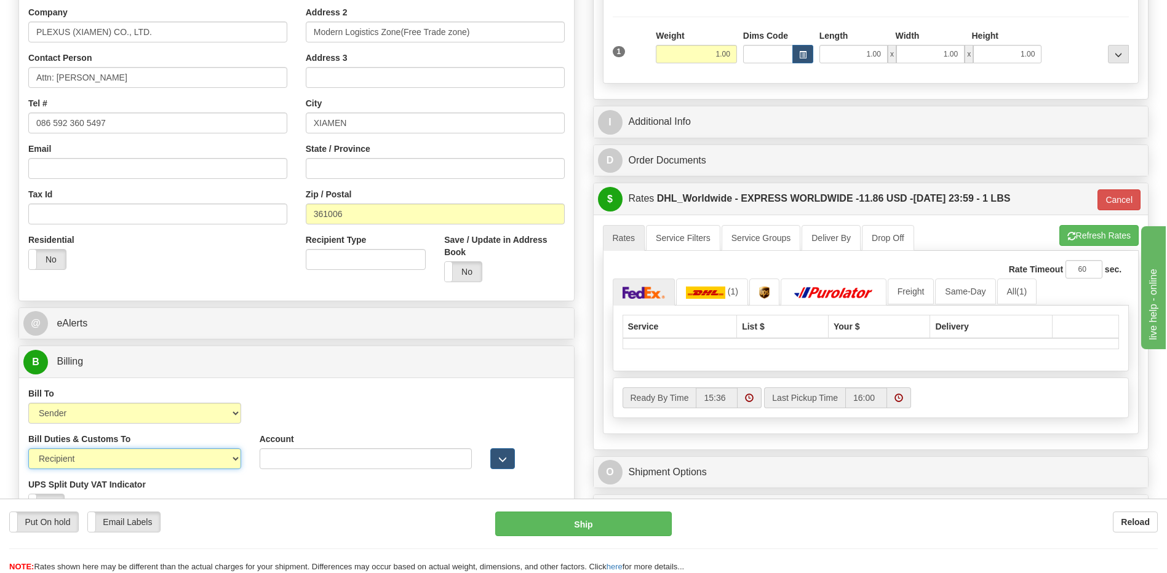
click at [162, 461] on select "Sender Recipient Third Party" at bounding box center [134, 459] width 213 height 21
drag, startPoint x: 162, startPoint y: 461, endPoint x: 165, endPoint y: 454, distance: 7.4
click at [162, 461] on select "Sender Recipient Third Party" at bounding box center [134, 459] width 213 height 21
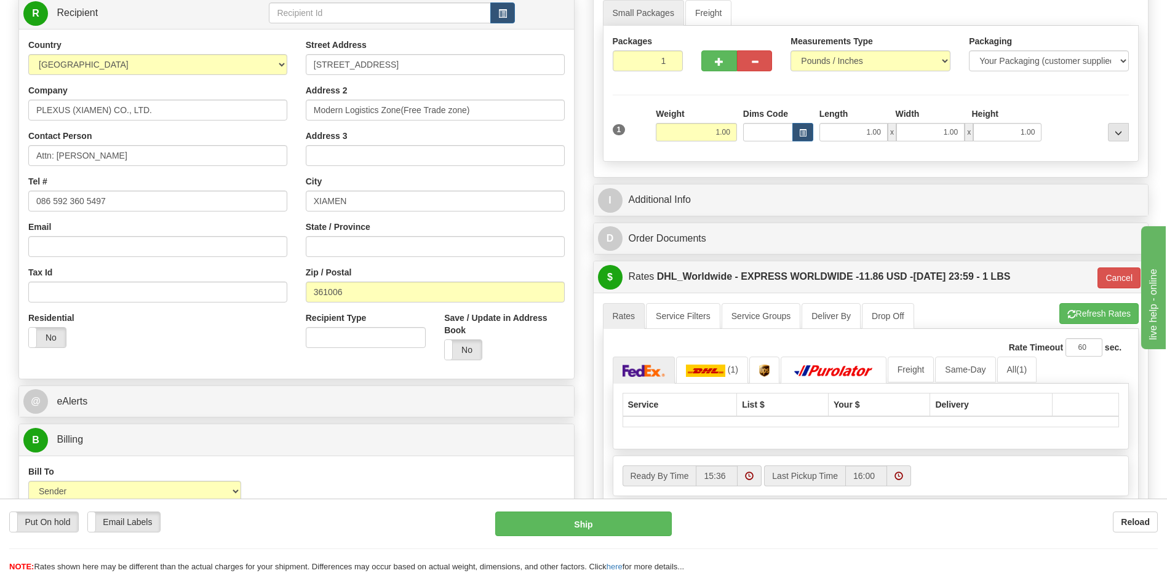
scroll to position [0, 0]
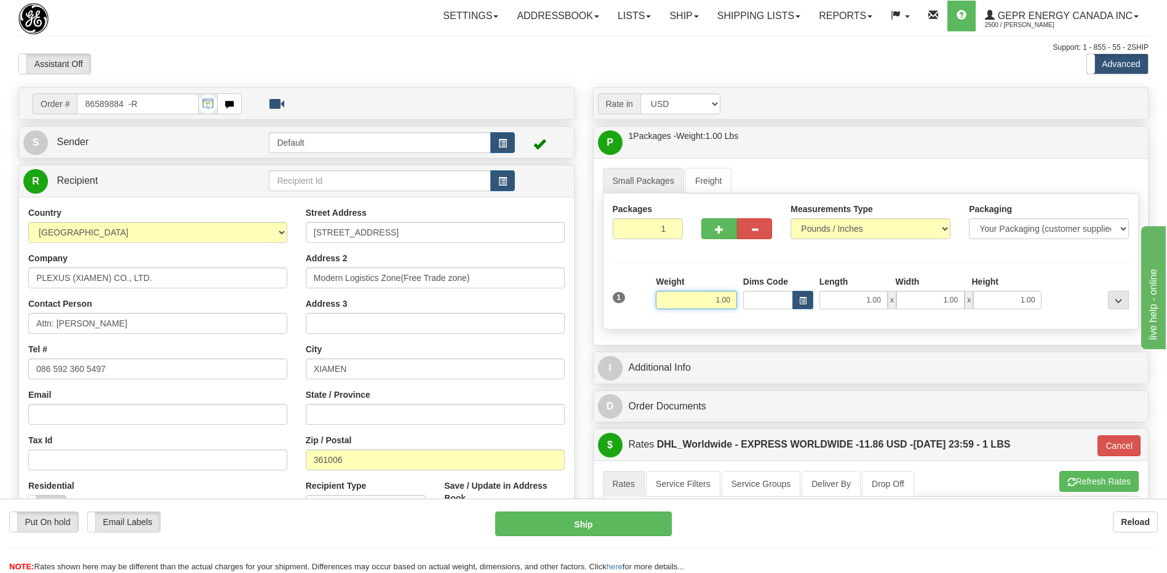
click at [735, 300] on input "1.00" at bounding box center [696, 300] width 81 height 18
type input "5.00"
type input "P"
drag, startPoint x: 460, startPoint y: 349, endPoint x: 505, endPoint y: 365, distance: 47.5
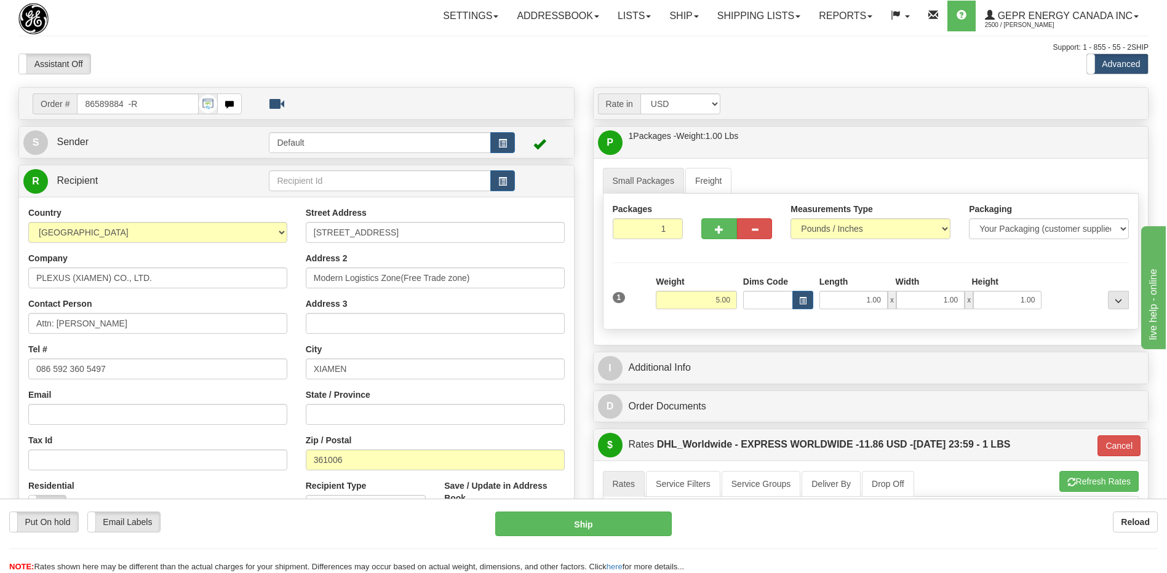
click at [460, 349] on div "City [GEOGRAPHIC_DATA]" at bounding box center [435, 361] width 259 height 36
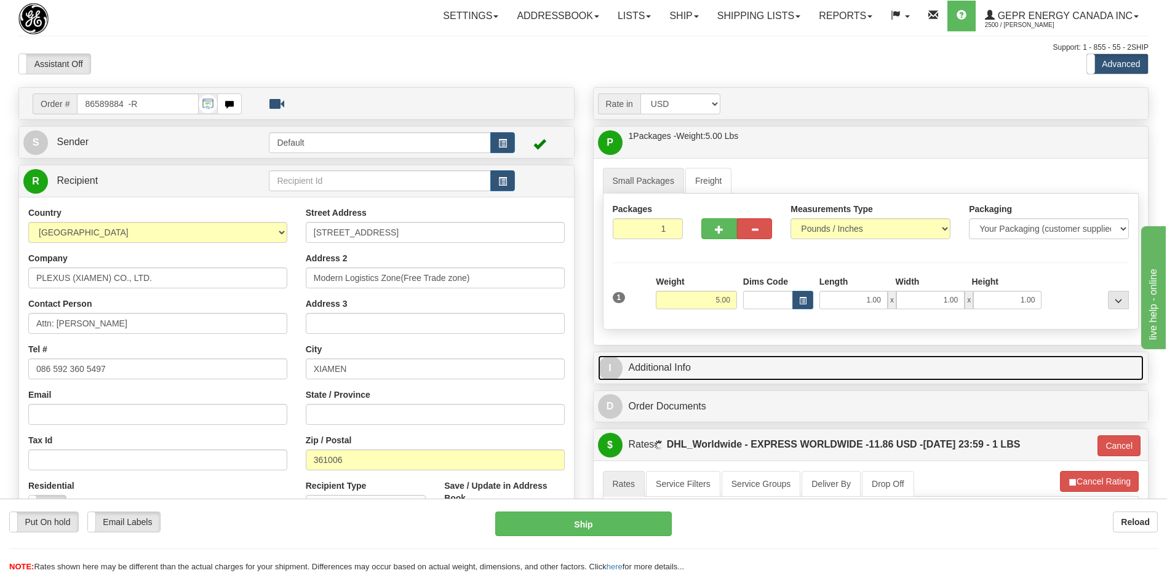
click at [684, 368] on link "I Additional Info" at bounding box center [871, 368] width 546 height 25
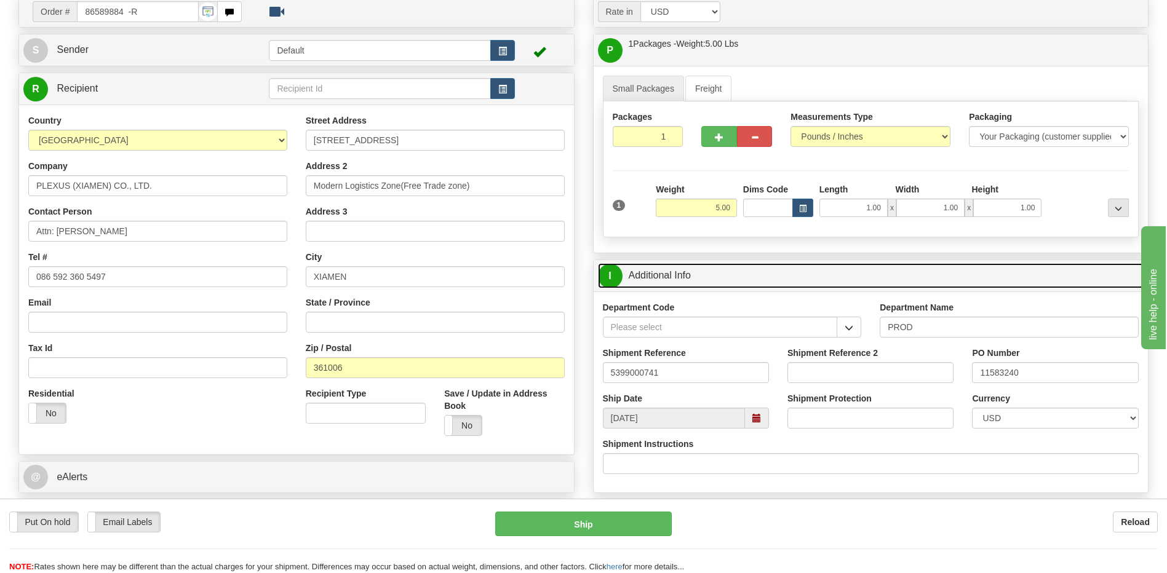
scroll to position [185, 0]
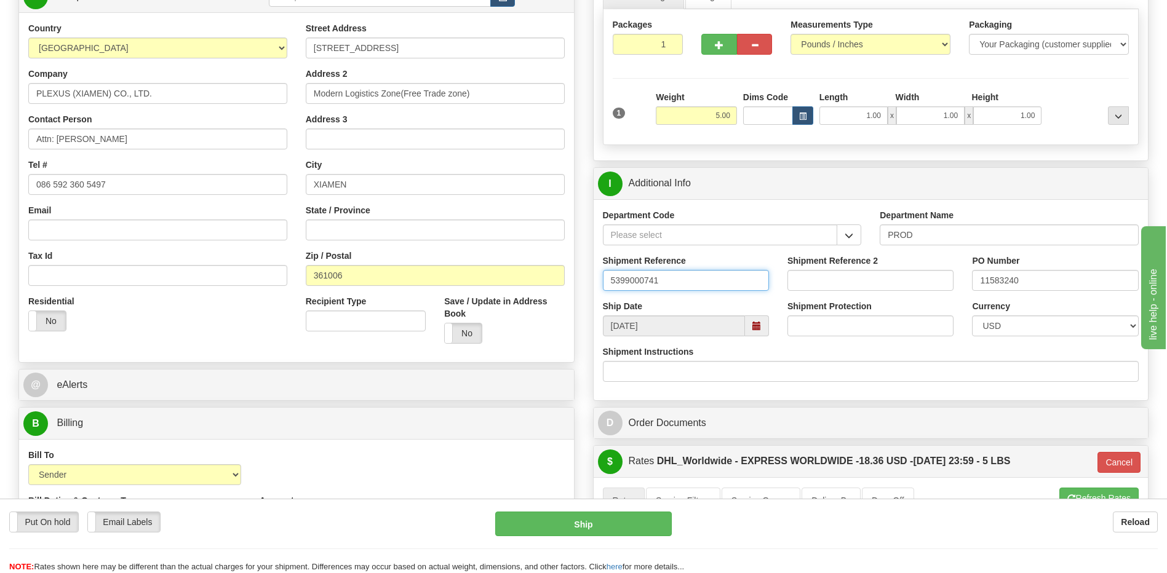
drag, startPoint x: 677, startPoint y: 286, endPoint x: 507, endPoint y: 276, distance: 170.7
type input "[PERSON_NAME]"
click at [1004, 284] on input "11583240" at bounding box center [1055, 280] width 166 height 21
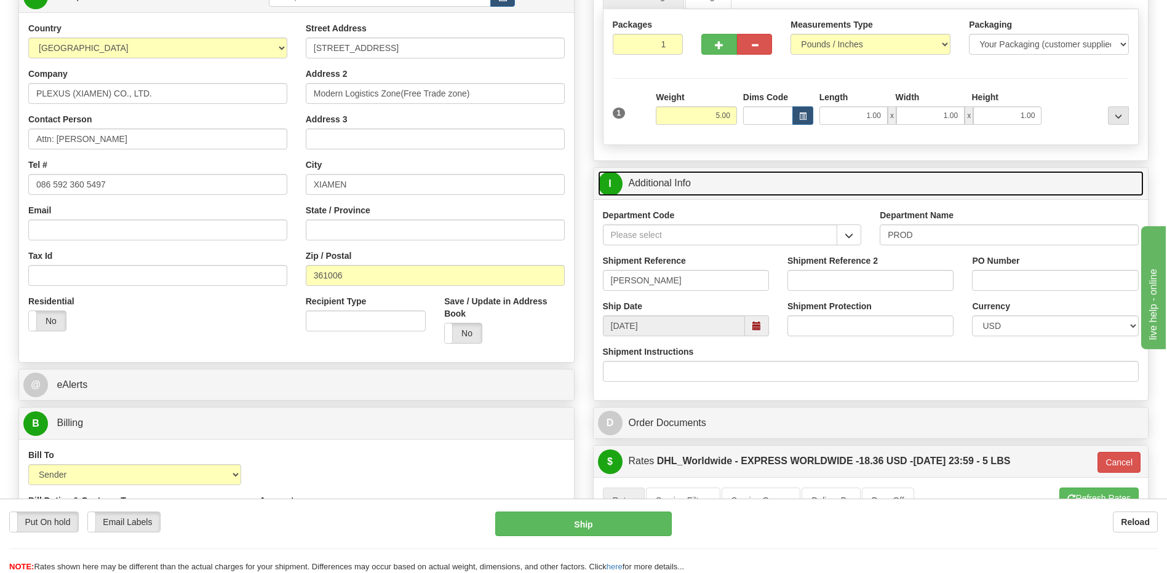
click at [709, 192] on link "I Additional Info" at bounding box center [871, 183] width 546 height 25
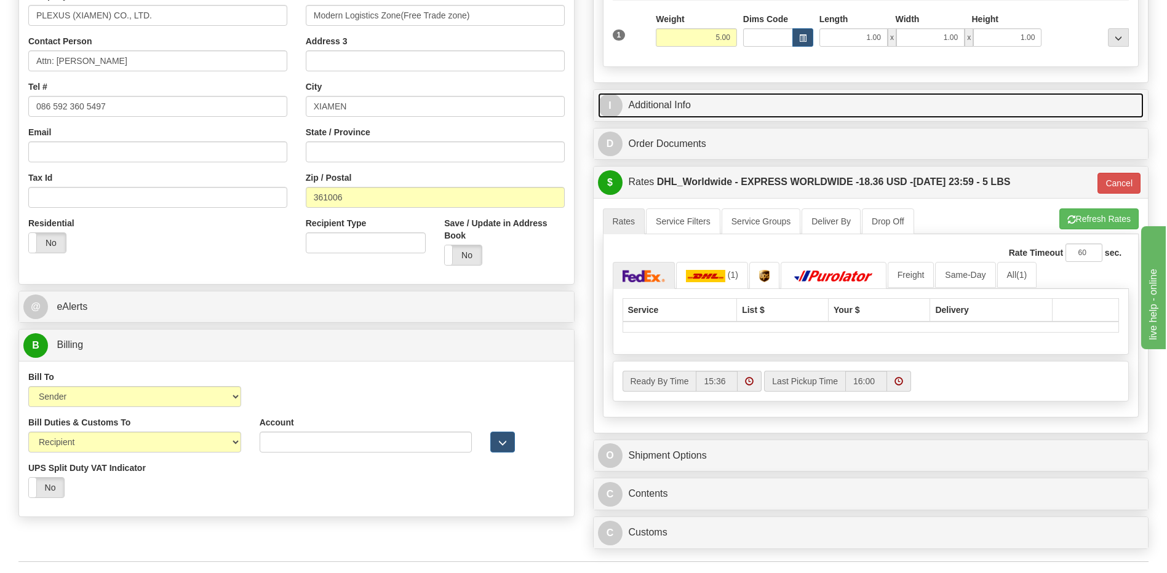
scroll to position [431, 0]
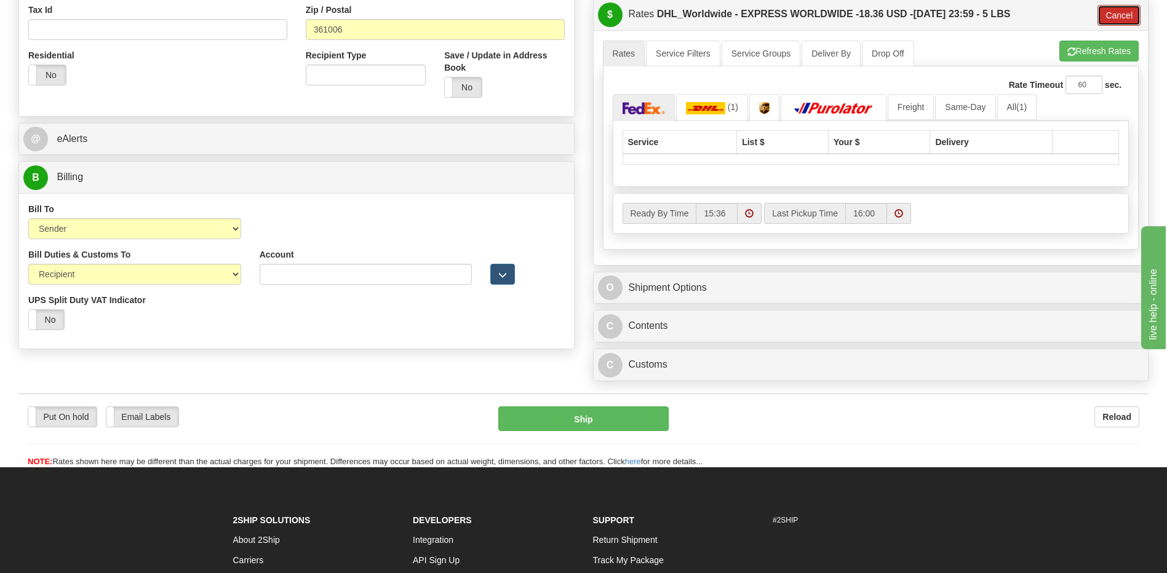
click at [1109, 18] on button "Cancel" at bounding box center [1119, 15] width 43 height 21
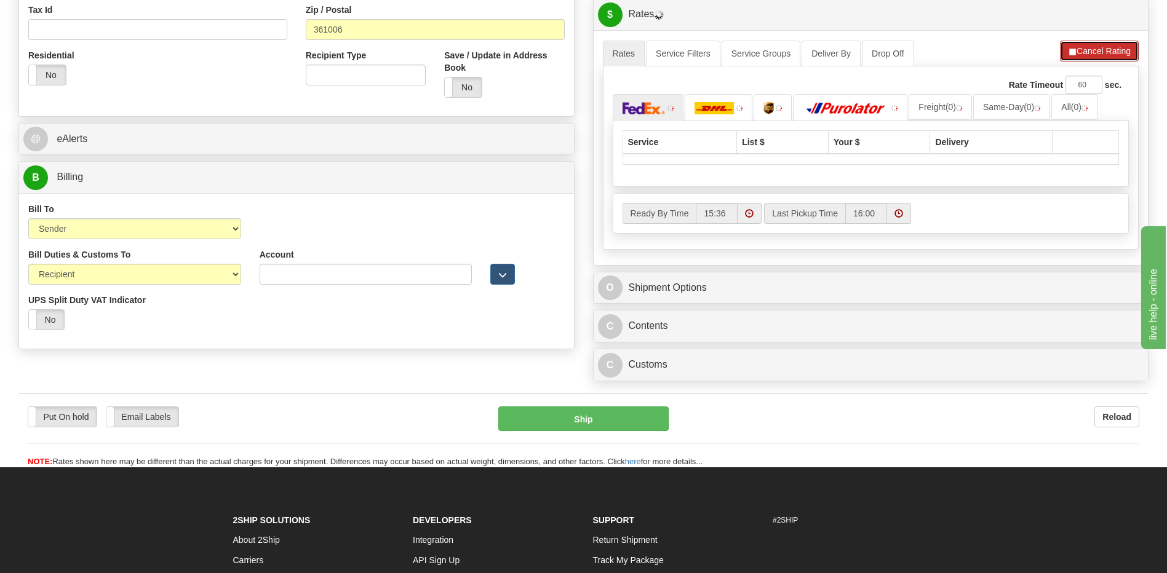
click at [1084, 58] on button "Cancel Rating" at bounding box center [1099, 51] width 79 height 21
click at [1082, 49] on button "Refresh Rates" at bounding box center [1099, 51] width 79 height 21
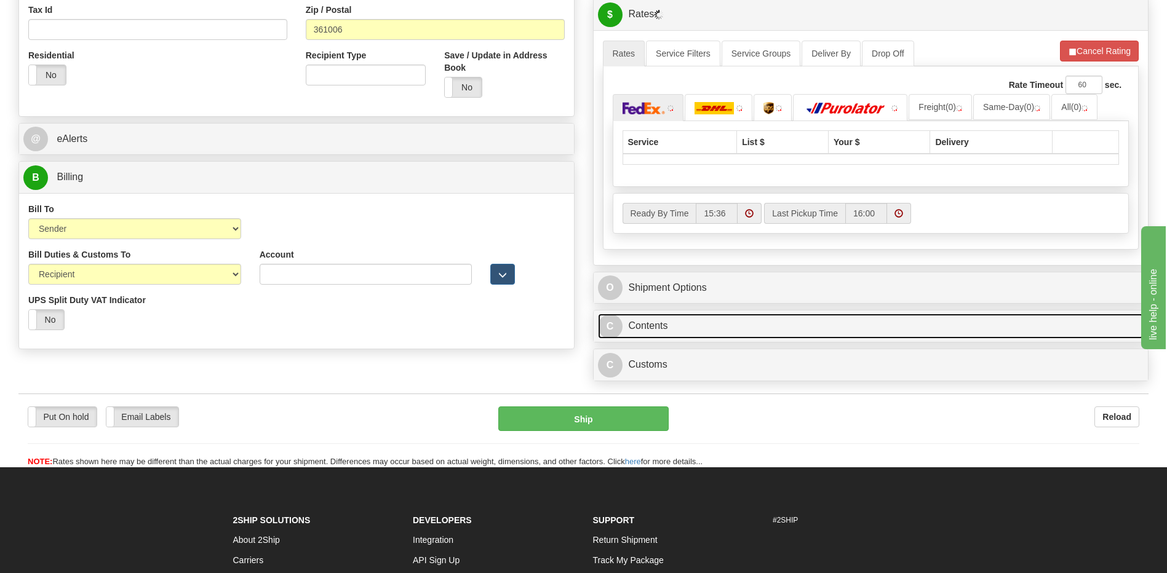
click at [729, 329] on link "C Contents" at bounding box center [871, 326] width 546 height 25
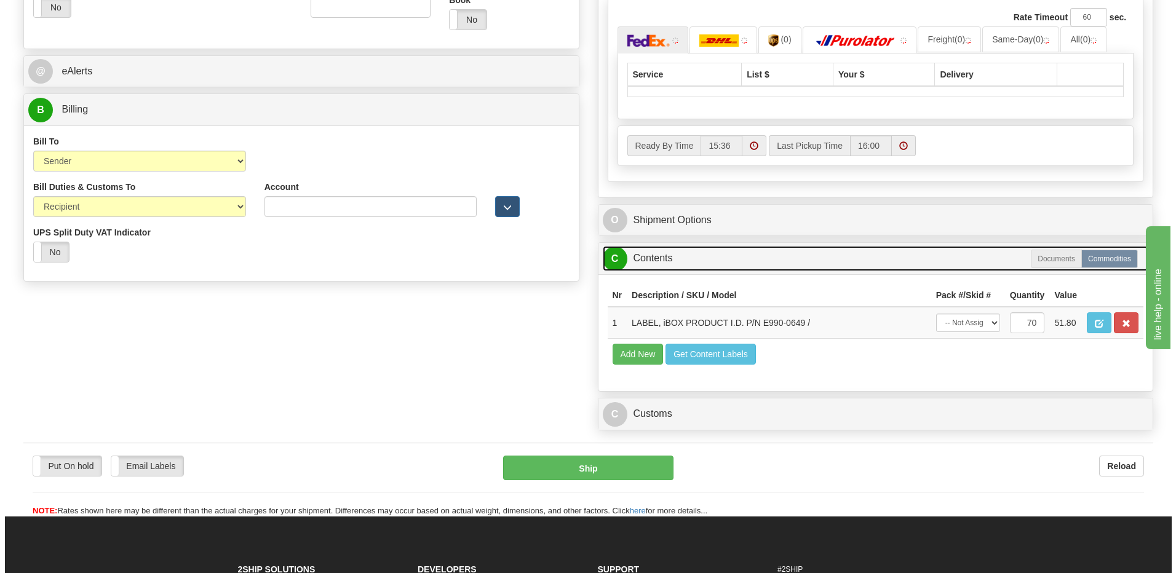
scroll to position [554, 0]
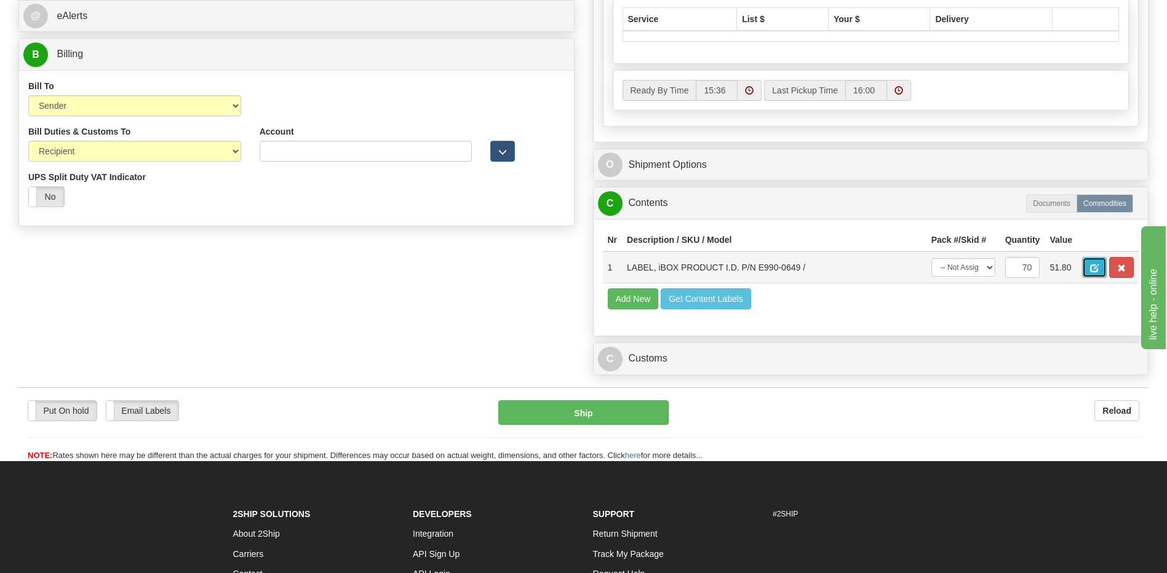
click at [1099, 270] on span "button" at bounding box center [1094, 269] width 9 height 8
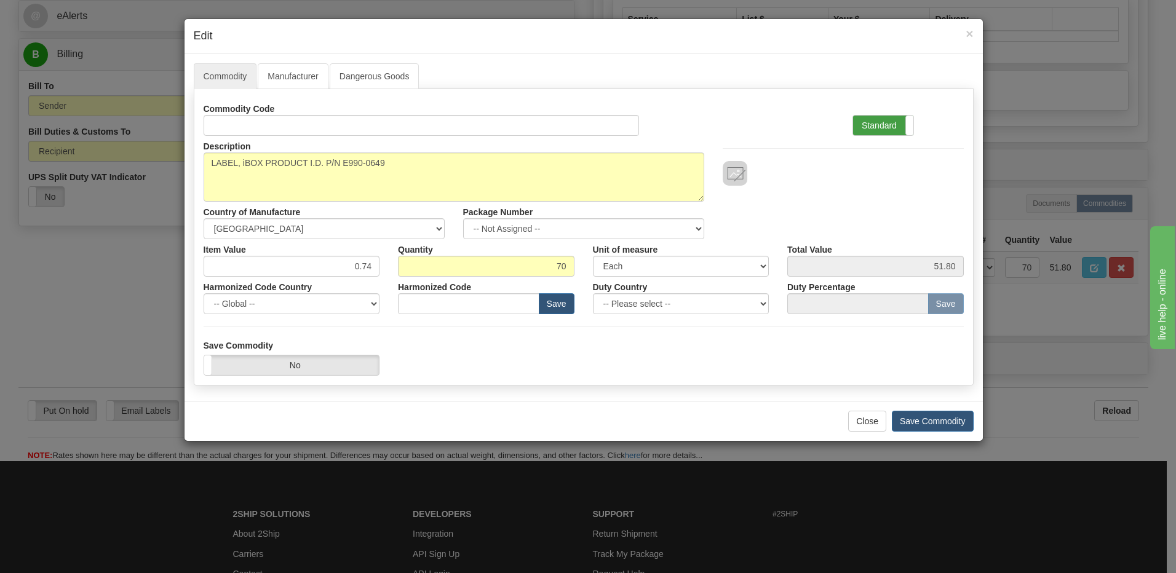
click at [876, 126] on label "Standard" at bounding box center [883, 126] width 60 height 20
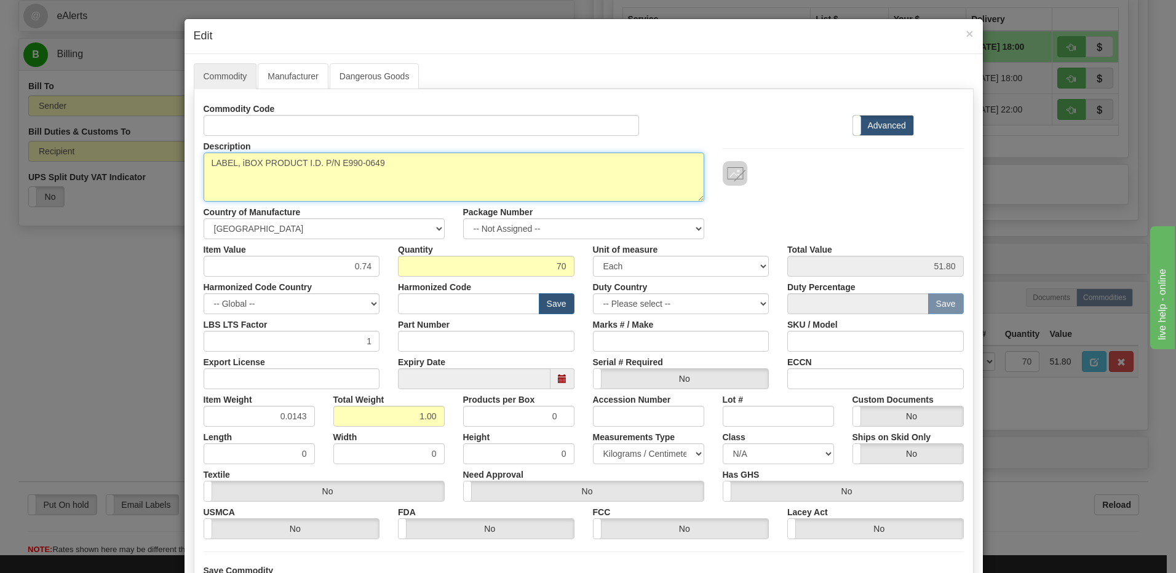
drag, startPoint x: 229, startPoint y: 152, endPoint x: 67, endPoint y: 148, distance: 161.9
click at [68, 148] on div "× Edit Commodity Manufacturer Dangerous Goods Commodity Code Standard Advanced …" at bounding box center [588, 286] width 1176 height 573
paste textarea "Digital Isolator, 4Ch, [STREET_ADDRESS] Of Channels:4Channels, Supply Voltage M…"
type textarea "Digital Isolator, 4Ch, [STREET_ADDRESS] Of Channels:4Channels, Supply Voltage M…"
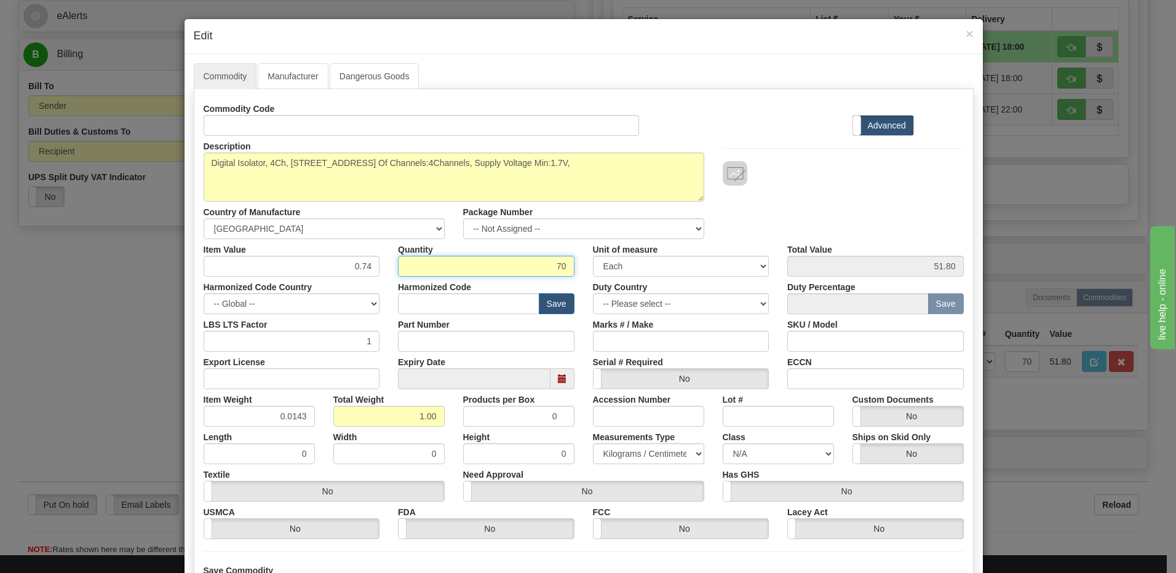
drag, startPoint x: 545, startPoint y: 265, endPoint x: 618, endPoint y: 266, distance: 73.2
click at [618, 266] on div "Item Value 0.74 Quantity 70 Unit of measure 3 Thousand Square Inches Adjustment…" at bounding box center [583, 258] width 779 height 38
type input "1545"
type input "1143.30"
click at [401, 419] on input "22.09" at bounding box center [388, 416] width 111 height 21
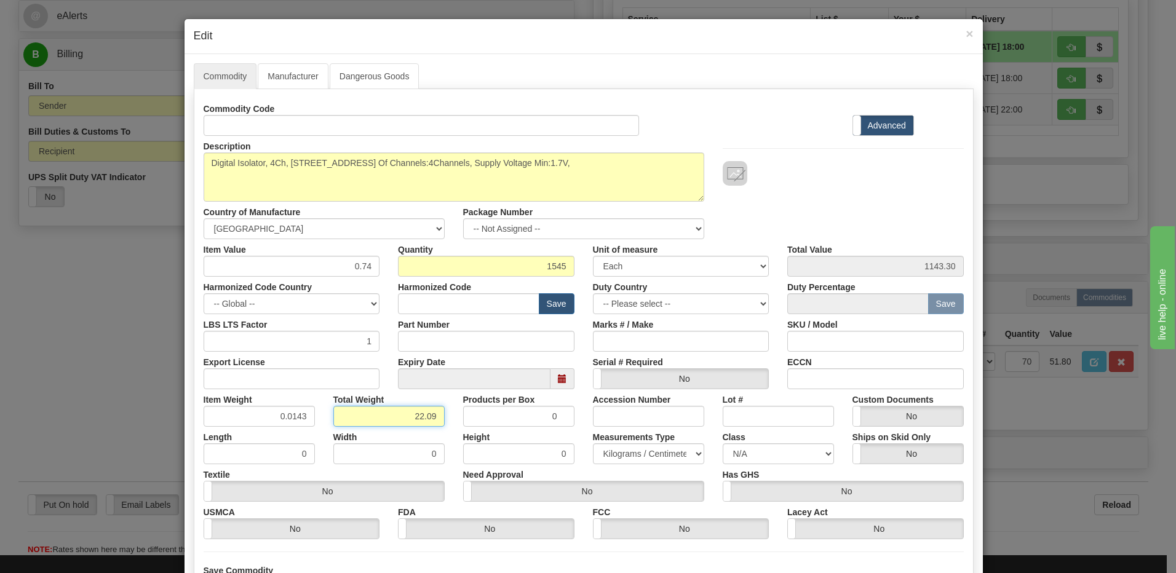
drag, startPoint x: 396, startPoint y: 419, endPoint x: 497, endPoint y: 417, distance: 101.6
click at [497, 417] on div "Item Weight 0.0143 Total Weight 22.09 Products per Box 0 Accession Number Lot #…" at bounding box center [583, 408] width 779 height 38
type input "1"
type input "0.0006"
drag, startPoint x: 263, startPoint y: 422, endPoint x: 290, endPoint y: 410, distance: 29.7
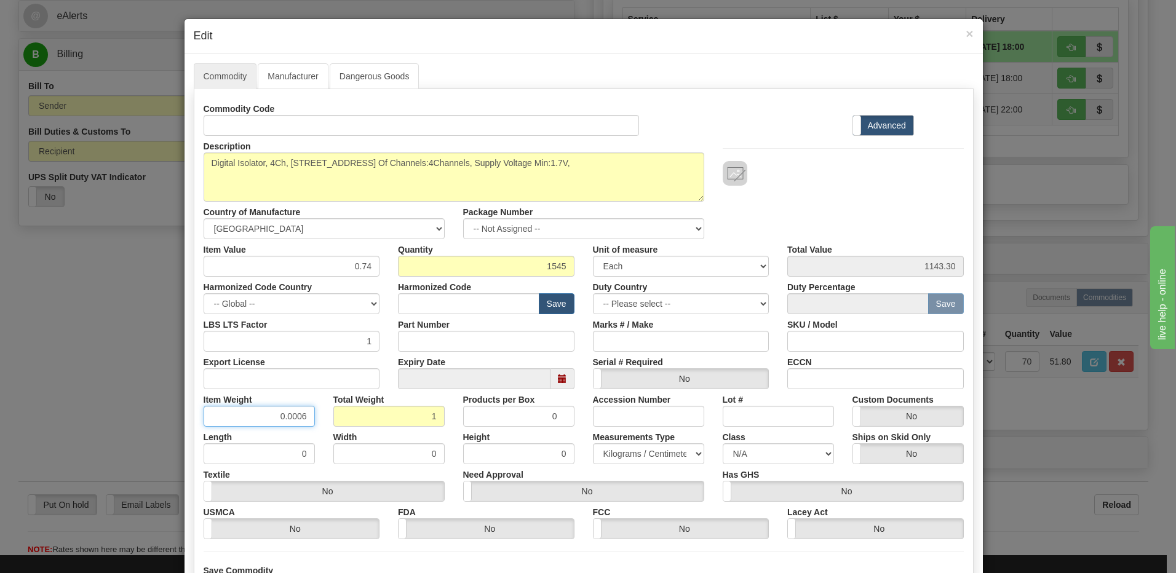
click at [263, 422] on input "0.0006" at bounding box center [259, 416] width 111 height 21
click at [456, 304] on input "text" at bounding box center [469, 303] width 142 height 21
type input "8538.90.00"
drag, startPoint x: 328, startPoint y: 270, endPoint x: 429, endPoint y: 271, distance: 100.9
click at [429, 271] on div "Item Value 0.74 Quantity 1545 Unit of measure 3 Thousand Square Inches Adjustme…" at bounding box center [583, 258] width 779 height 38
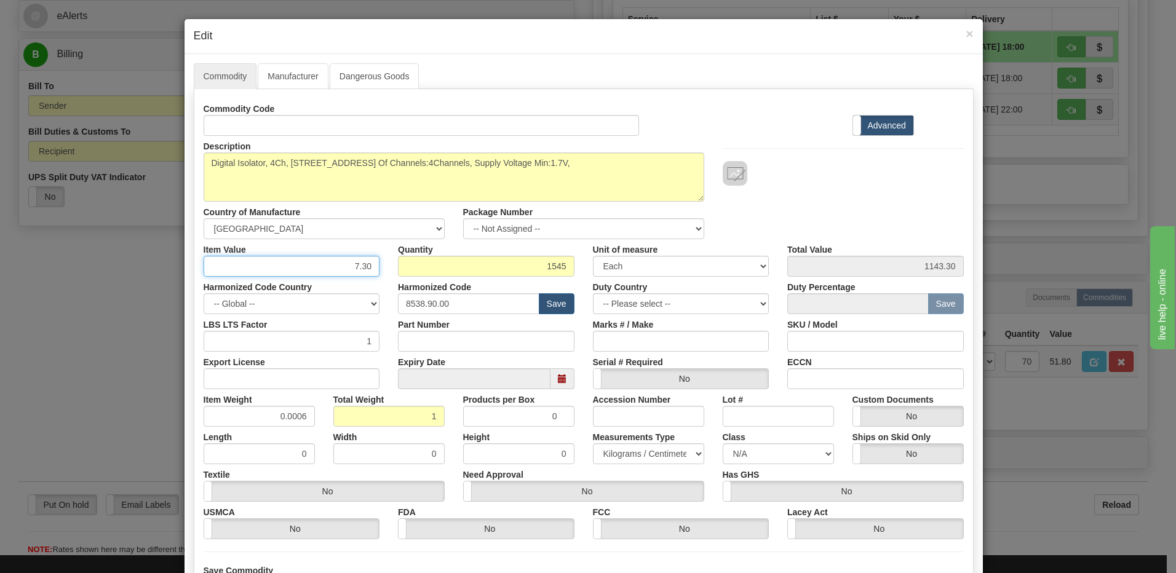
type input "7.30"
type input "11278.50"
click at [470, 262] on input "1545" at bounding box center [486, 266] width 177 height 21
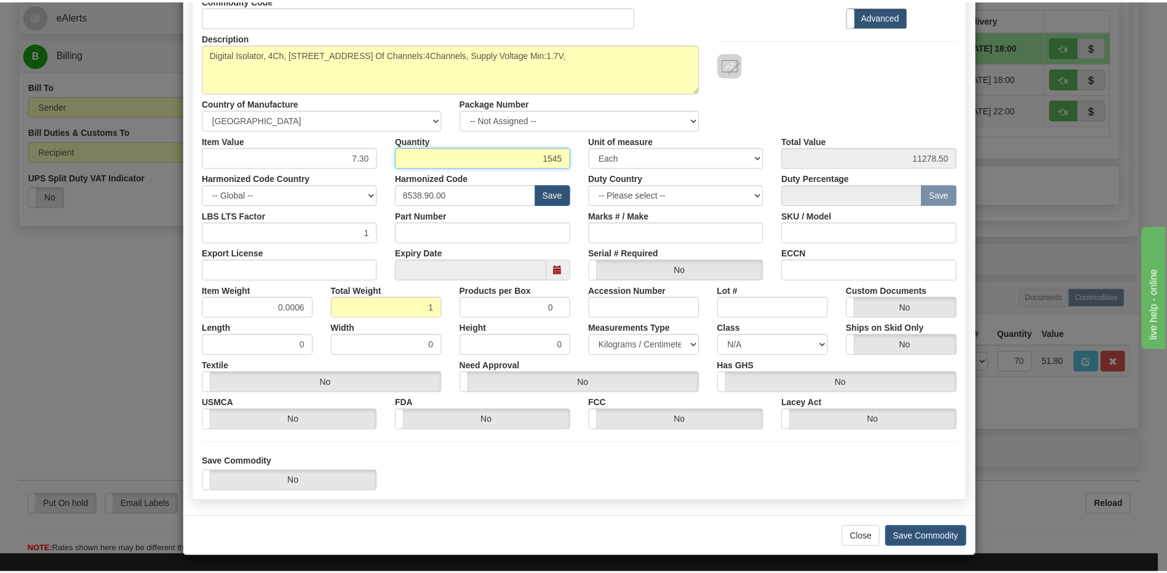
scroll to position [112, 0]
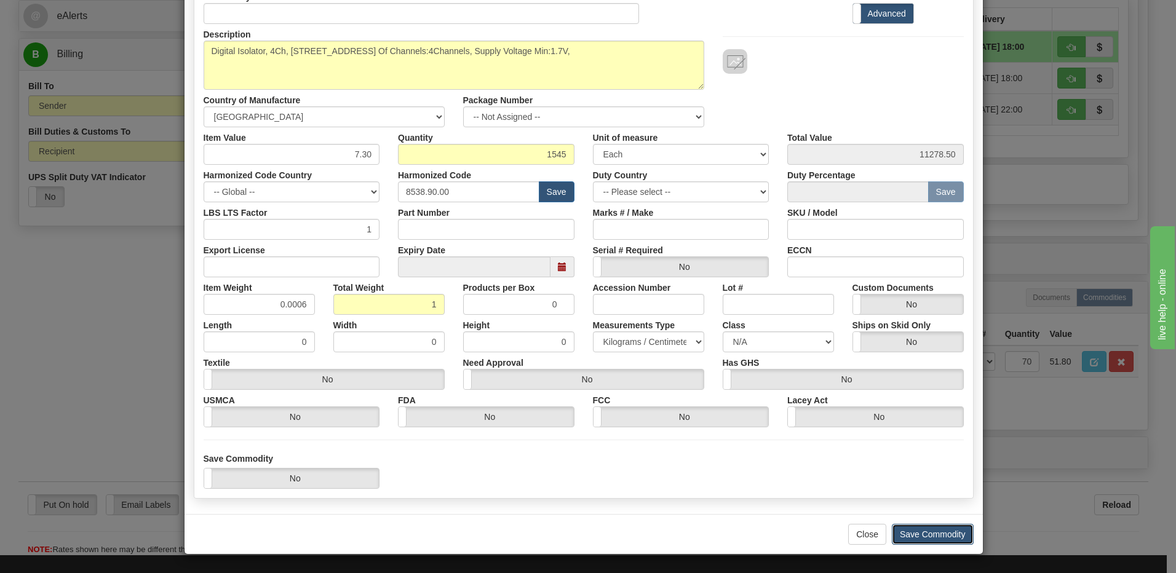
click at [927, 538] on button "Save Commodity" at bounding box center [933, 534] width 82 height 21
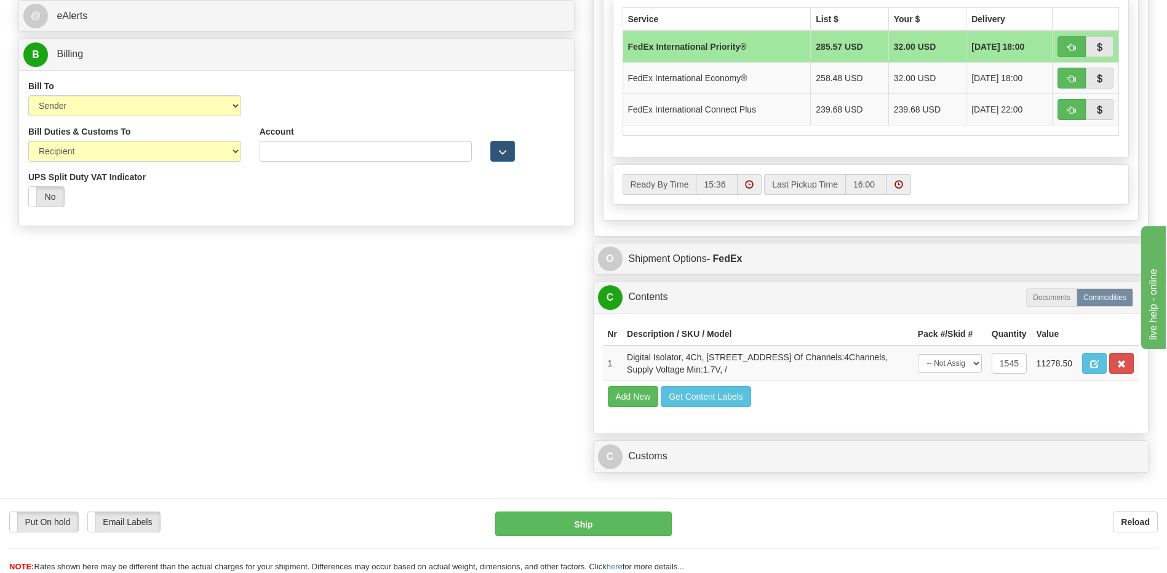
scroll to position [369, 0]
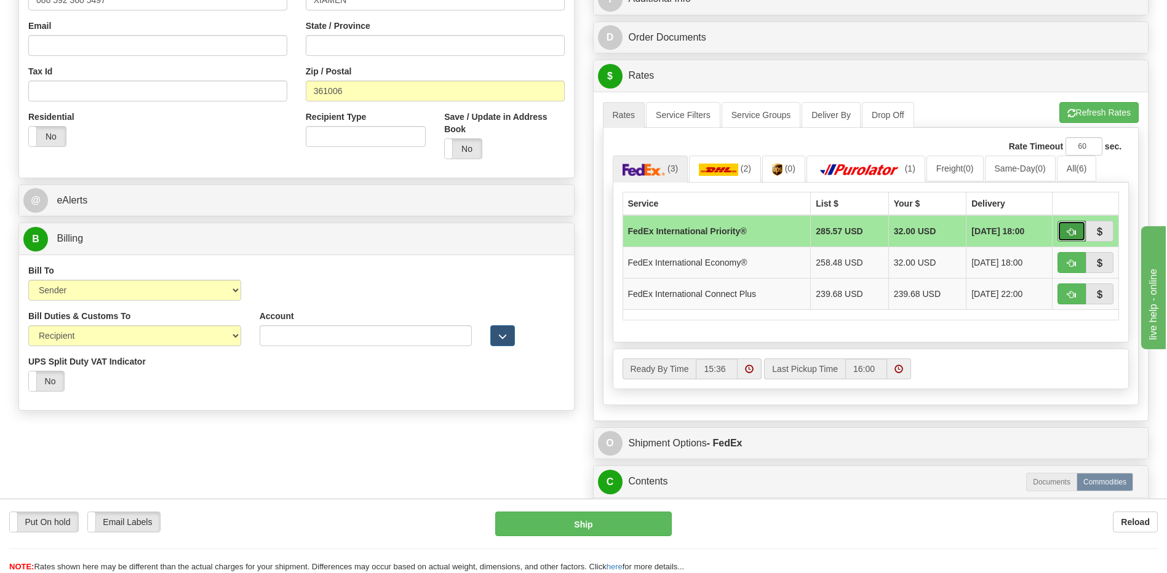
click at [1075, 233] on span "button" at bounding box center [1072, 232] width 9 height 8
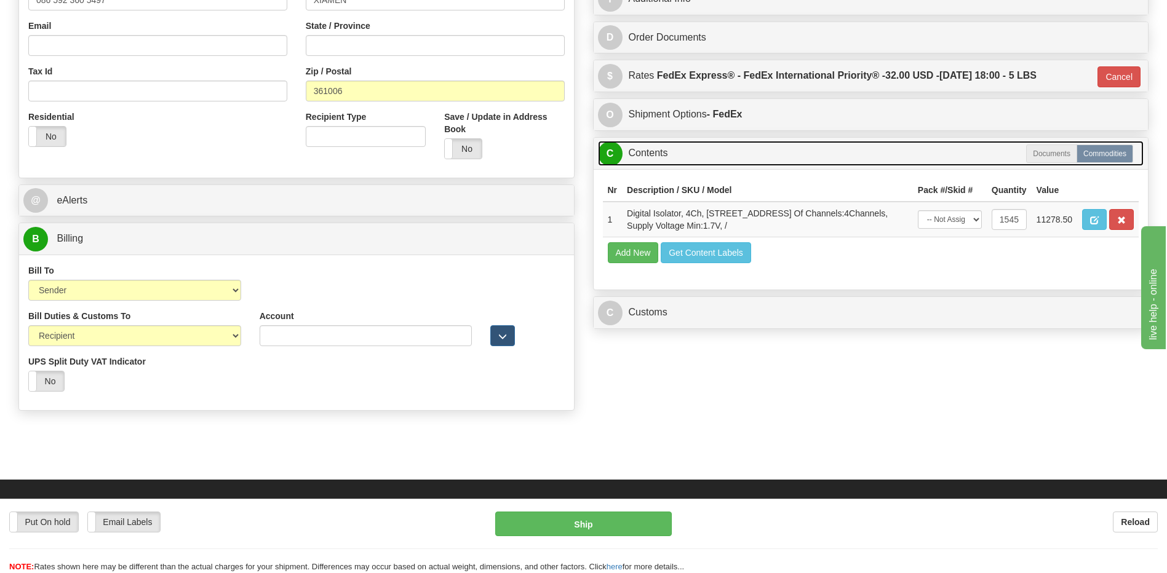
click at [673, 158] on link "C Contents" at bounding box center [871, 153] width 546 height 25
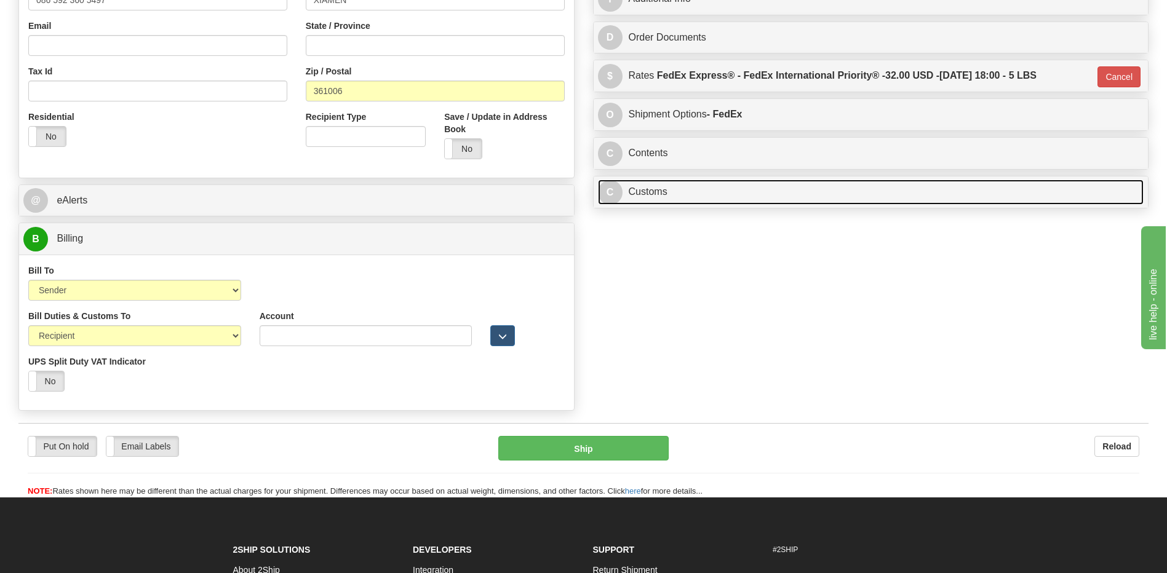
click at [653, 198] on link "C Customs" at bounding box center [871, 192] width 546 height 25
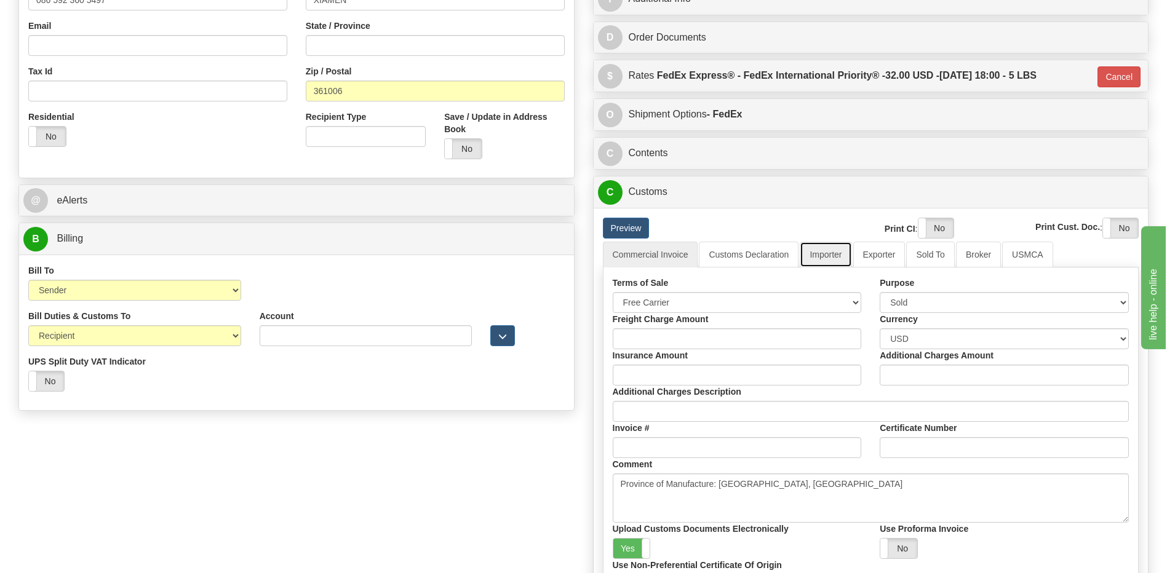
click at [833, 257] on link "Importer" at bounding box center [826, 255] width 52 height 26
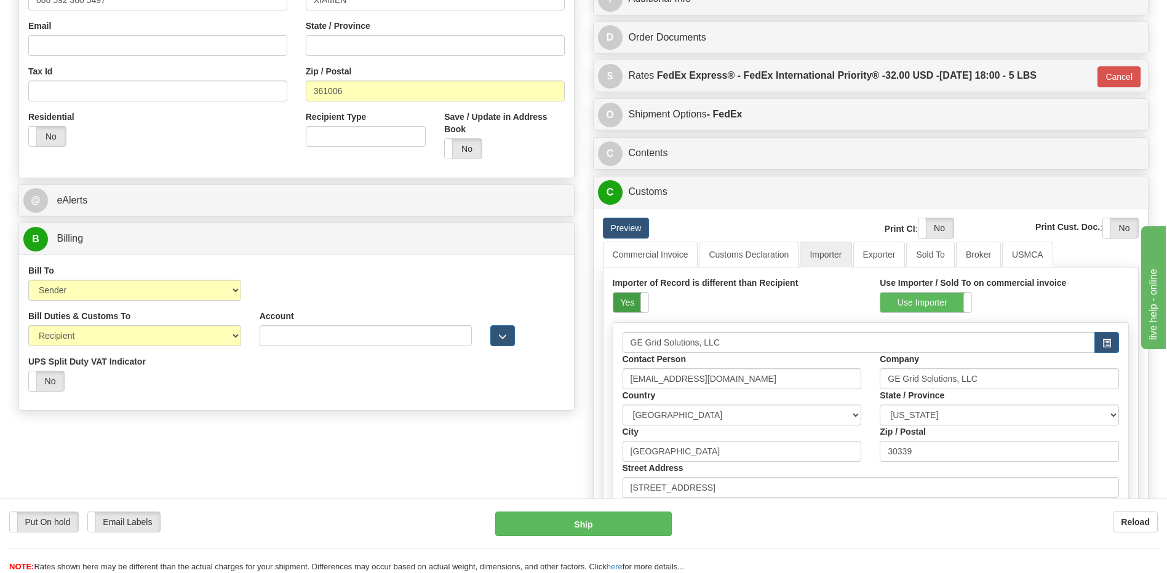
click at [629, 304] on label "Yes" at bounding box center [630, 303] width 35 height 20
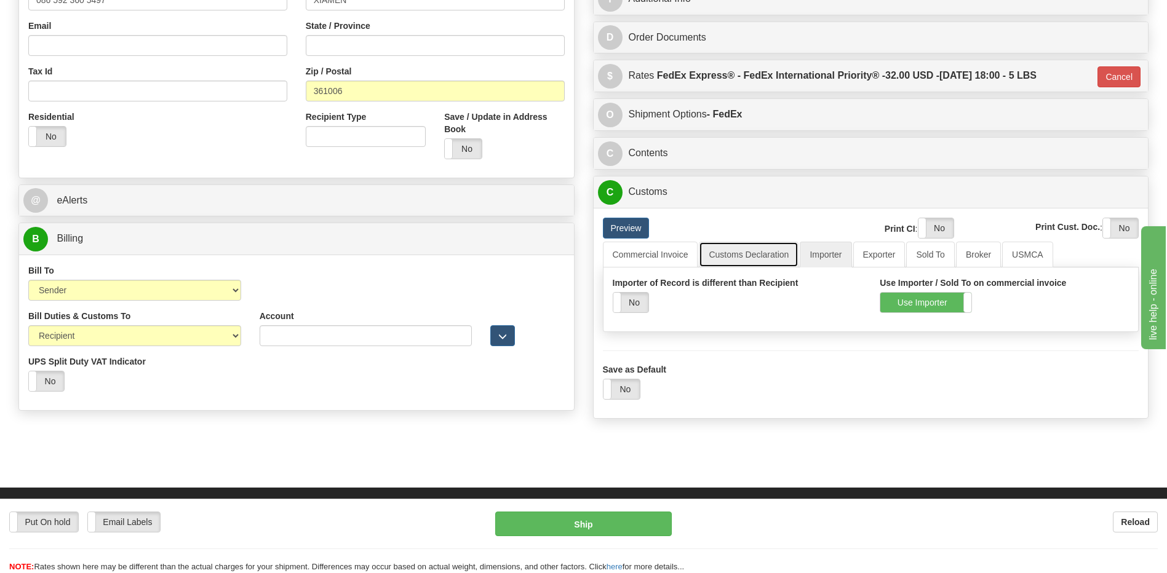
click at [717, 259] on link "Customs Declaration" at bounding box center [749, 255] width 100 height 26
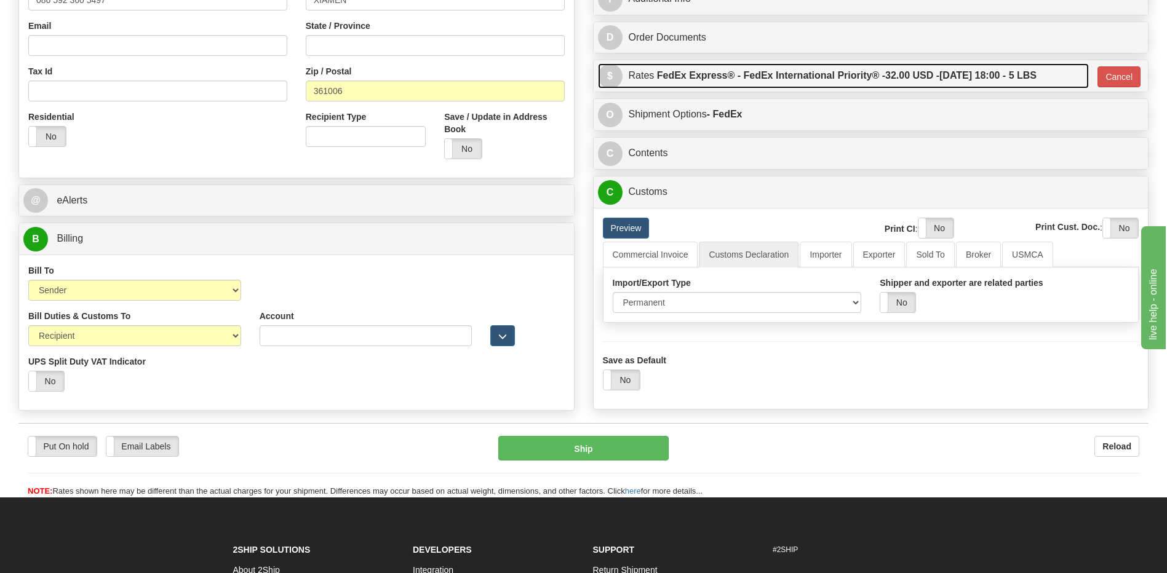
click at [785, 65] on label "FedEx Express® - FedEx International Priority® - 32.00 USD - [DATE] 18:00 - 5 L…" at bounding box center [847, 75] width 380 height 25
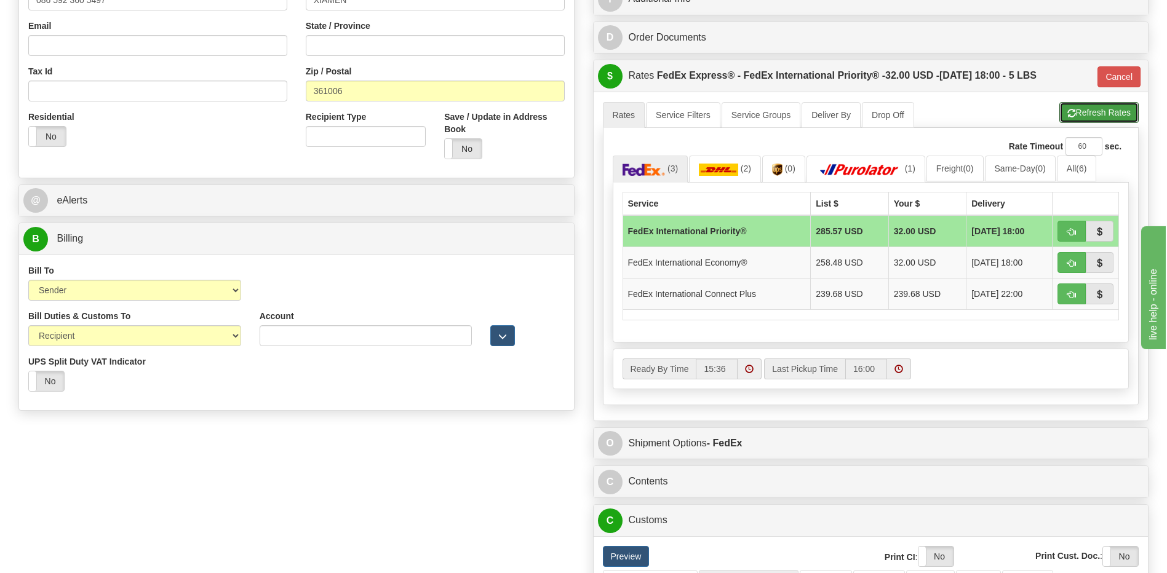
click at [1121, 109] on button "Refresh Rates" at bounding box center [1099, 112] width 79 height 21
type input "01"
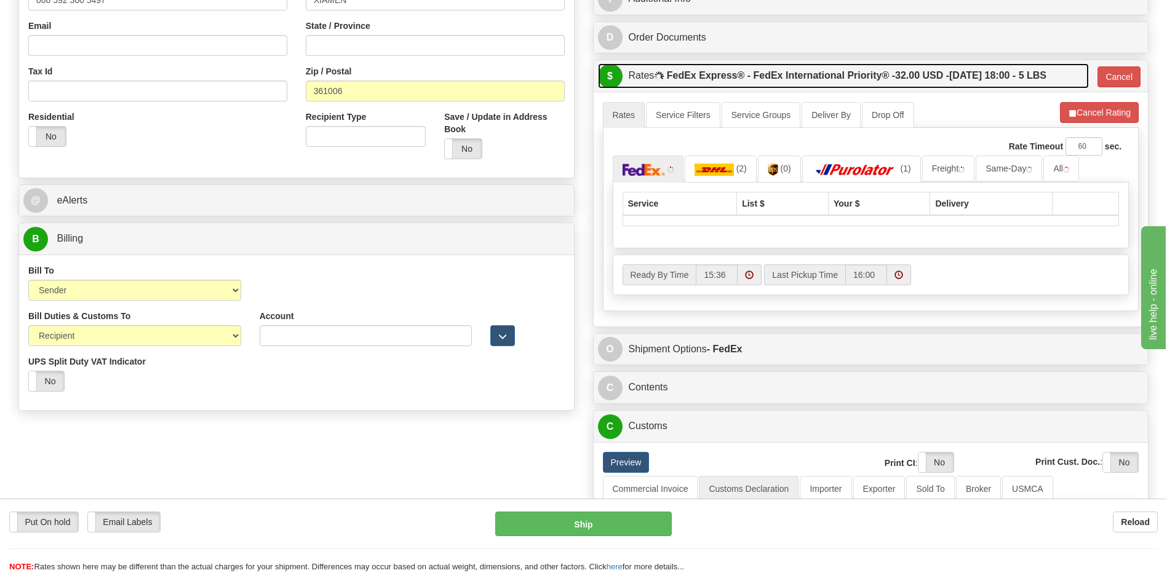
click at [955, 84] on label "FedEx Express® - FedEx International Priority® - 32.00 USD - [DATE] 18:00 - 5 L…" at bounding box center [857, 75] width 380 height 25
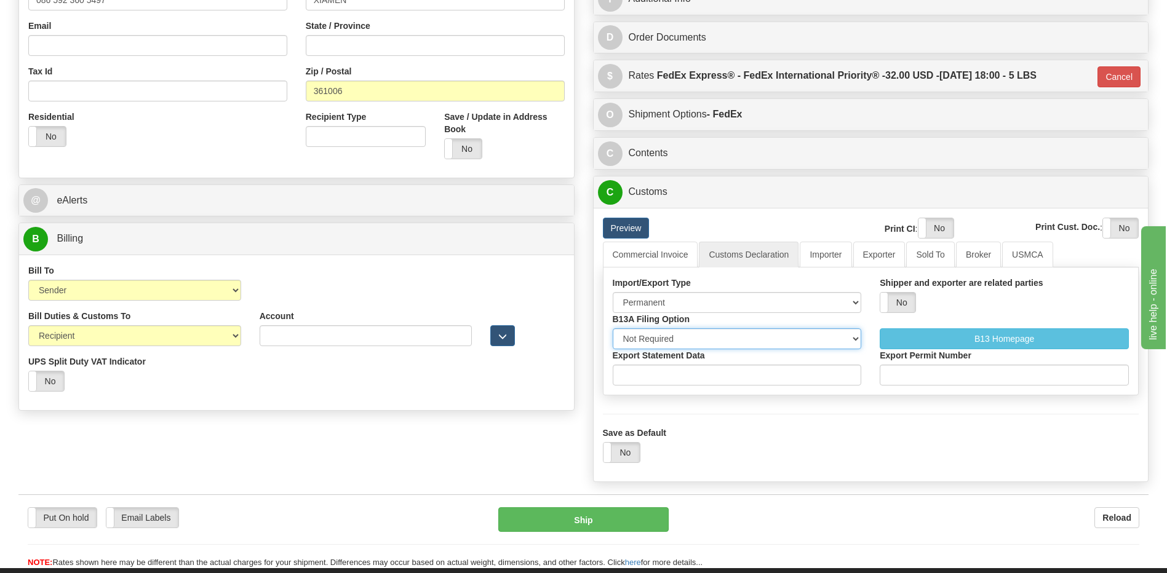
click at [647, 338] on select "Not Required Manual Electronic Summary Reporting" at bounding box center [737, 339] width 249 height 21
select select "3"
click at [613, 329] on select "Not Required Manual Electronic Summary Reporting" at bounding box center [737, 339] width 249 height 21
click at [635, 383] on input "Export Statement Data" at bounding box center [737, 375] width 249 height 21
type input "11111111111111111"
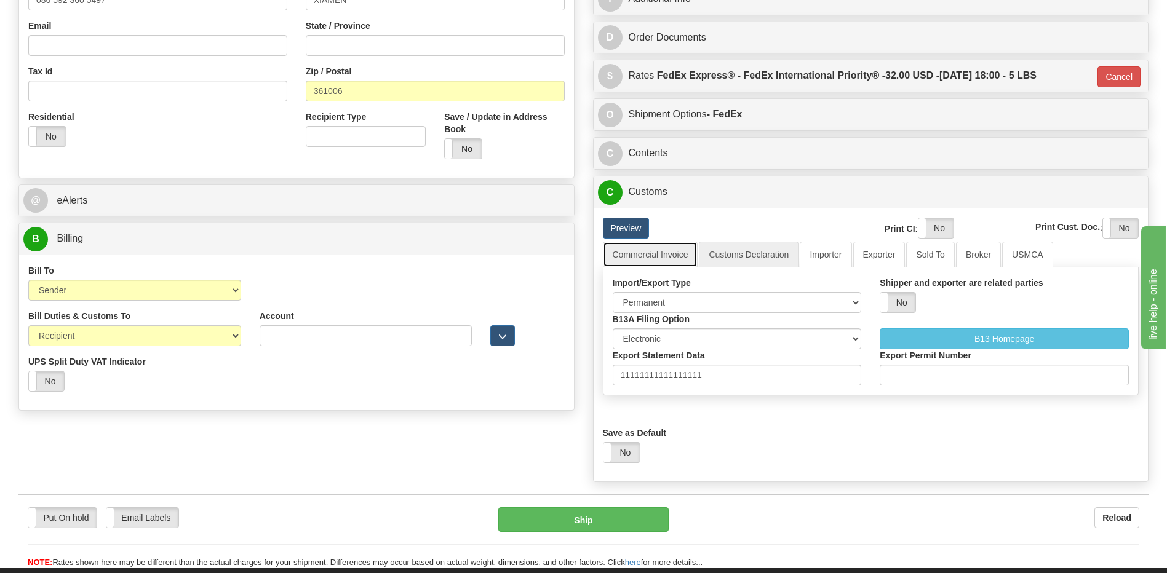
click at [655, 255] on link "Commercial Invoice" at bounding box center [650, 255] width 95 height 26
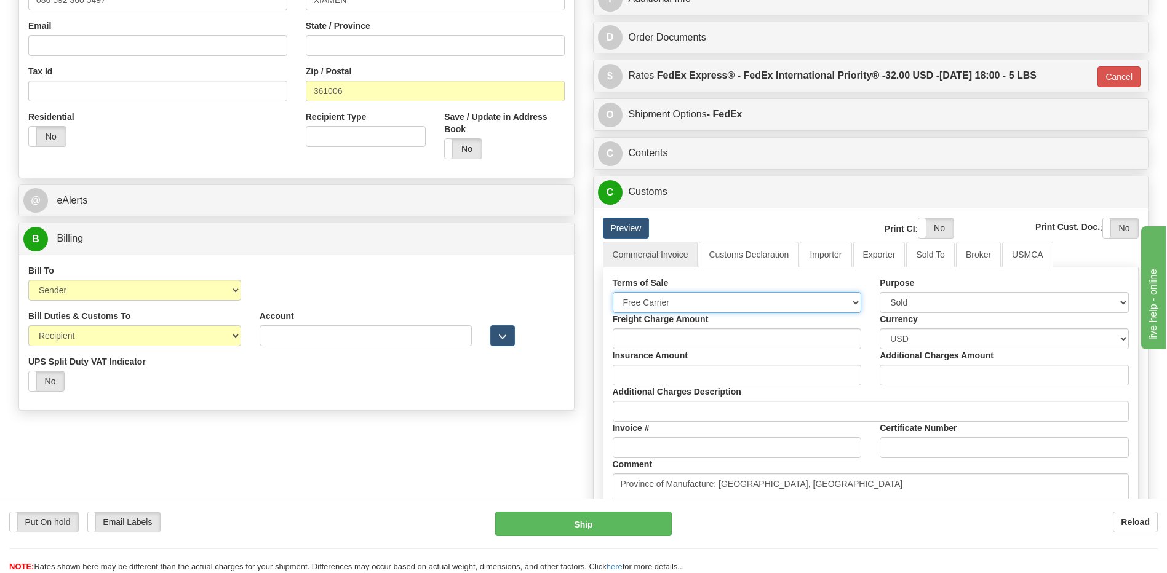
click at [673, 300] on select "Free Carrier Free On Board Ex Works Delivered Duty Unpaid Delivered Duty Paid C…" at bounding box center [737, 302] width 249 height 21
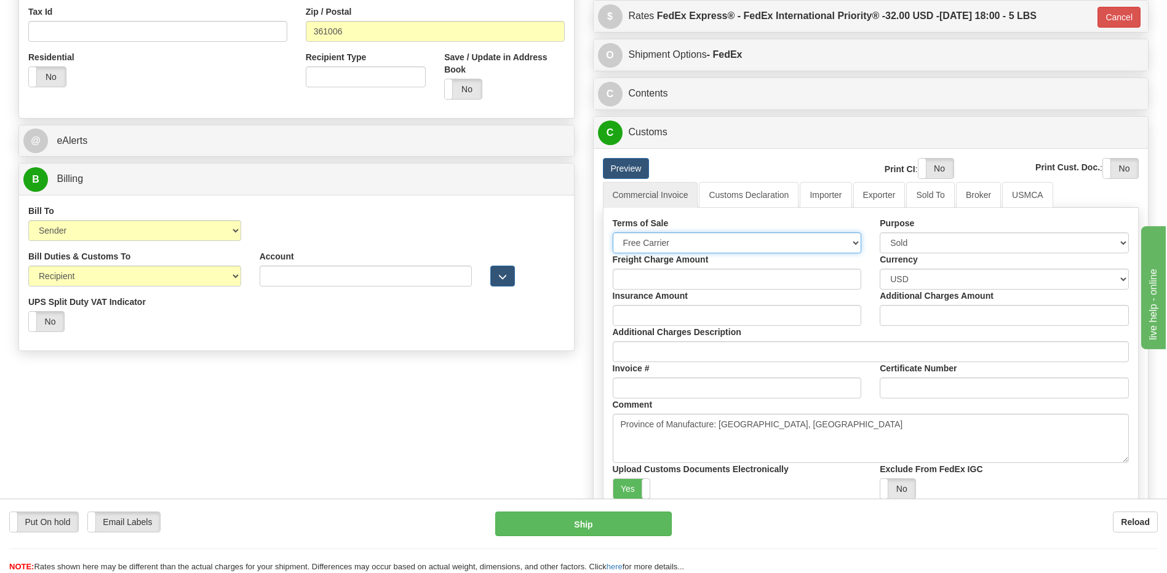
scroll to position [308, 0]
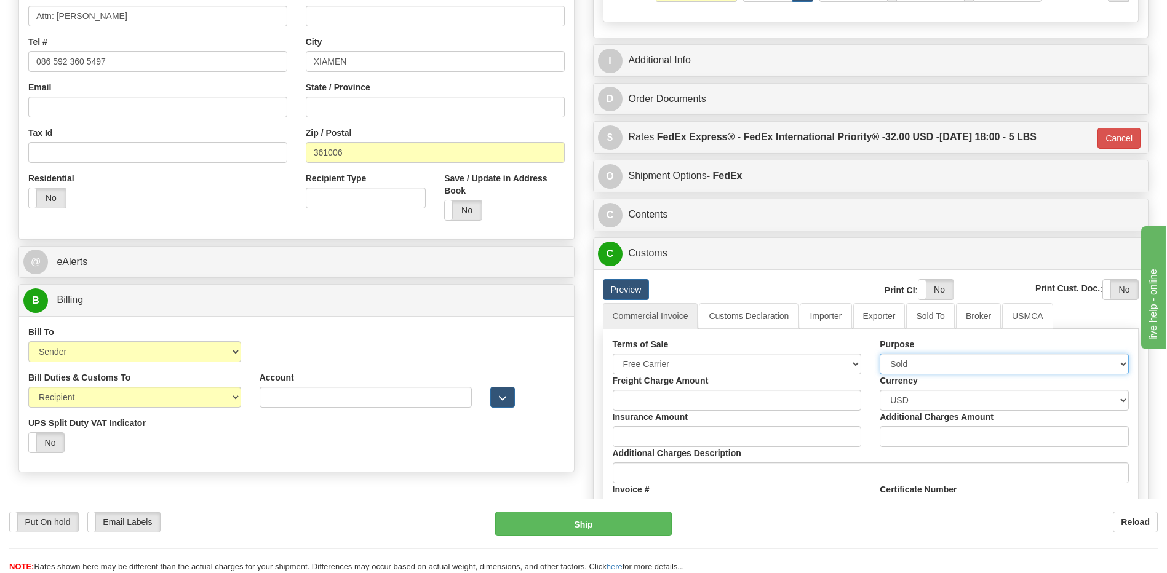
click at [903, 360] on select "Sold Not Sold Gift Sample Repair and Return Personal Effects Merchandise Danger…" at bounding box center [1004, 364] width 249 height 21
select select "2"
click at [880, 354] on select "Sold Not Sold Gift Sample Repair and Return Personal Effects Merchandise Danger…" at bounding box center [1004, 364] width 249 height 21
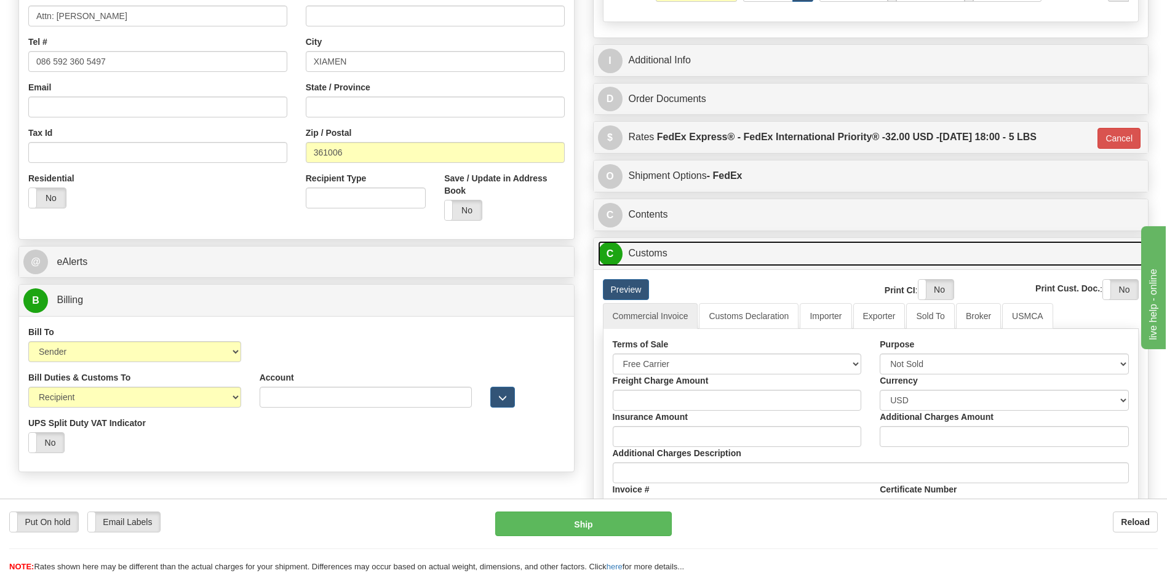
click at [657, 253] on link "C Customs" at bounding box center [871, 253] width 546 height 25
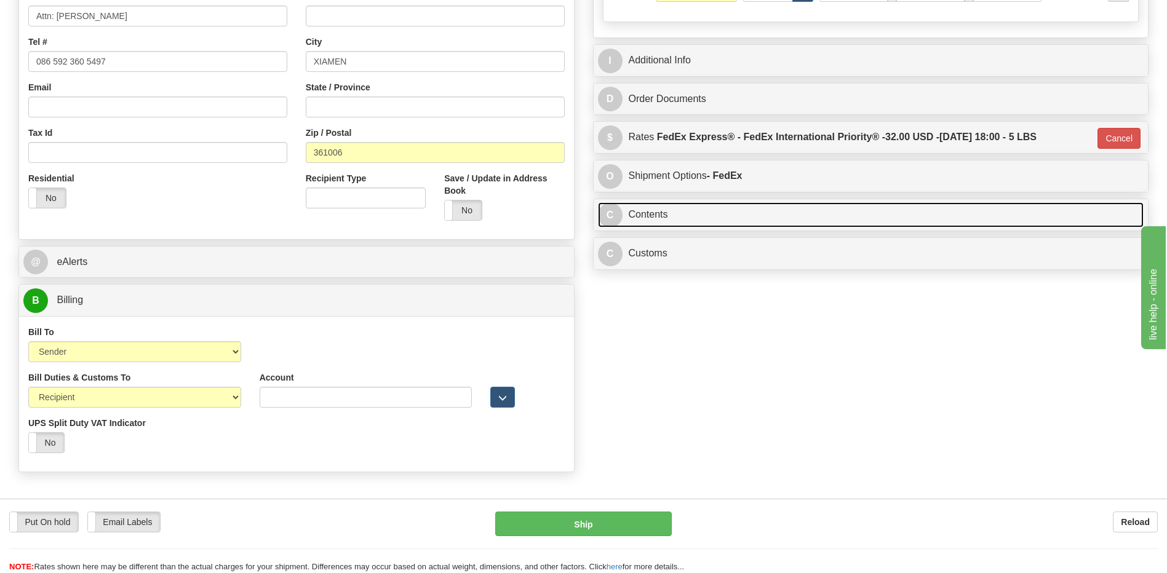
click at [655, 212] on link "C Contents" at bounding box center [871, 214] width 546 height 25
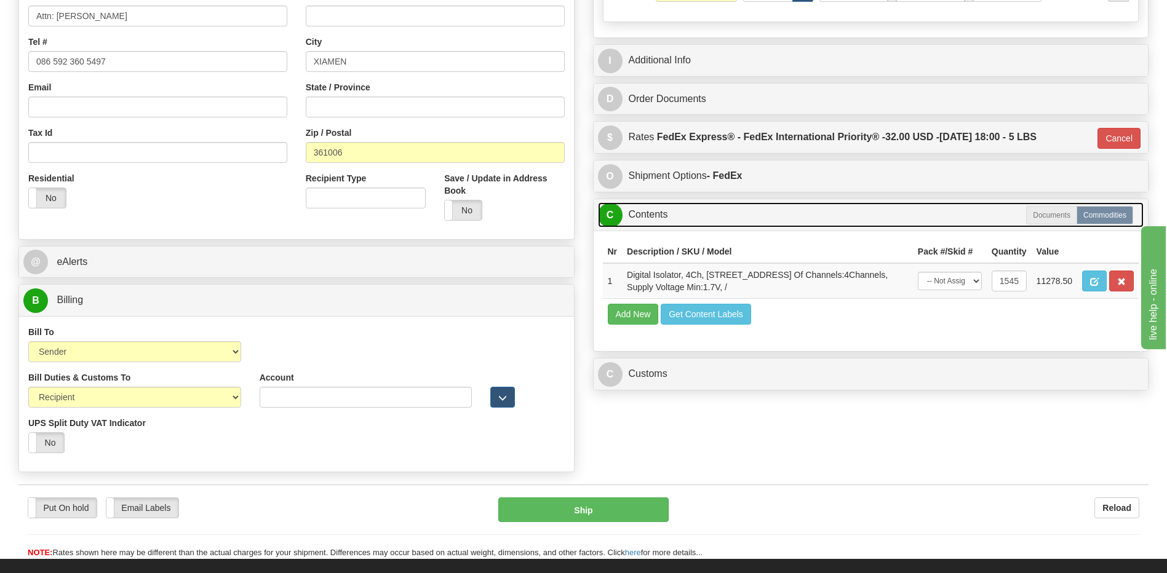
click at [655, 212] on link "C Contents" at bounding box center [871, 214] width 546 height 25
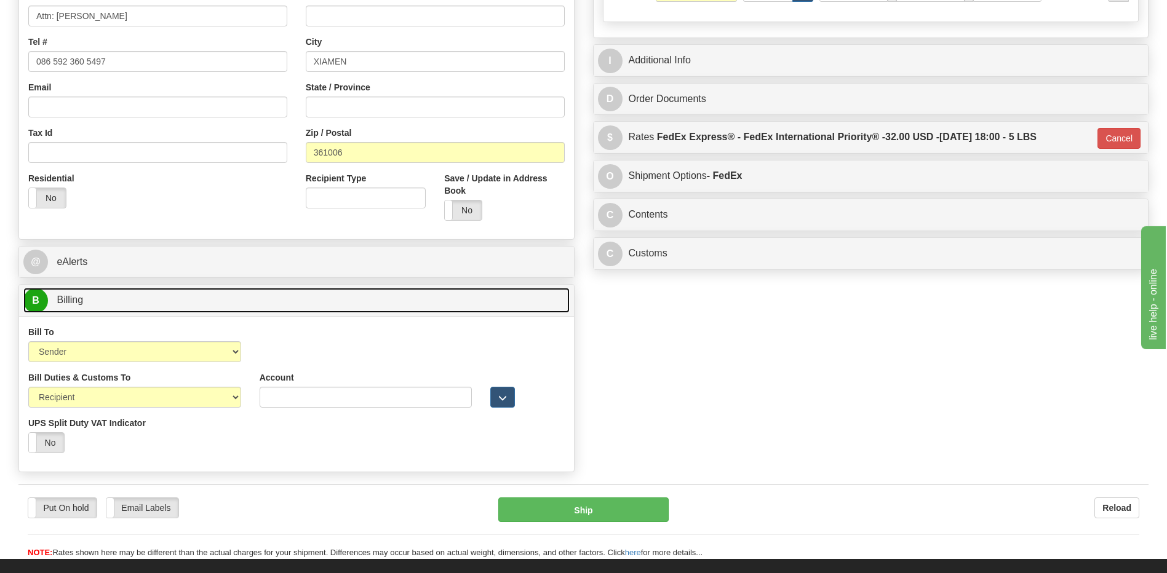
click at [307, 306] on link "B Billing" at bounding box center [296, 300] width 546 height 25
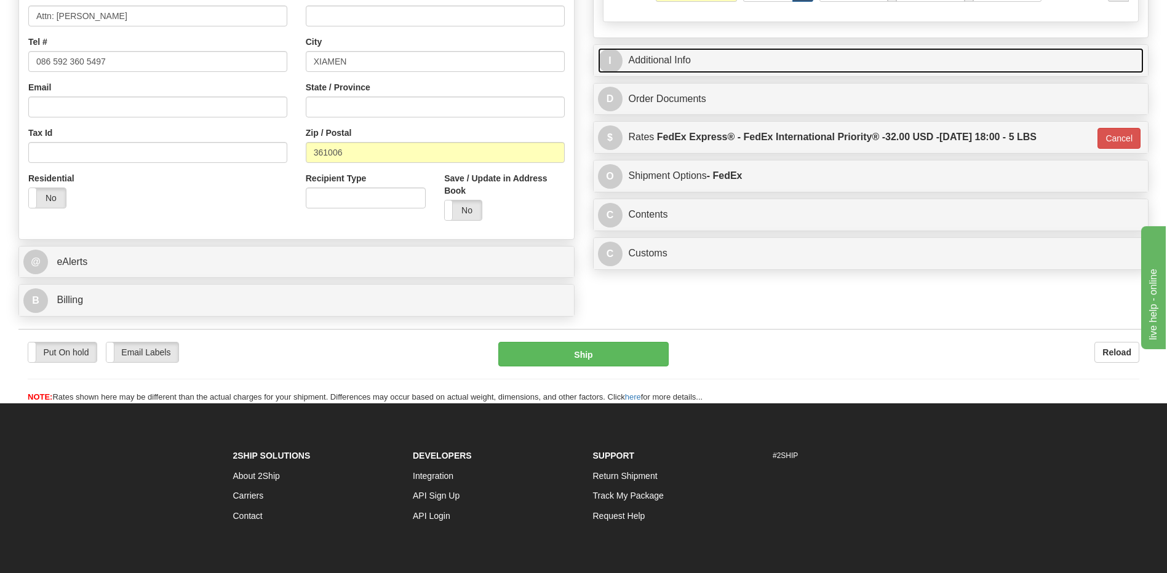
click at [666, 57] on link "I Additional Info" at bounding box center [871, 60] width 546 height 25
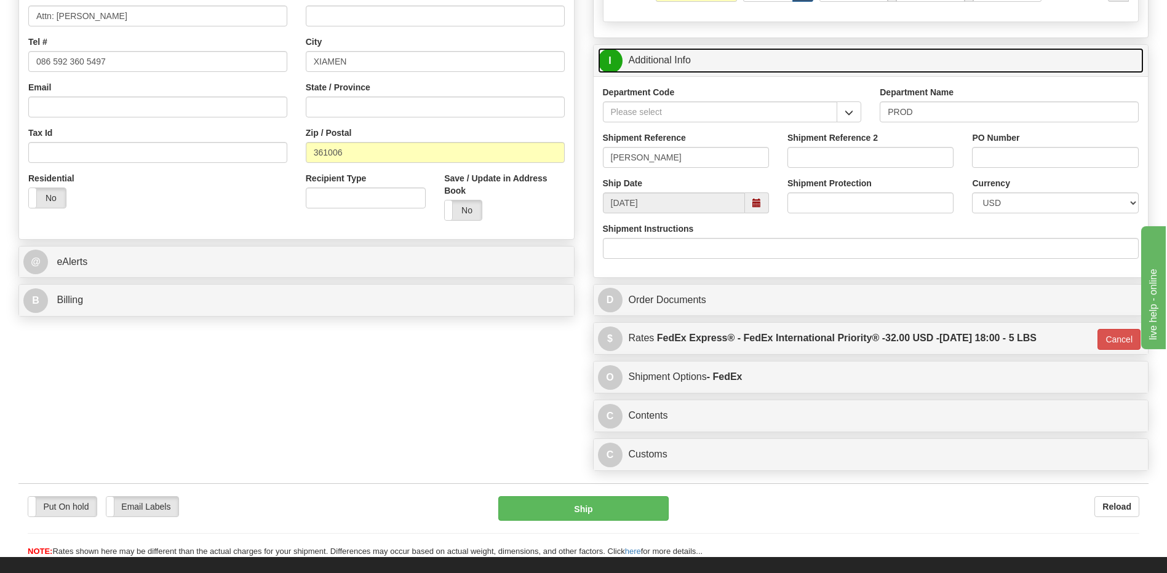
click at [666, 57] on link "I Additional Info" at bounding box center [871, 60] width 546 height 25
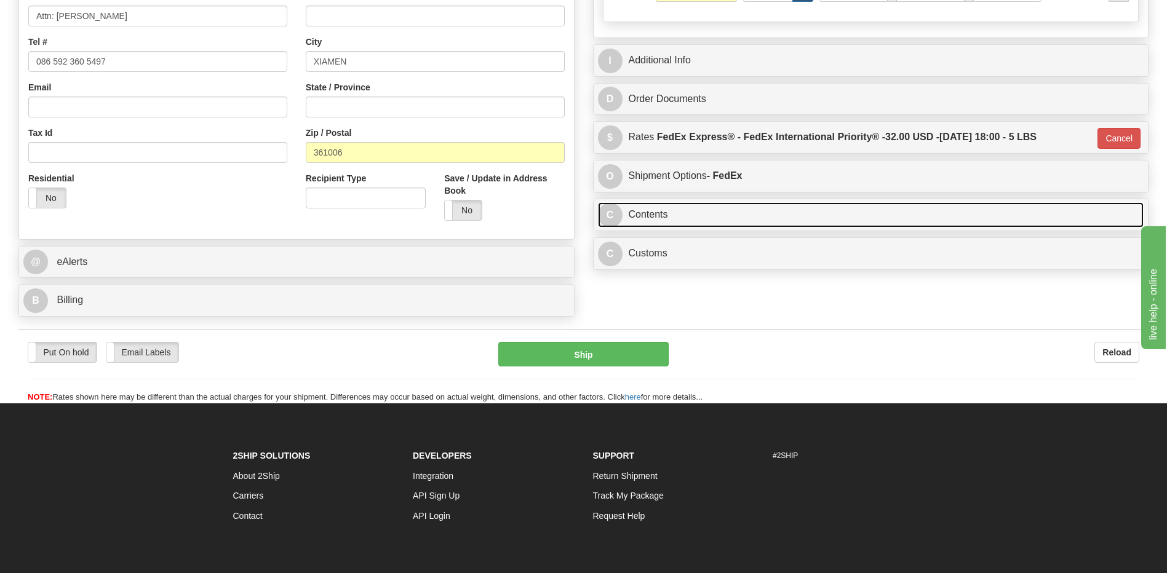
click at [670, 218] on link "C Contents" at bounding box center [871, 214] width 546 height 25
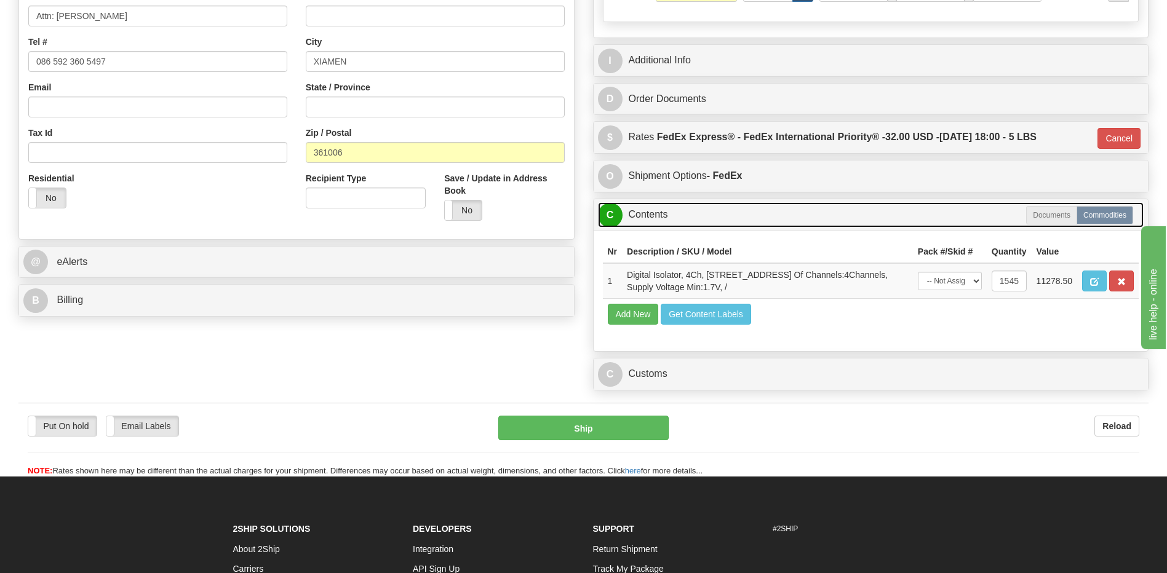
click at [670, 218] on link "C Contents" at bounding box center [871, 214] width 546 height 25
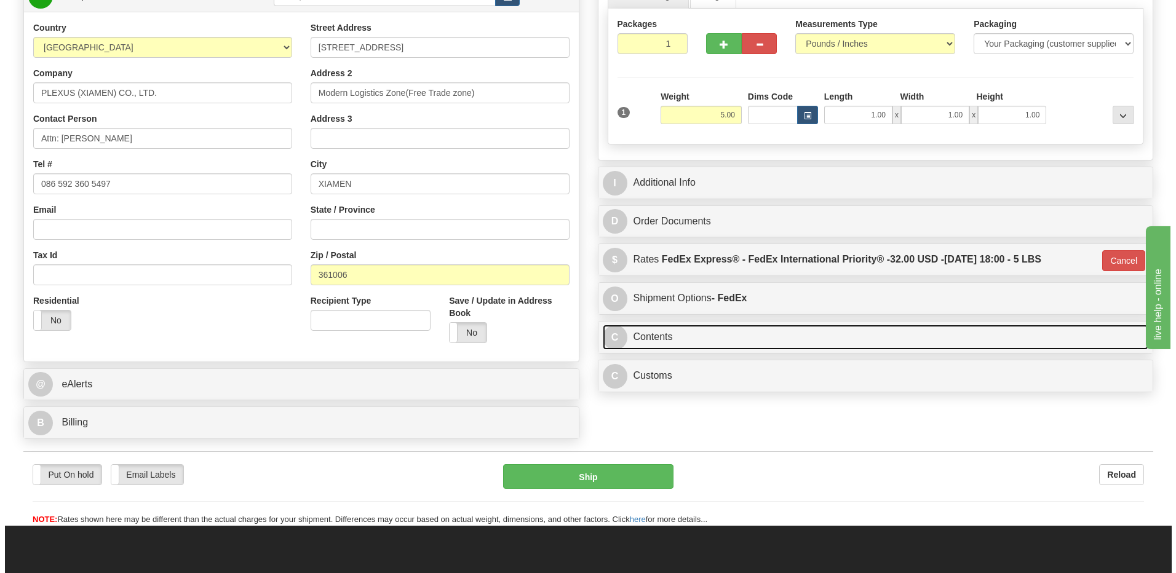
scroll to position [185, 0]
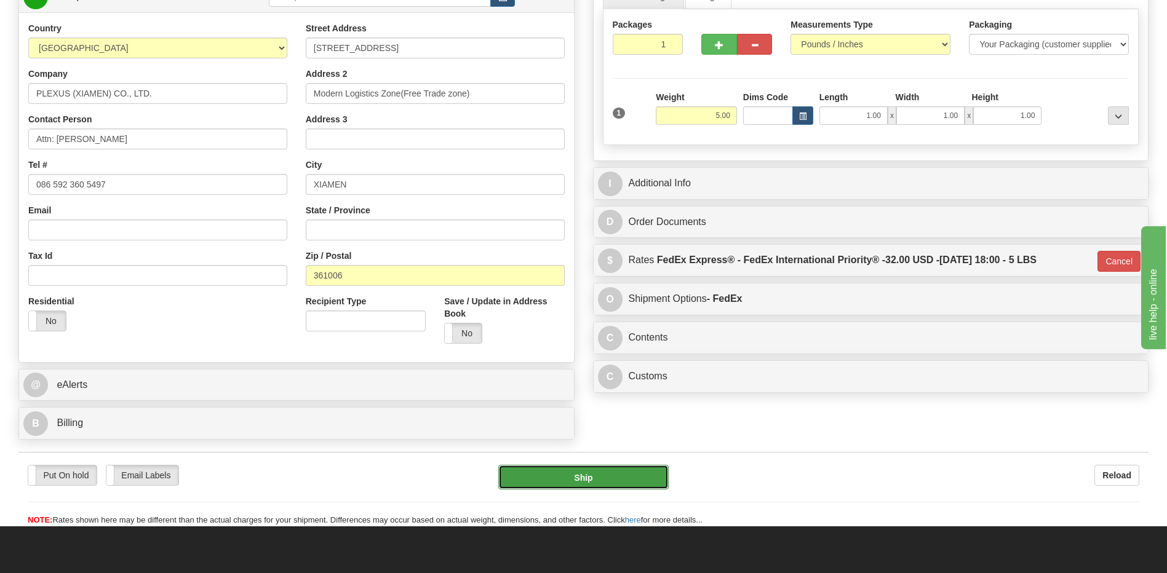
click at [583, 475] on button "Ship" at bounding box center [583, 477] width 170 height 25
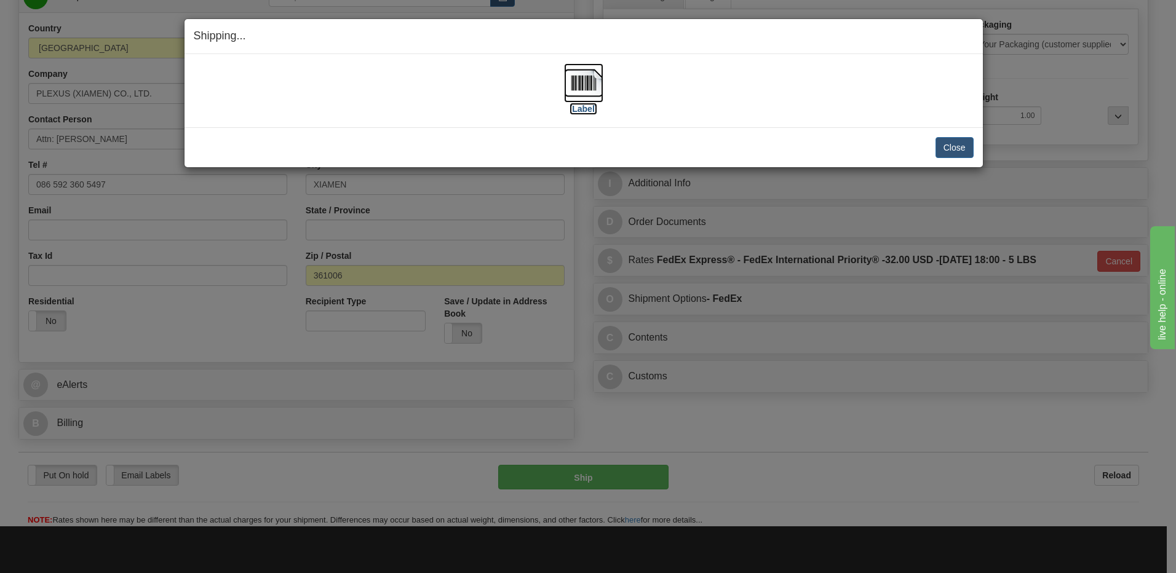
click at [586, 92] on img at bounding box center [583, 82] width 39 height 39
